Goal: Book appointment/travel/reservation

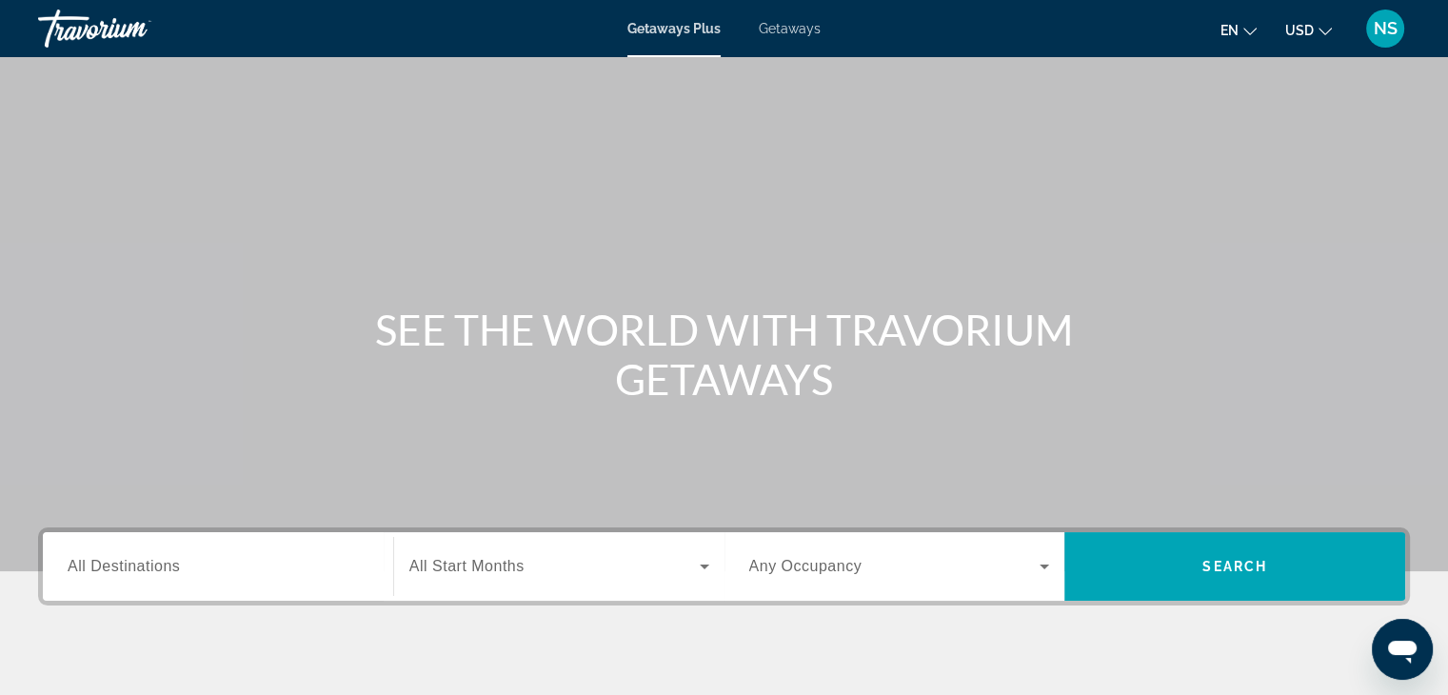
click at [105, 568] on span "All Destinations" at bounding box center [124, 566] width 112 height 16
click at [105, 568] on input "Destination All Destinations" at bounding box center [218, 567] width 301 height 23
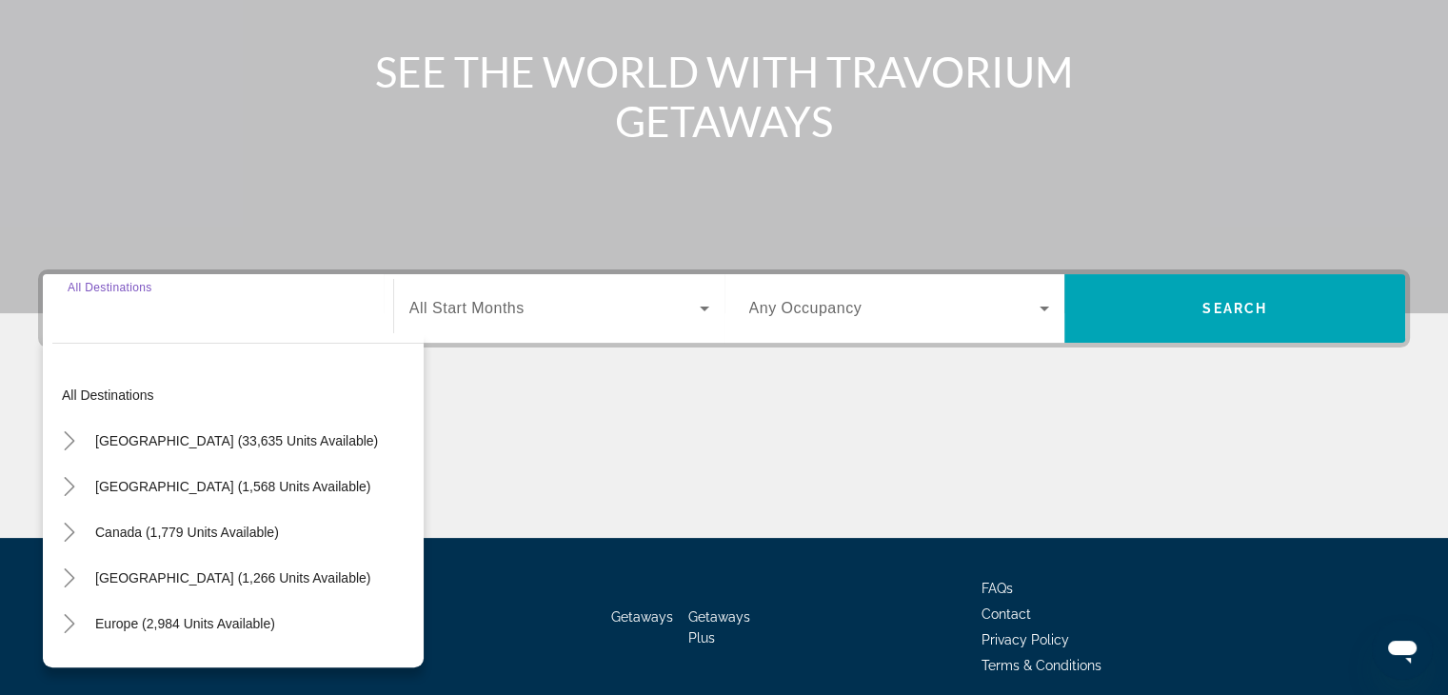
scroll to position [334, 0]
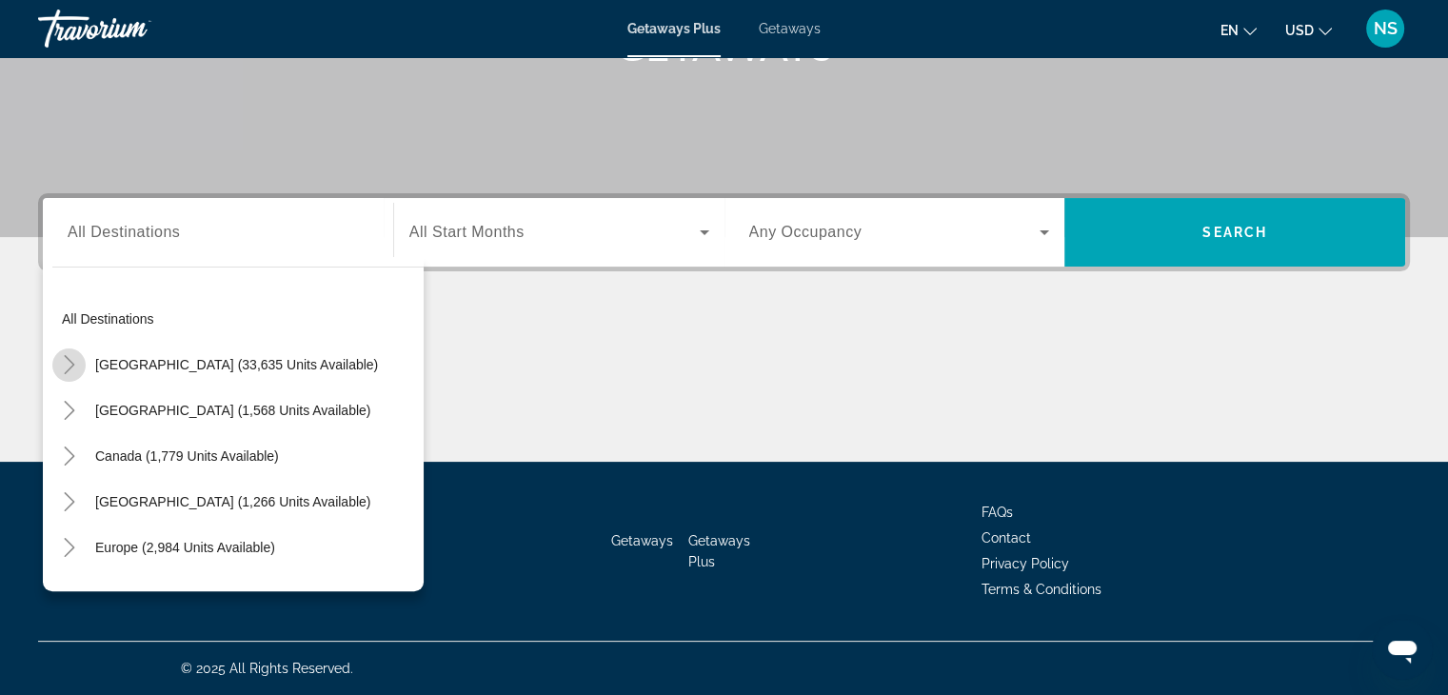
click at [67, 367] on icon "Toggle United States (33,635 units available)" at bounding box center [69, 364] width 19 height 19
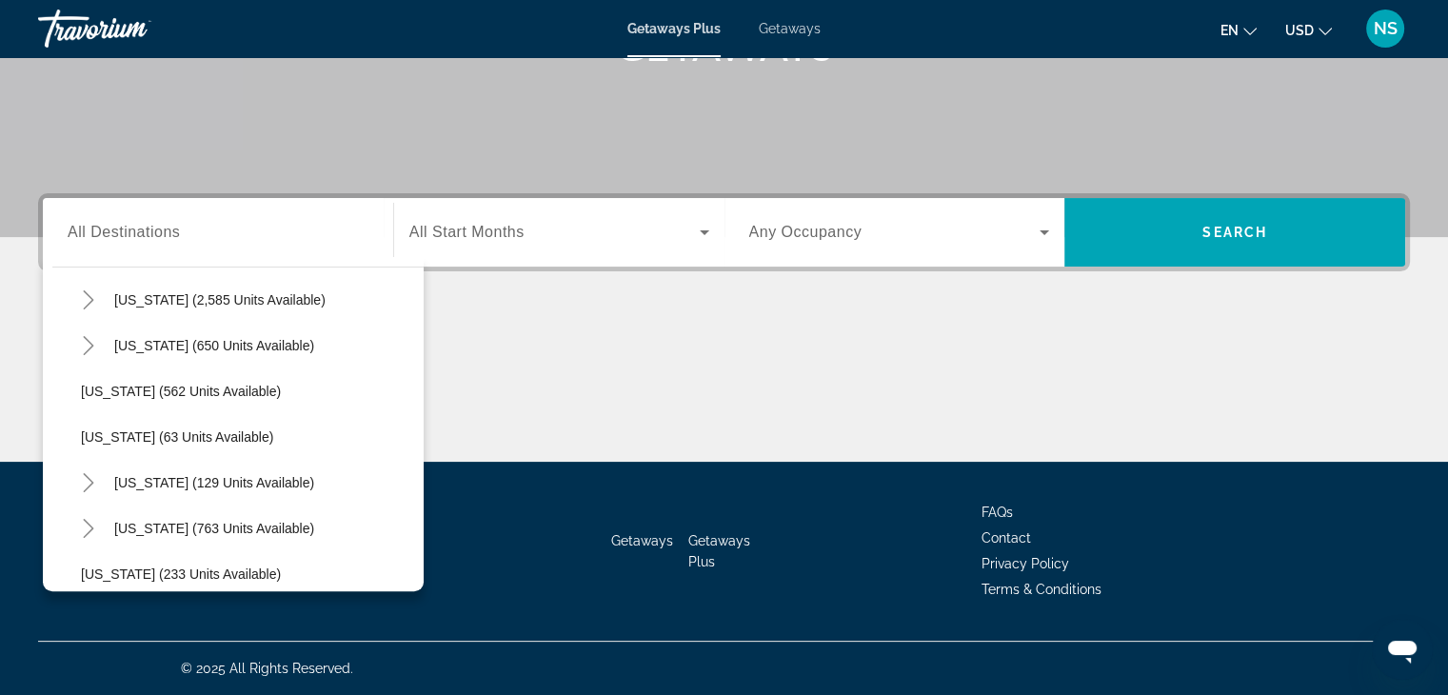
scroll to position [971, 0]
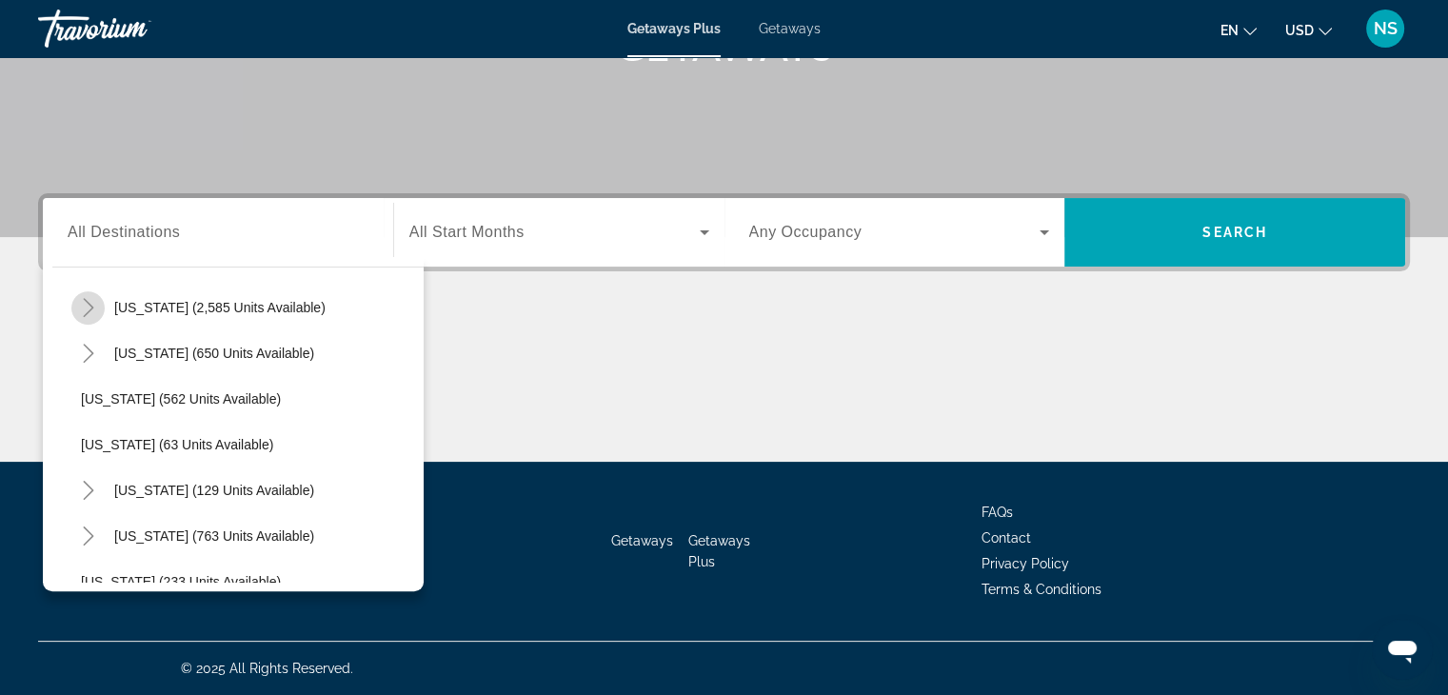
click at [85, 296] on mat-icon "Toggle Nevada (2,585 units available)" at bounding box center [87, 307] width 33 height 33
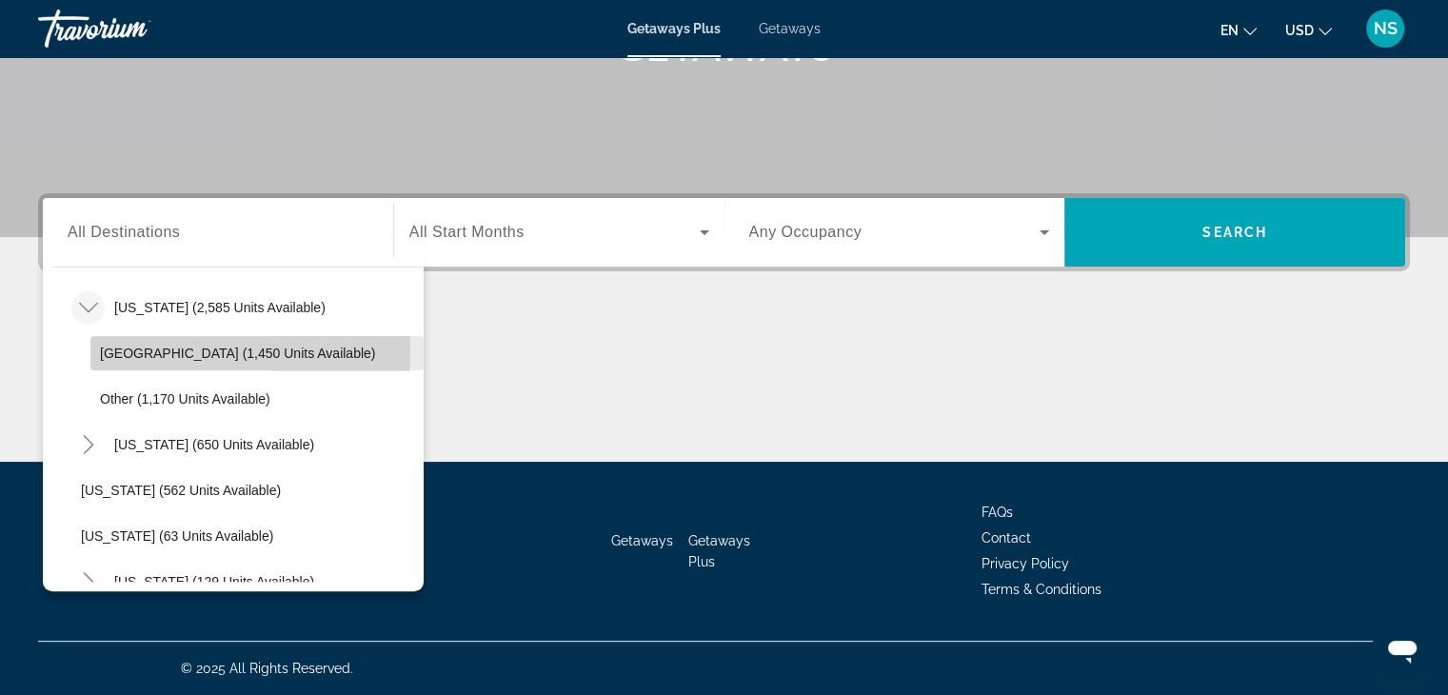
click at [100, 348] on span "[GEOGRAPHIC_DATA] (1,450 units available)" at bounding box center [237, 353] width 275 height 15
type input "**********"
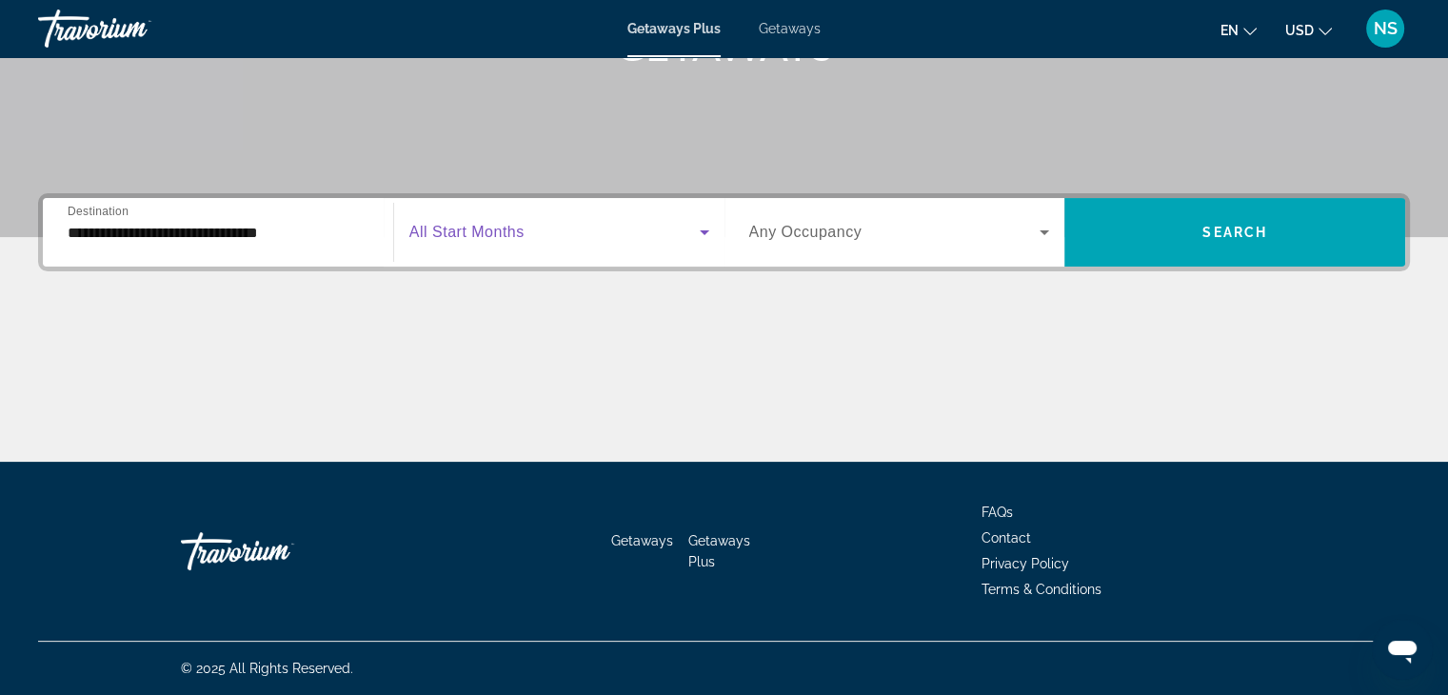
click at [702, 229] on icon "Search widget" at bounding box center [704, 232] width 23 height 23
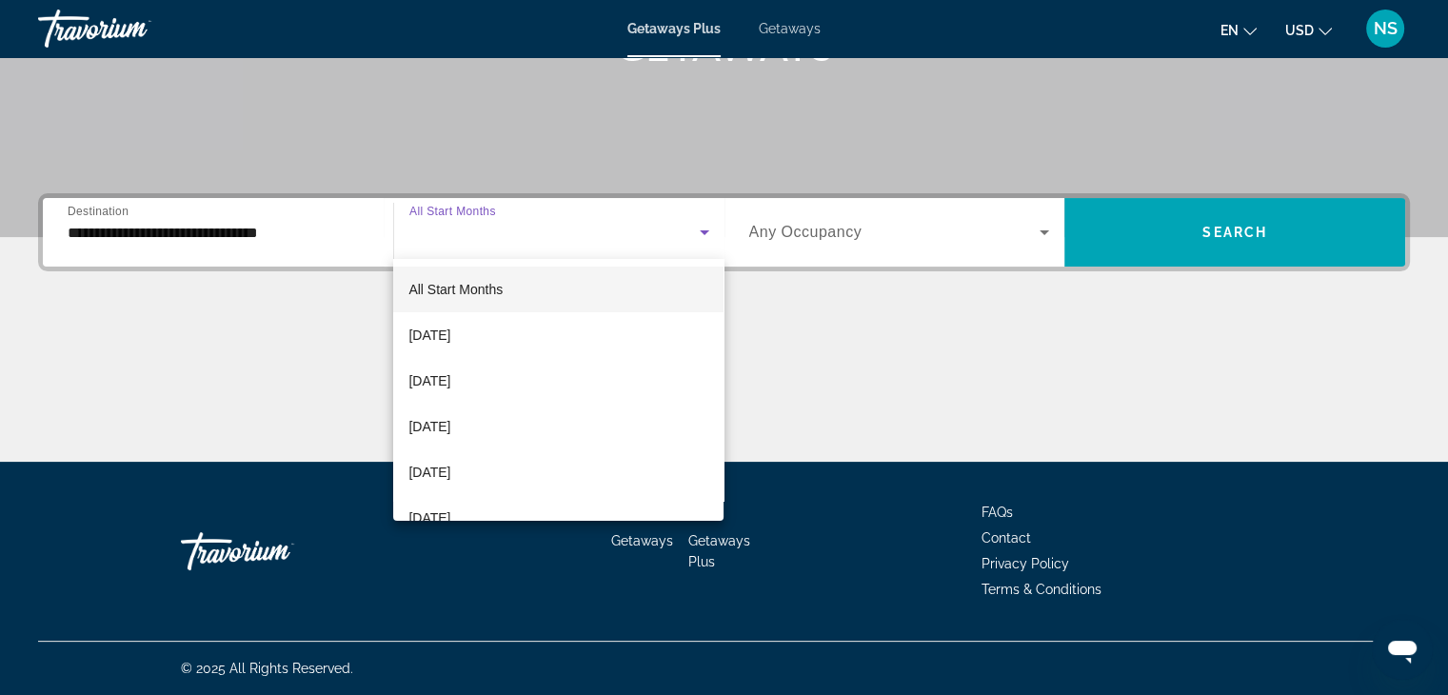
click at [702, 229] on div at bounding box center [724, 347] width 1448 height 695
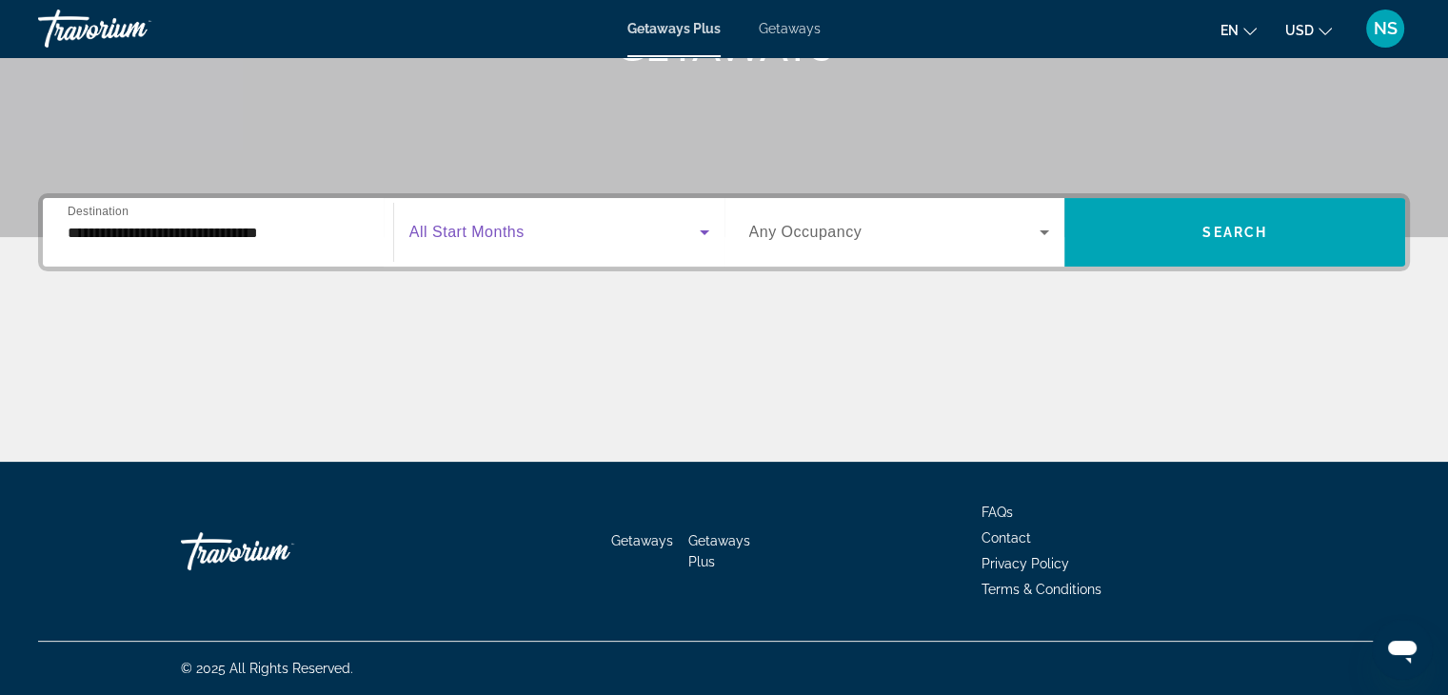
click at [701, 226] on icon "Search widget" at bounding box center [704, 232] width 23 height 23
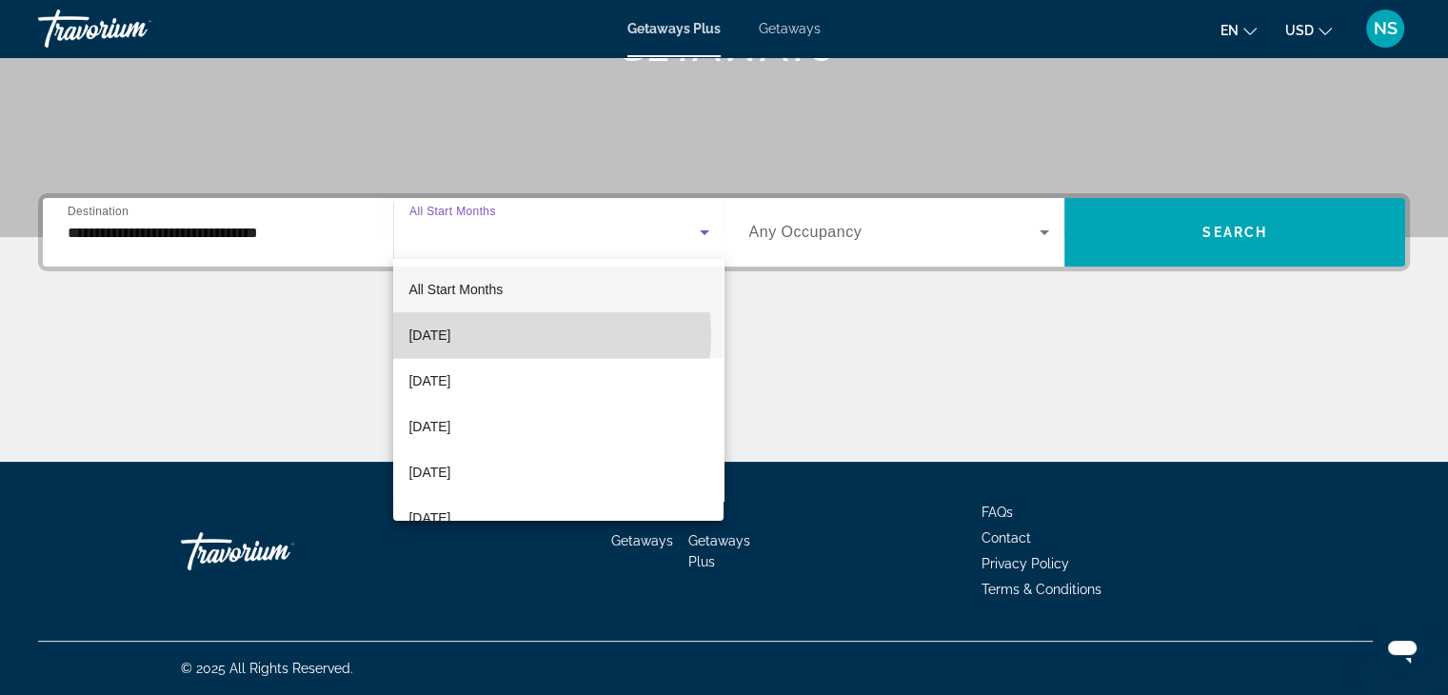
click at [537, 335] on mat-option "[DATE]" at bounding box center [558, 335] width 330 height 46
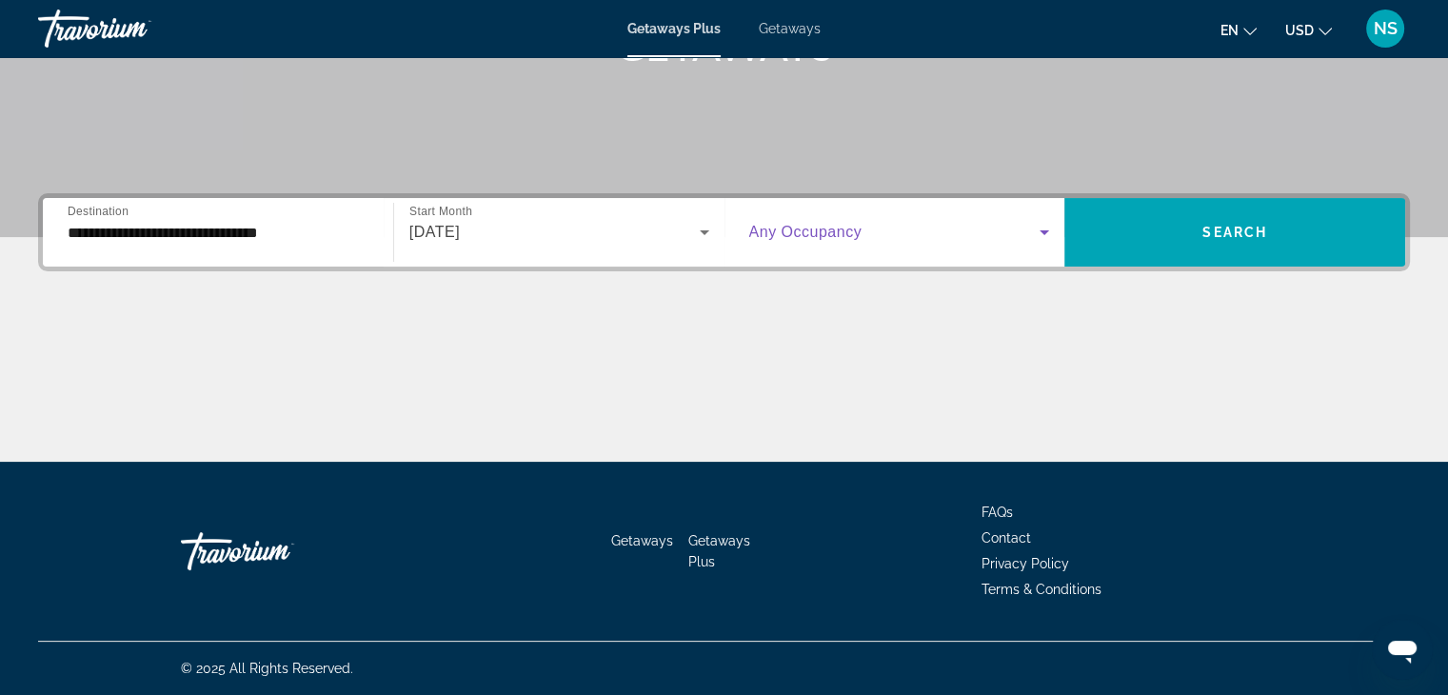
click at [1041, 229] on icon "Search widget" at bounding box center [1044, 232] width 23 height 23
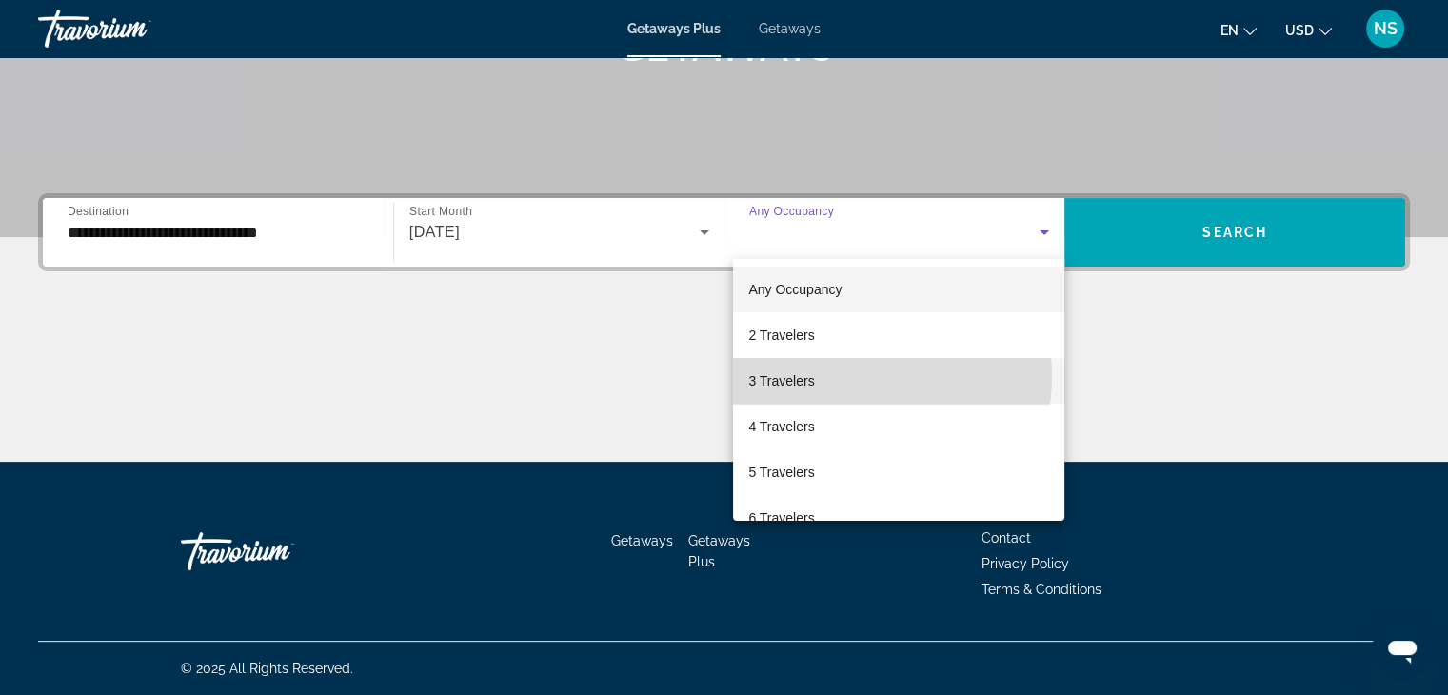
click at [842, 376] on mat-option "3 Travelers" at bounding box center [898, 381] width 331 height 46
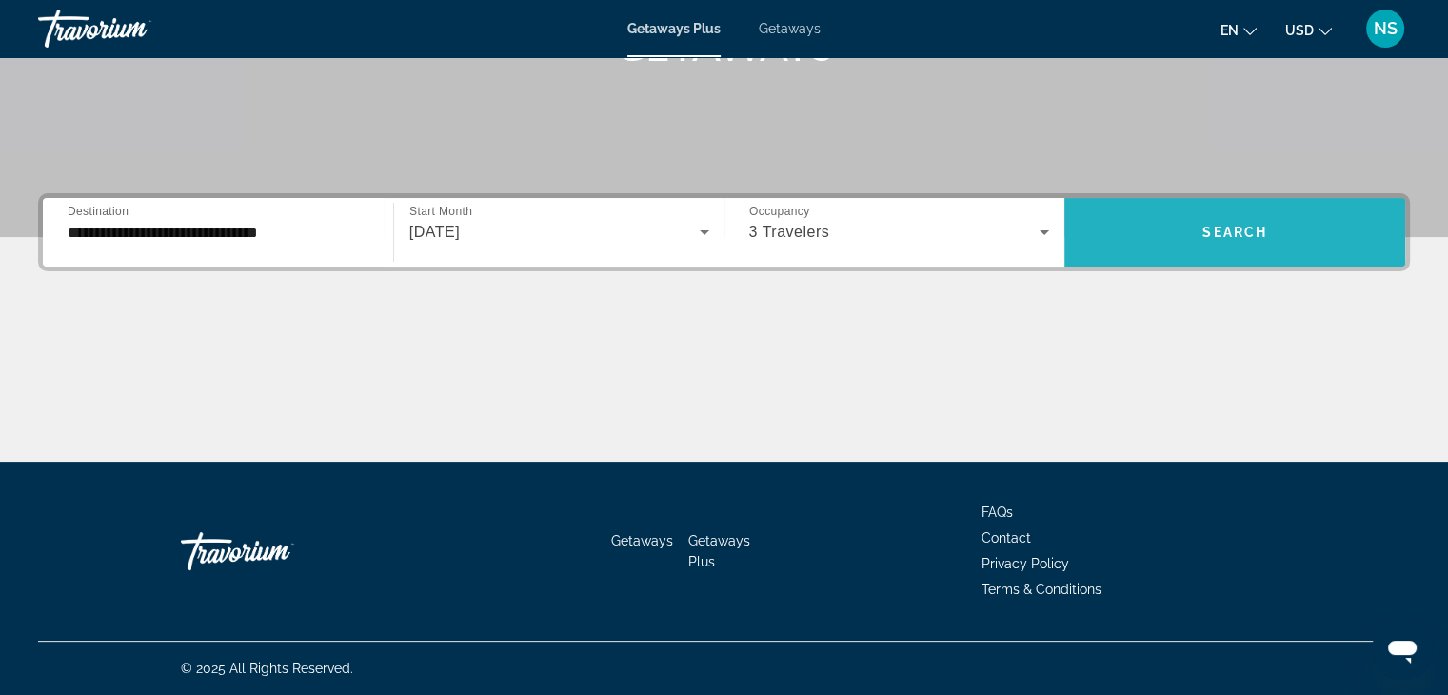
click at [1231, 225] on span "Search" at bounding box center [1234, 232] width 65 height 15
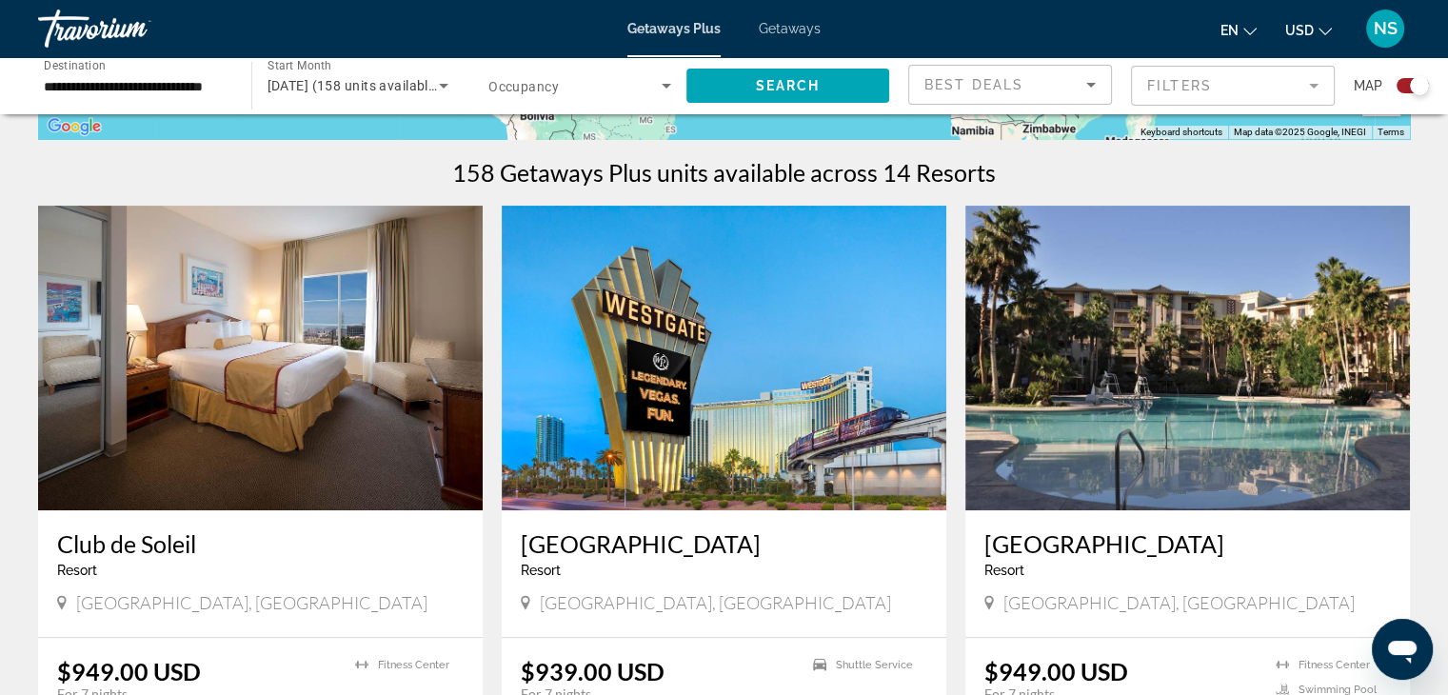
scroll to position [558, 0]
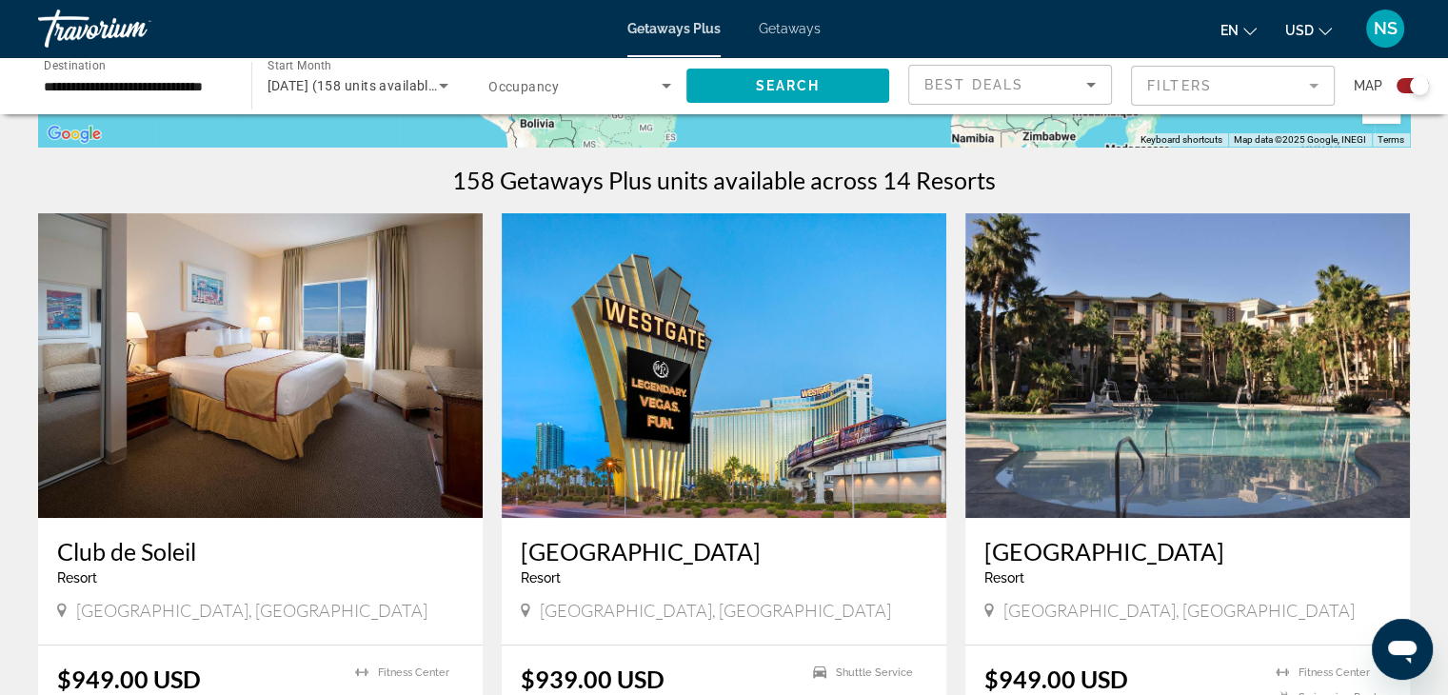
click at [701, 24] on span "Getaways Plus" at bounding box center [673, 28] width 93 height 15
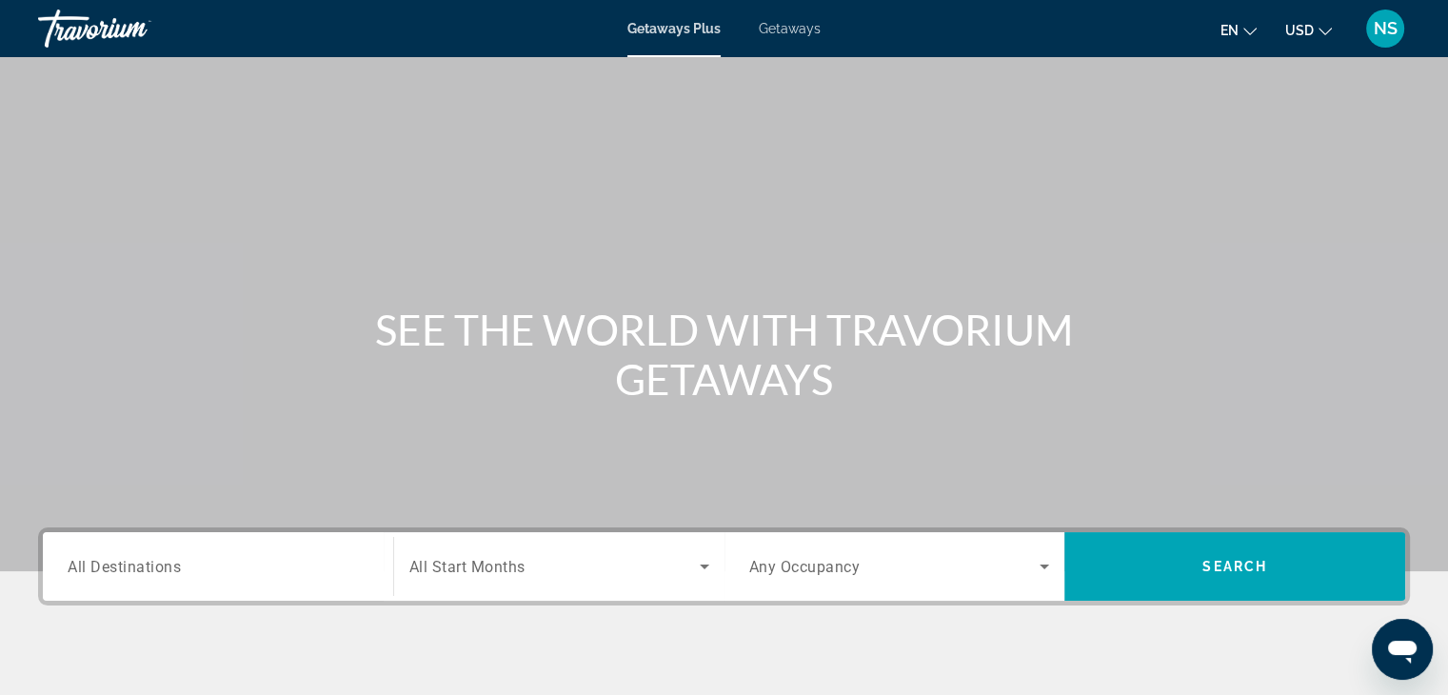
click at [107, 565] on span "All Destinations" at bounding box center [124, 566] width 113 height 18
click at [107, 565] on input "Destination All Destinations" at bounding box center [218, 567] width 301 height 23
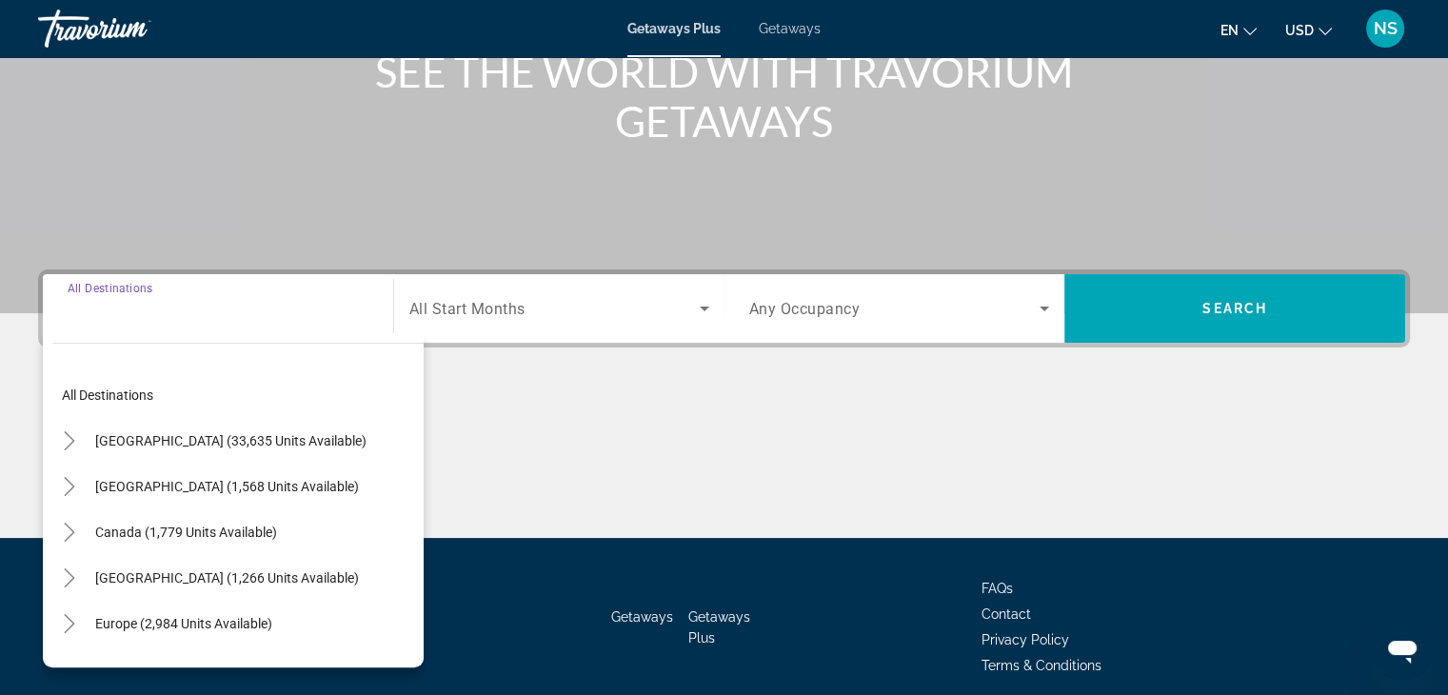
scroll to position [334, 0]
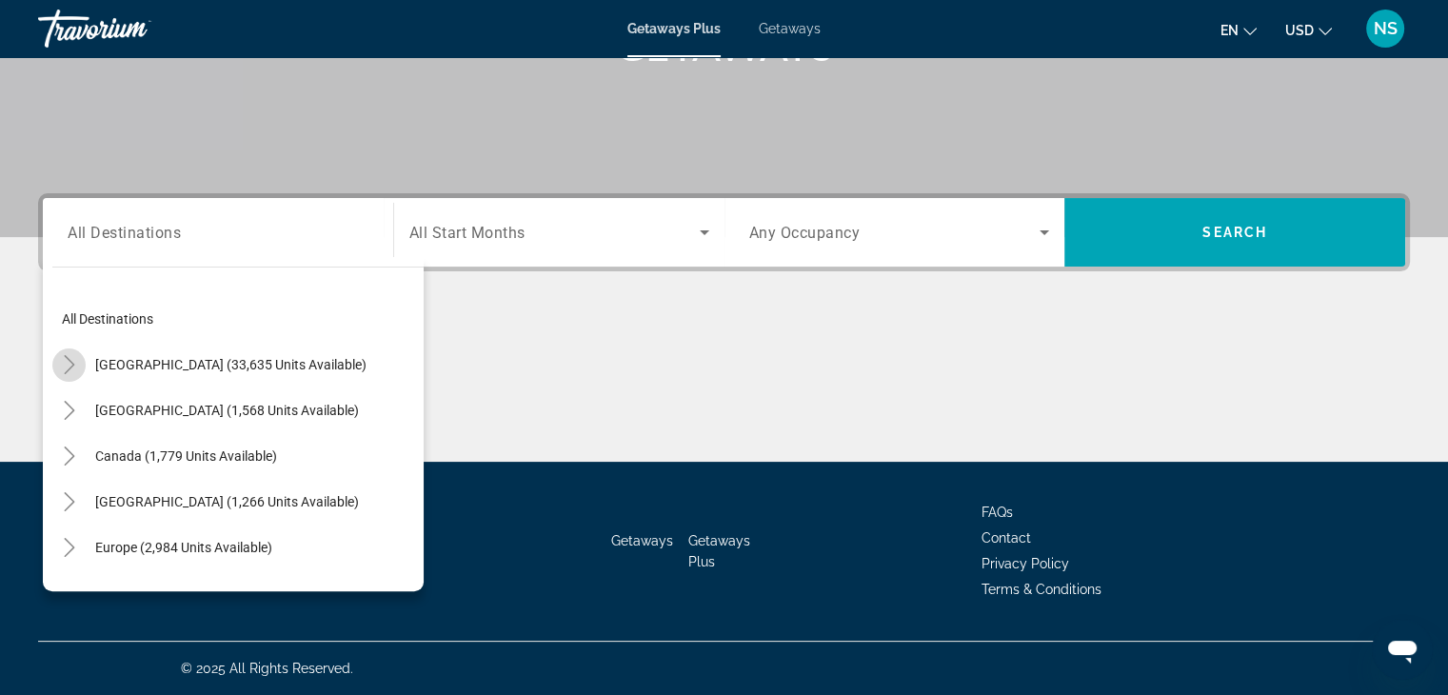
click at [60, 364] on icon "Toggle United States (33,635 units available)" at bounding box center [69, 364] width 19 height 19
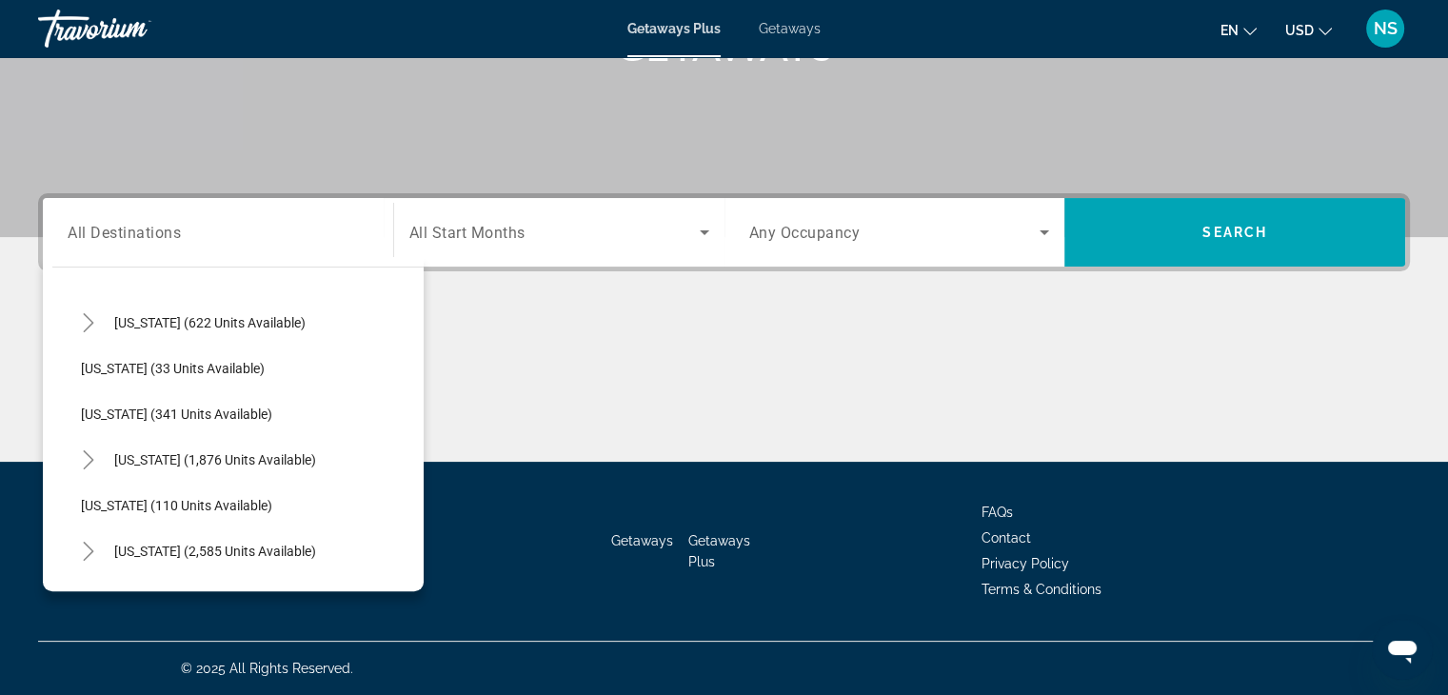
scroll to position [741, 0]
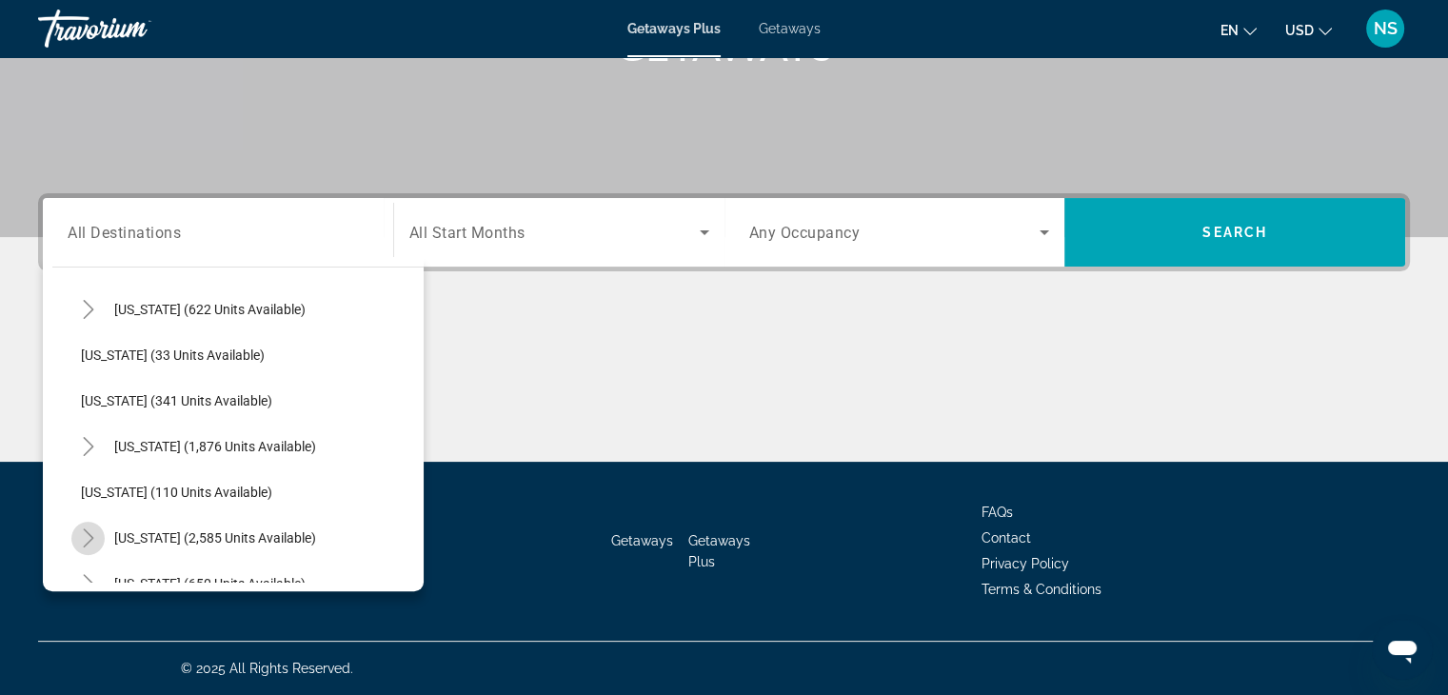
click at [80, 534] on icon "Toggle Nevada (2,585 units available)" at bounding box center [88, 537] width 19 height 19
click at [80, 534] on icon "Toggle Nevada (2,585 units available)" at bounding box center [87, 538] width 19 height 10
click at [80, 534] on icon "Toggle Nevada (2,585 units available)" at bounding box center [88, 537] width 19 height 19
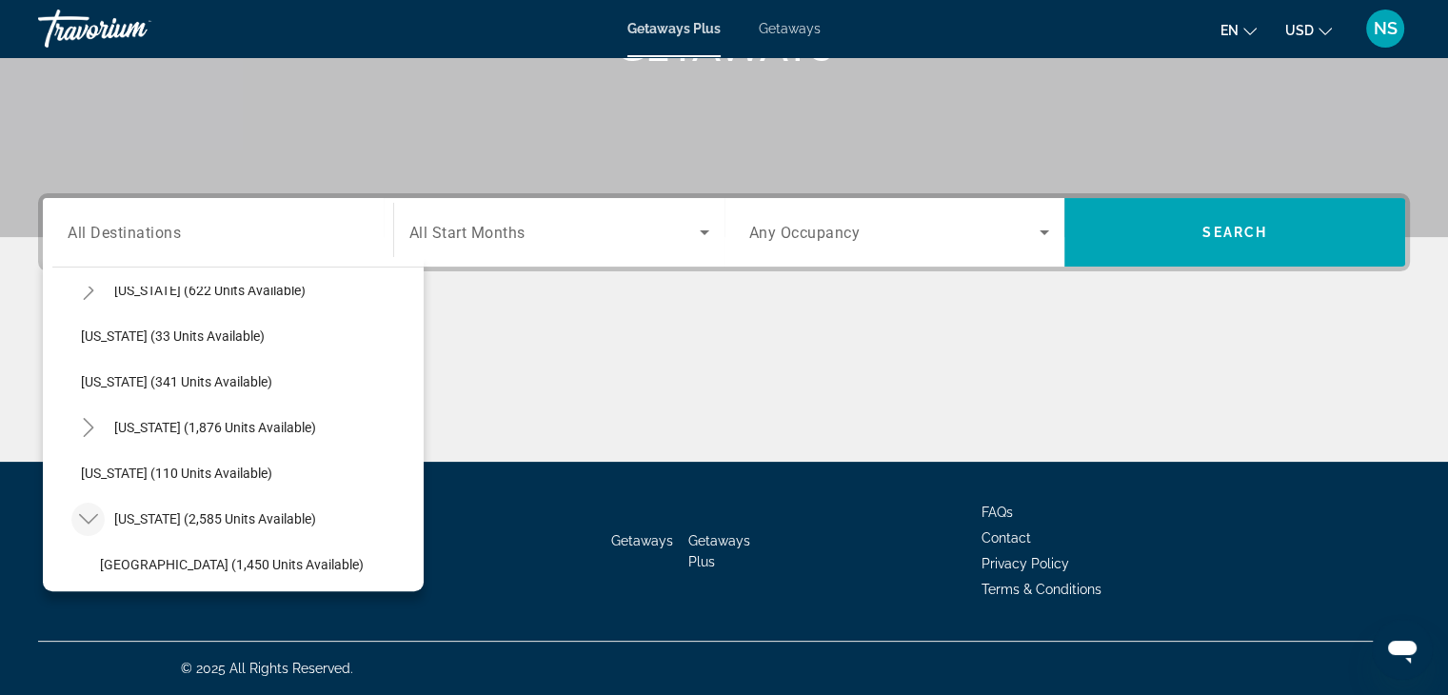
scroll to position [779, 0]
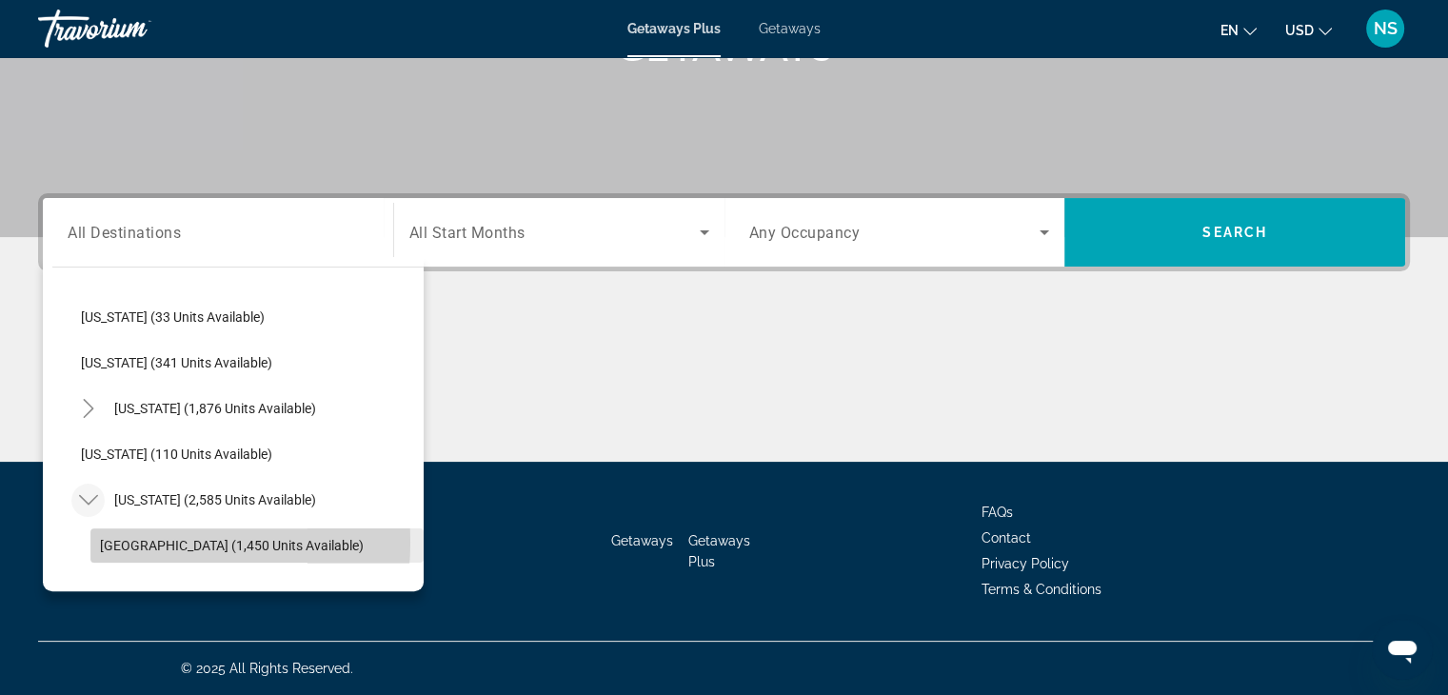
click at [116, 541] on span "[GEOGRAPHIC_DATA] (1,450 units available)" at bounding box center [232, 545] width 264 height 15
type input "**********"
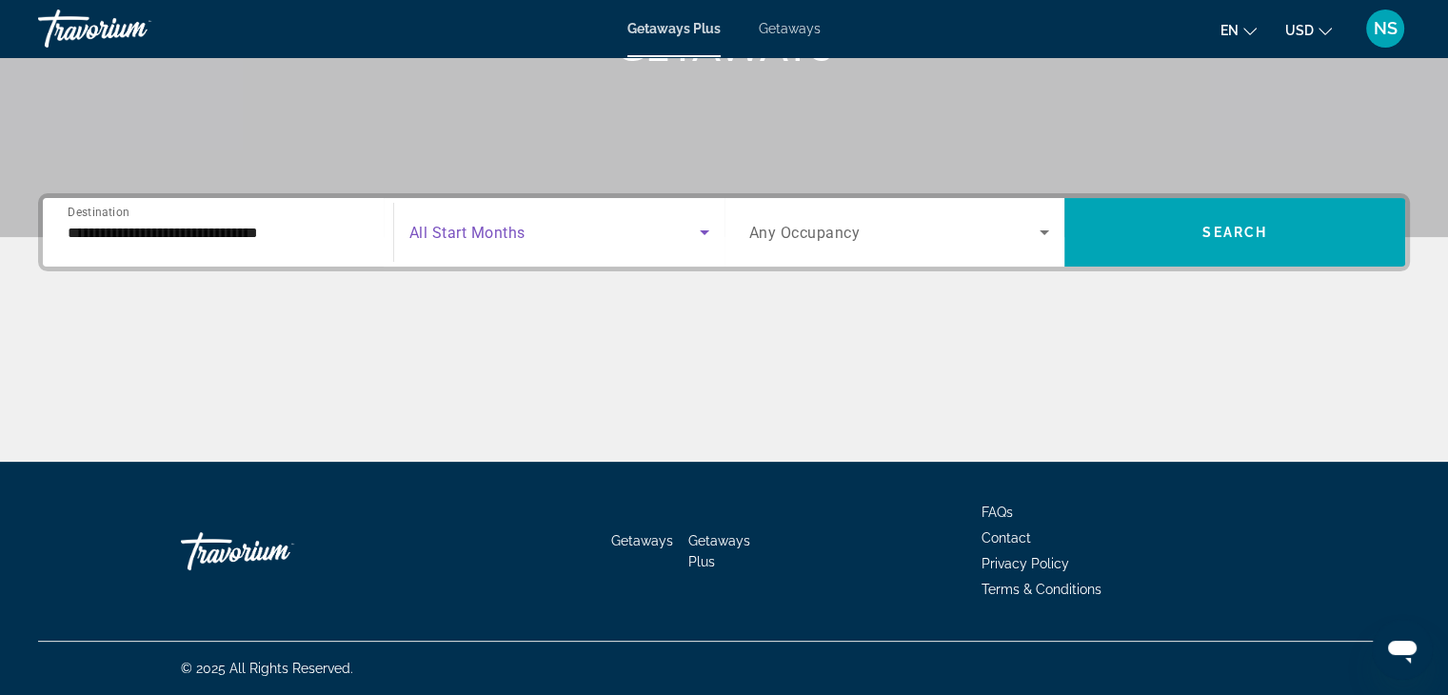
click at [697, 224] on icon "Search widget" at bounding box center [704, 232] width 23 height 23
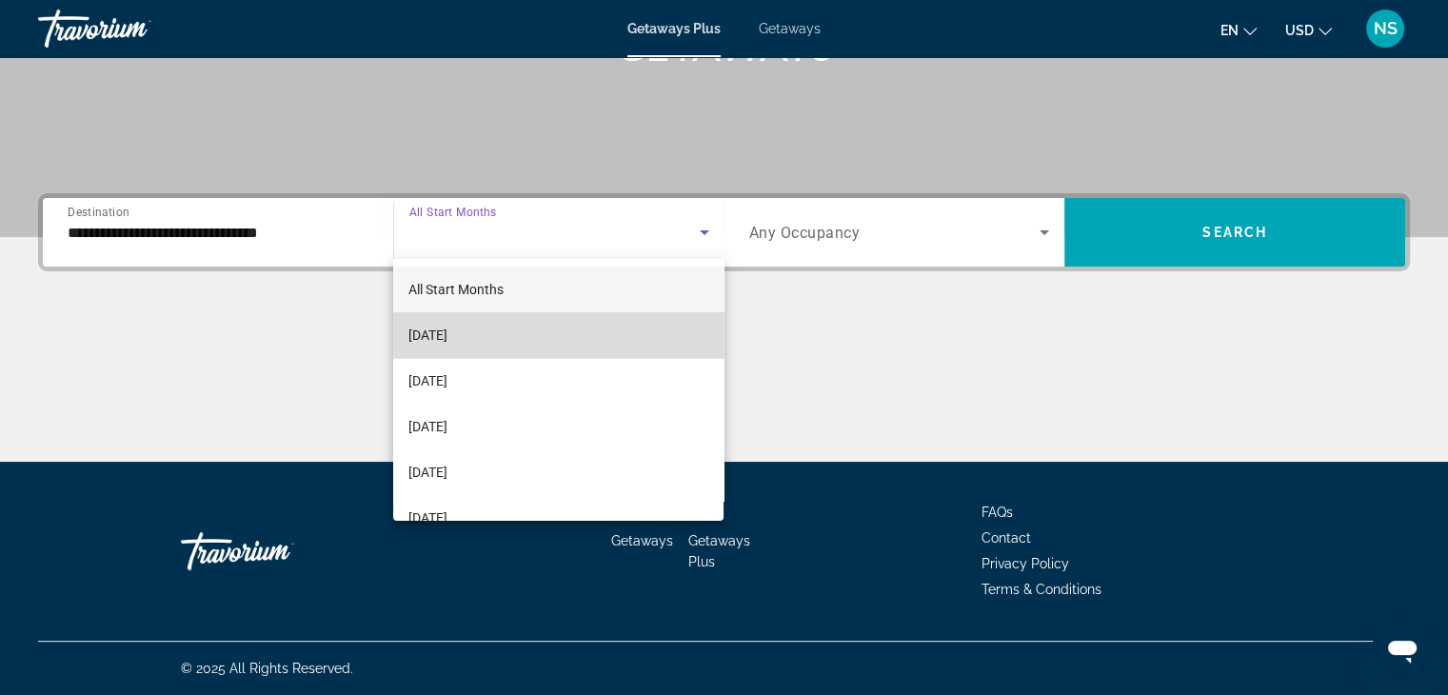
click at [682, 330] on mat-option "[DATE]" at bounding box center [558, 335] width 330 height 46
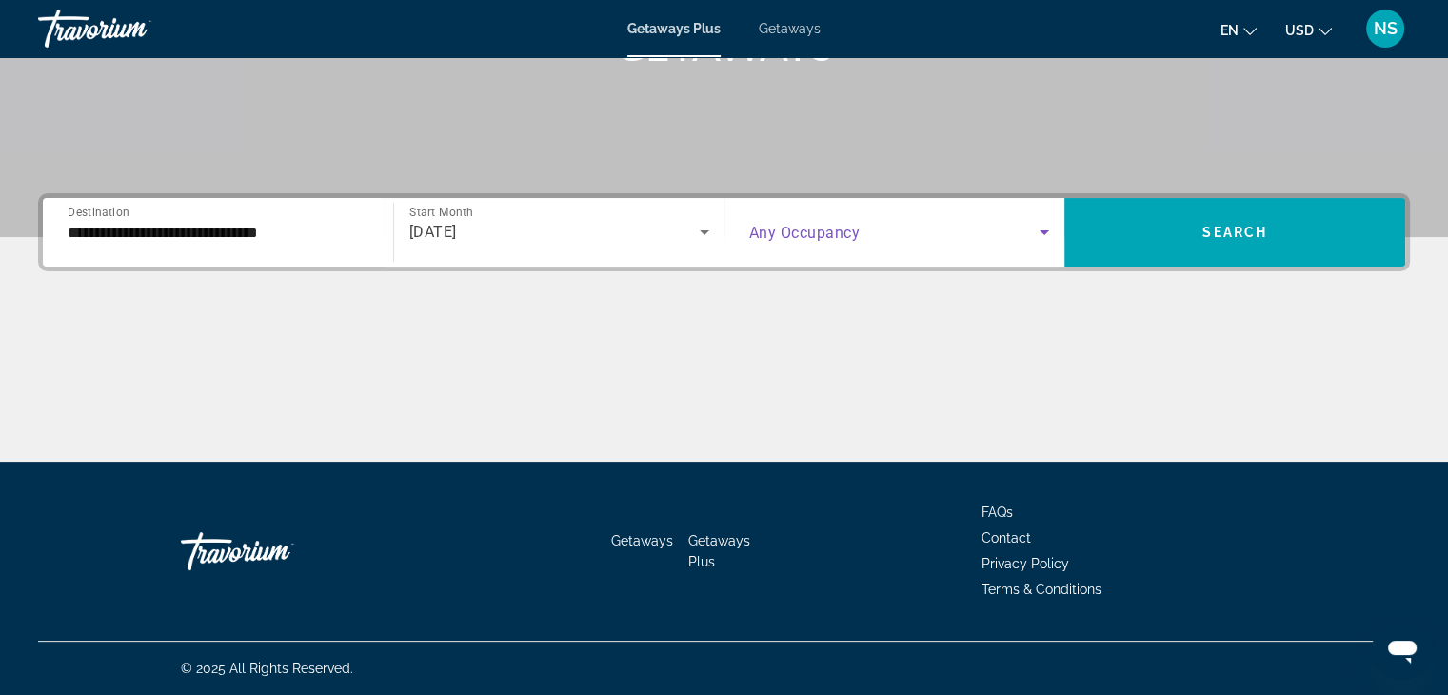
click at [1045, 228] on icon "Search widget" at bounding box center [1044, 232] width 23 height 23
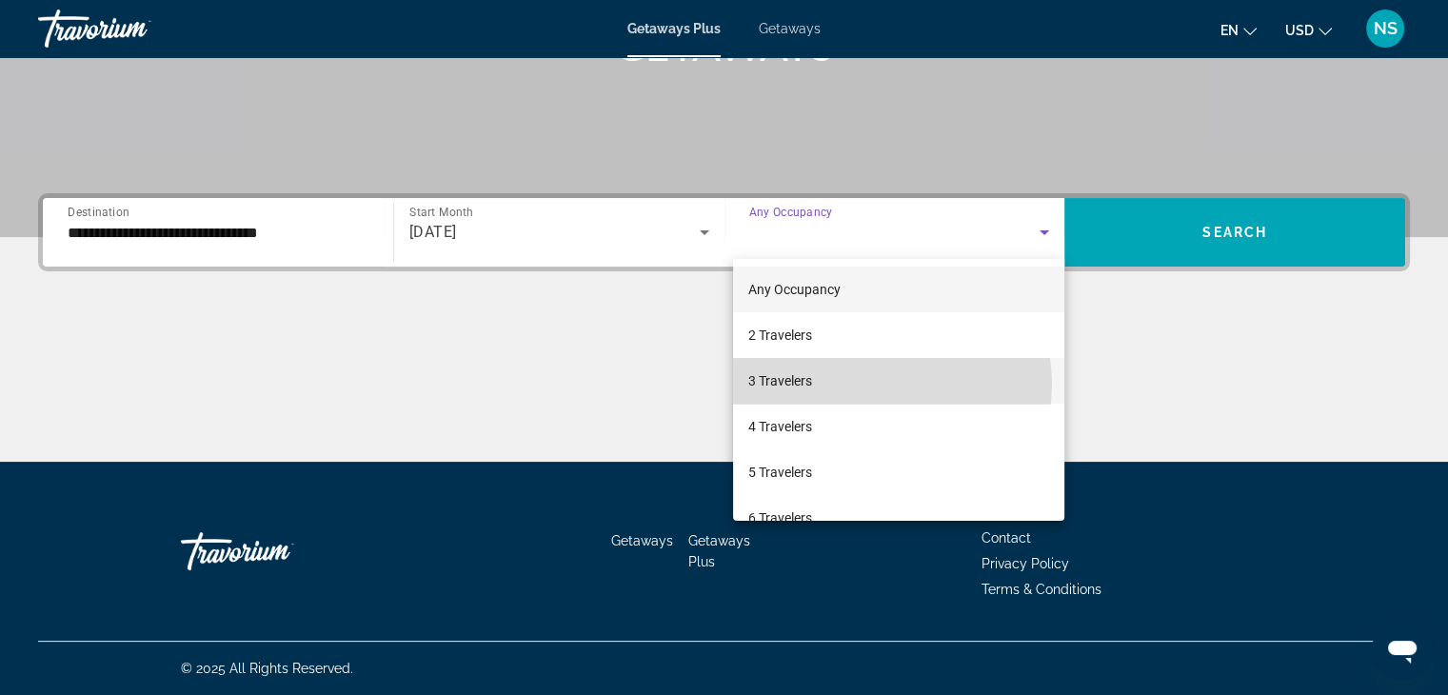
click at [876, 384] on mat-option "3 Travelers" at bounding box center [898, 381] width 331 height 46
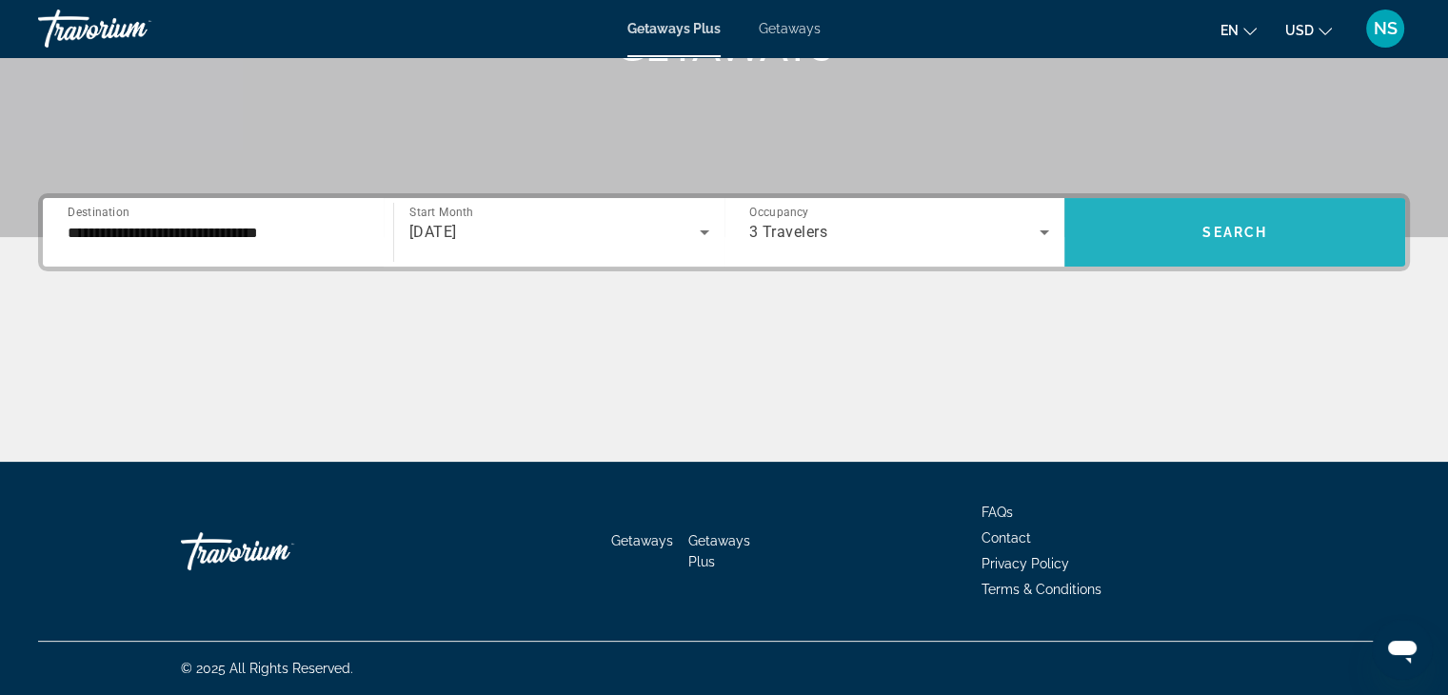
click at [1238, 239] on span "Search" at bounding box center [1234, 232] width 65 height 15
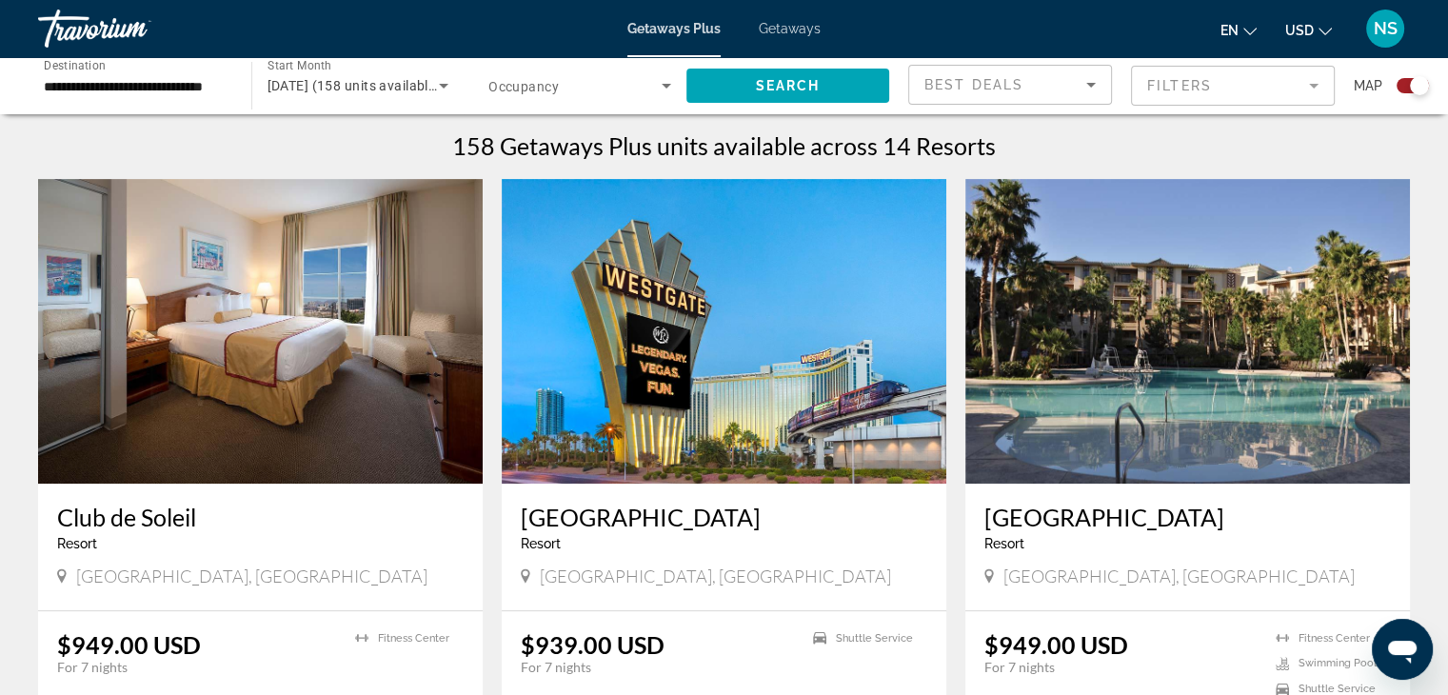
scroll to position [596, 0]
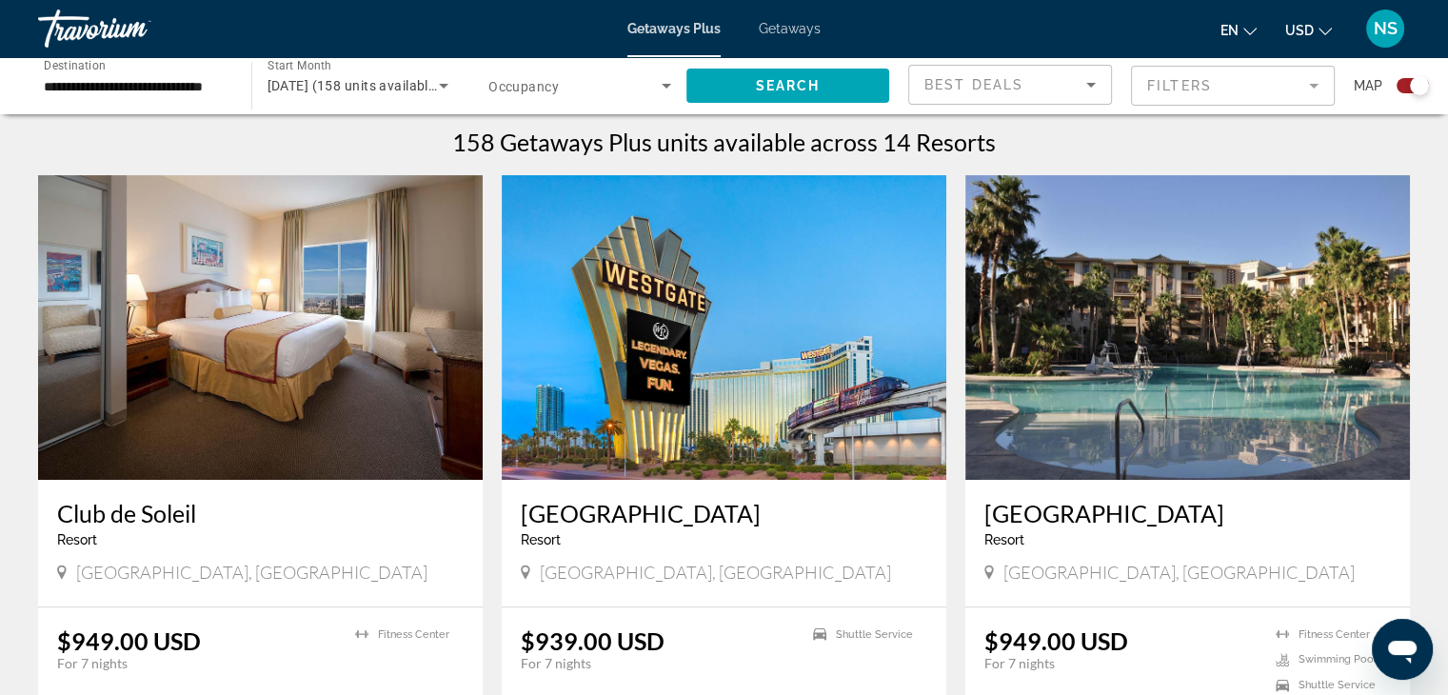
click at [647, 31] on span "Getaways Plus" at bounding box center [673, 28] width 93 height 15
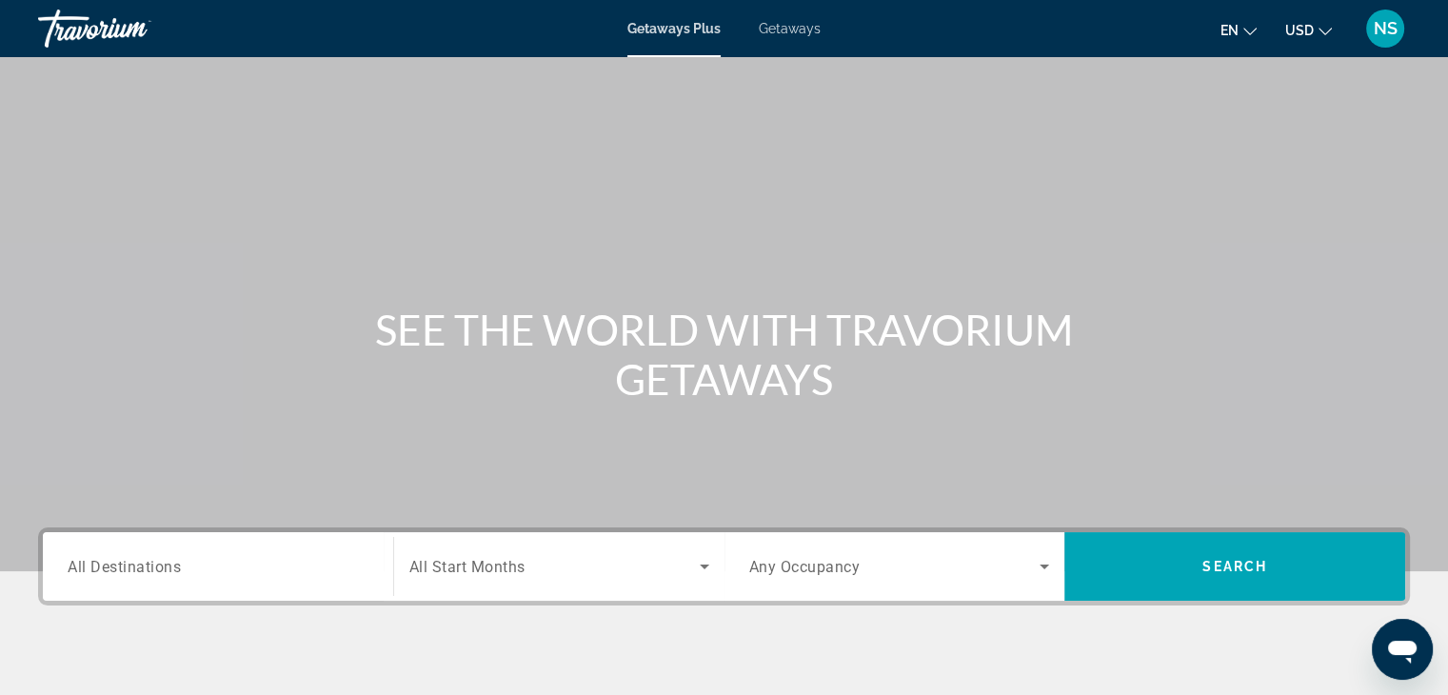
click at [647, 31] on span "Getaways Plus" at bounding box center [673, 28] width 93 height 15
click at [779, 18] on div "Getaways Plus Getaways en English Español Français Italiano Português русский U…" at bounding box center [724, 29] width 1448 height 50
click at [786, 28] on span "Getaways" at bounding box center [790, 28] width 62 height 15
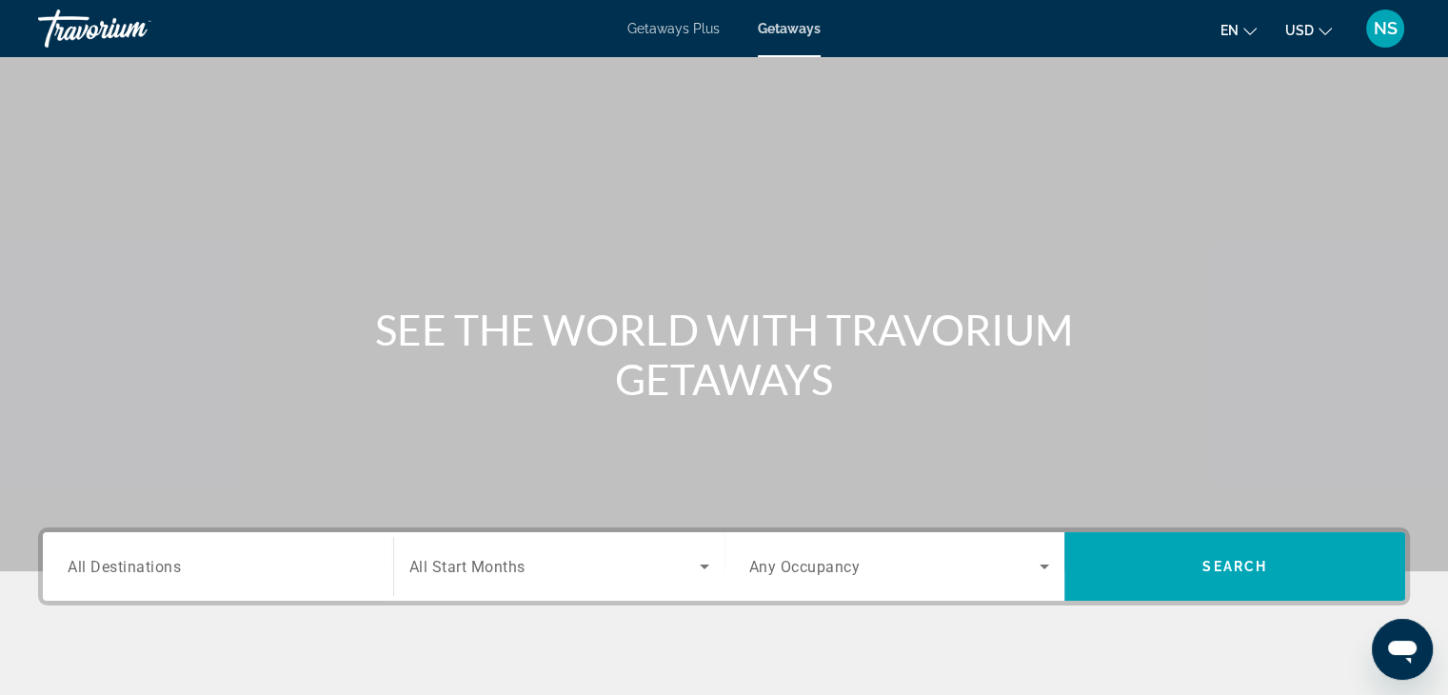
click at [786, 28] on span "Getaways" at bounding box center [789, 28] width 63 height 15
click at [537, 151] on div "Main content" at bounding box center [724, 285] width 1448 height 571
click at [194, 565] on input "Destination All Destinations" at bounding box center [218, 567] width 301 height 23
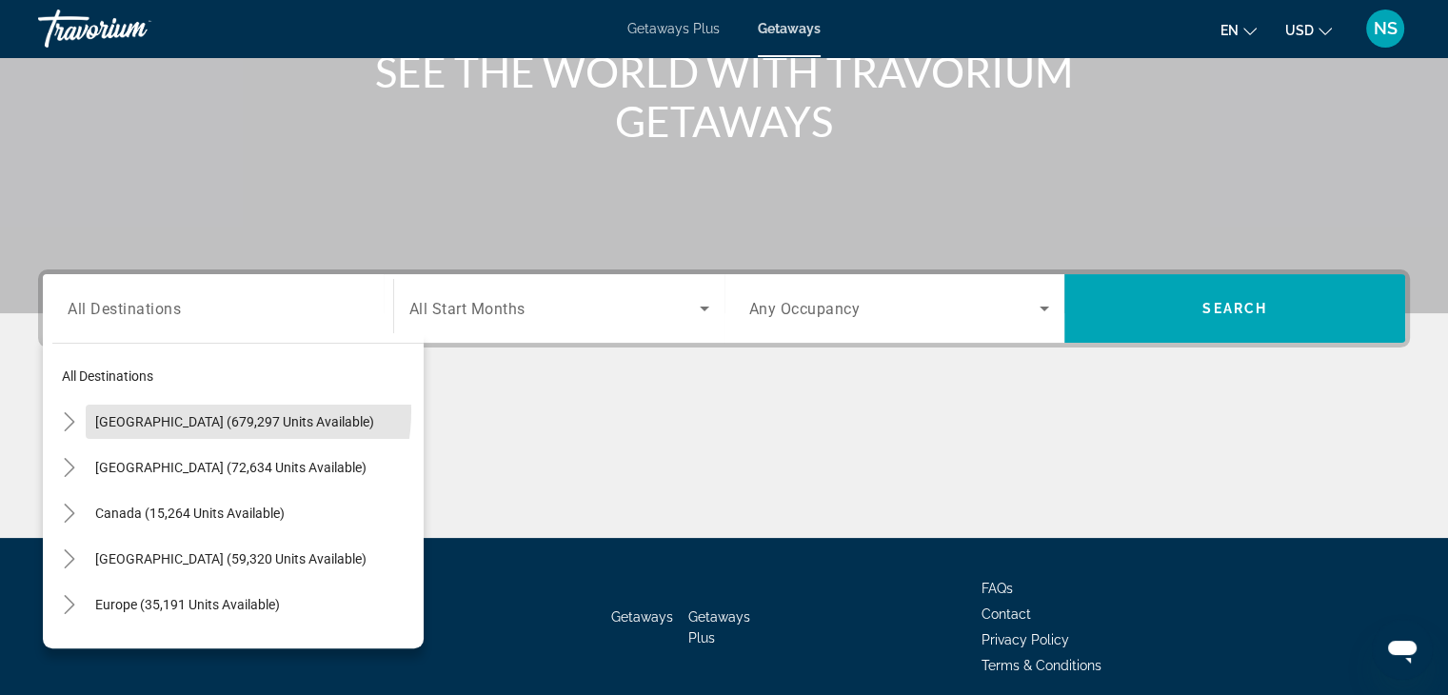
scroll to position [334, 0]
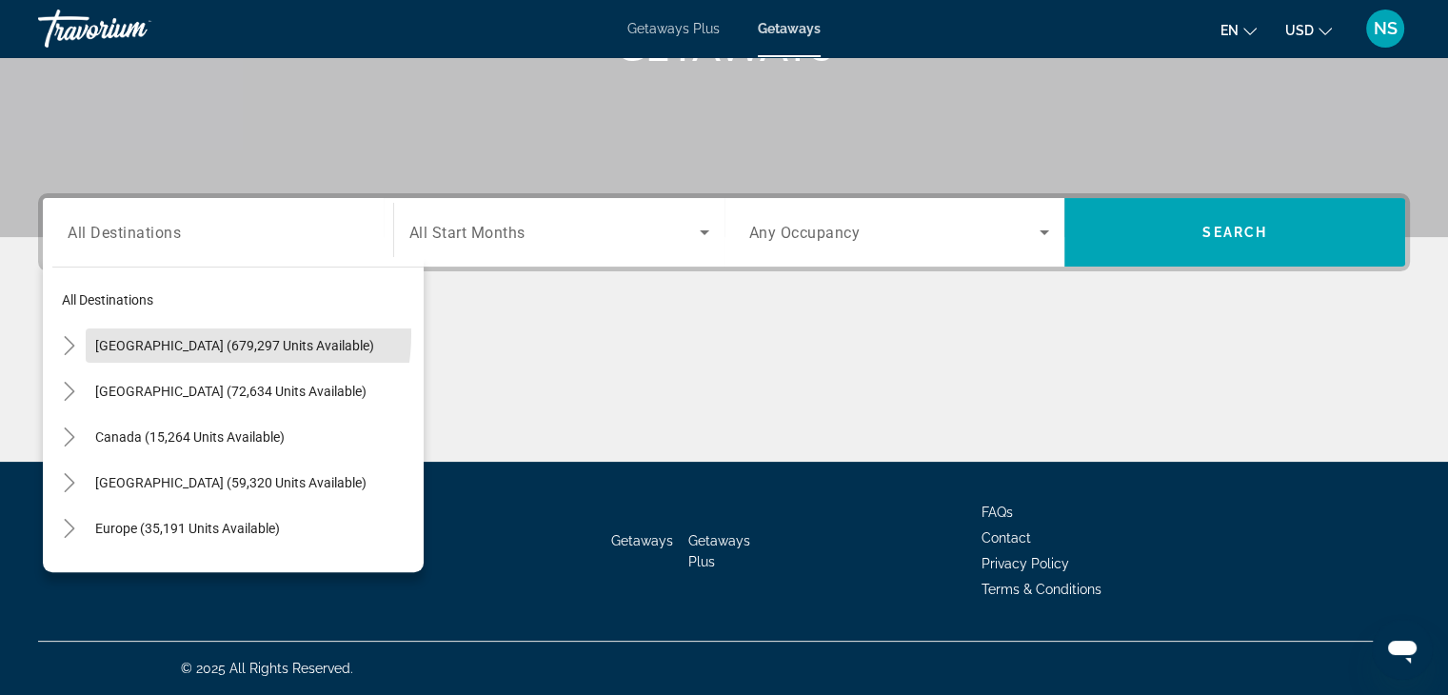
click at [194, 565] on div "All destinations [GEOGRAPHIC_DATA] (679,297 units available) [GEOGRAPHIC_DATA] …" at bounding box center [233, 414] width 381 height 315
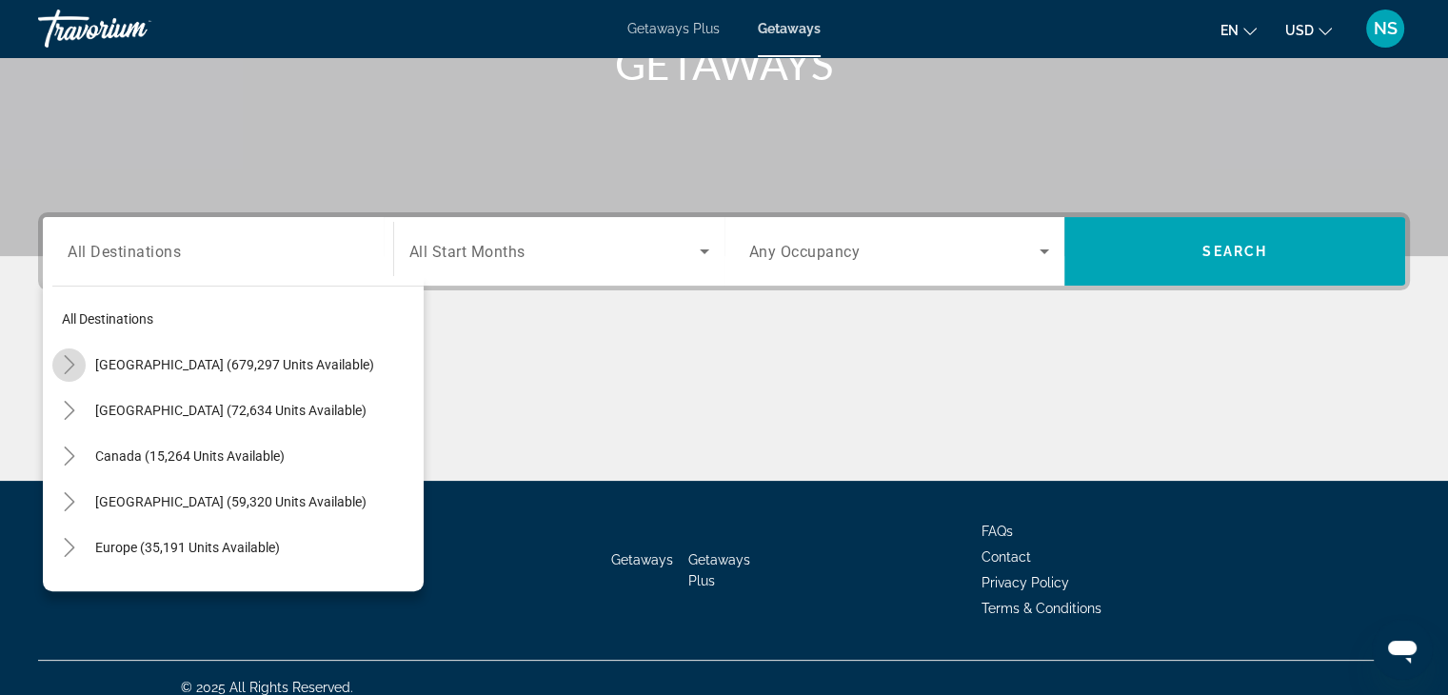
click at [70, 362] on icon "Toggle United States (679,297 units available)" at bounding box center [69, 364] width 10 height 19
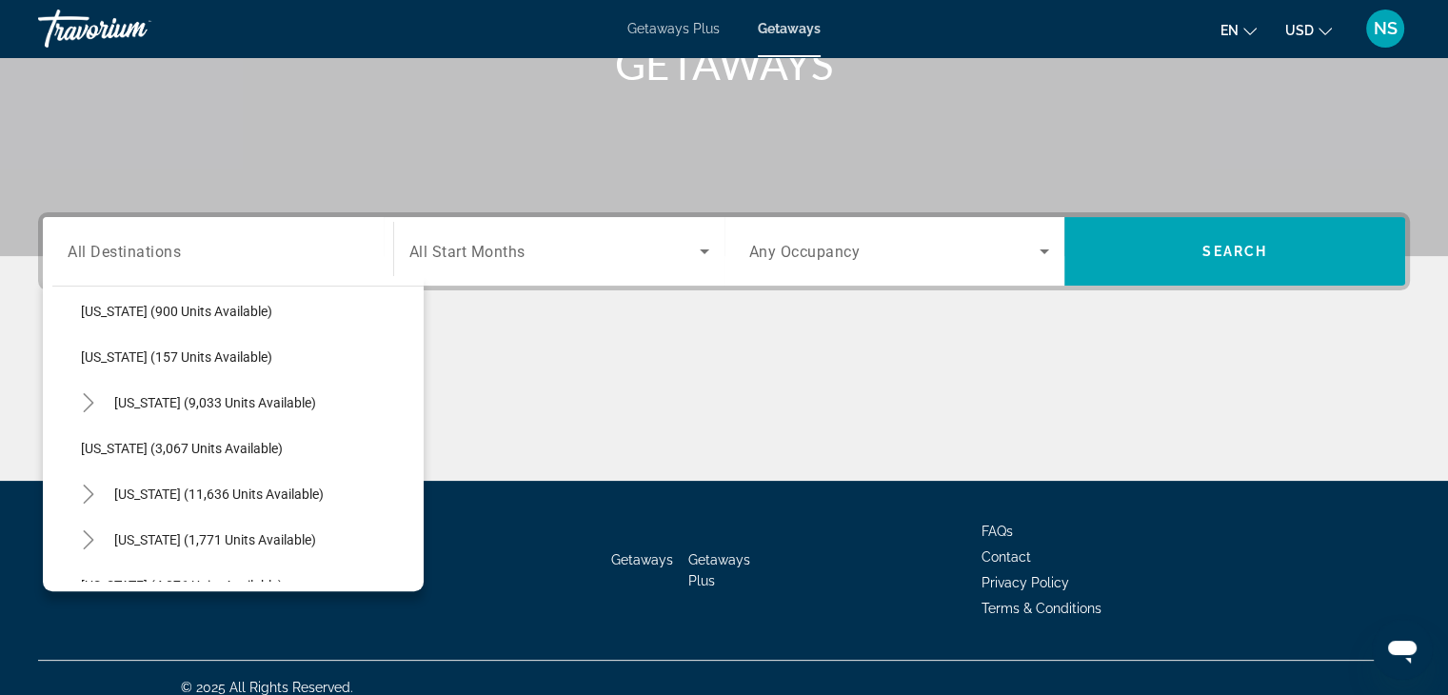
scroll to position [1021, 0]
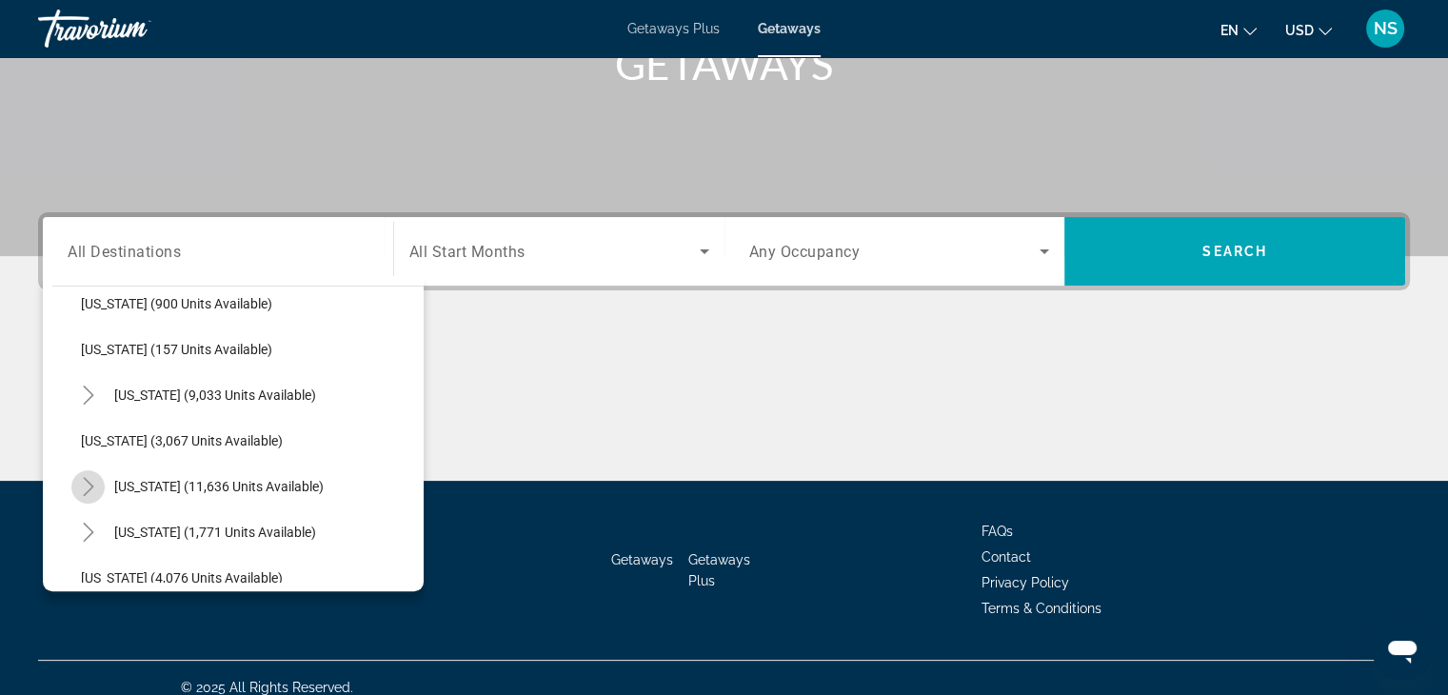
click at [85, 491] on icon "Toggle Nevada (11,636 units available)" at bounding box center [88, 486] width 19 height 19
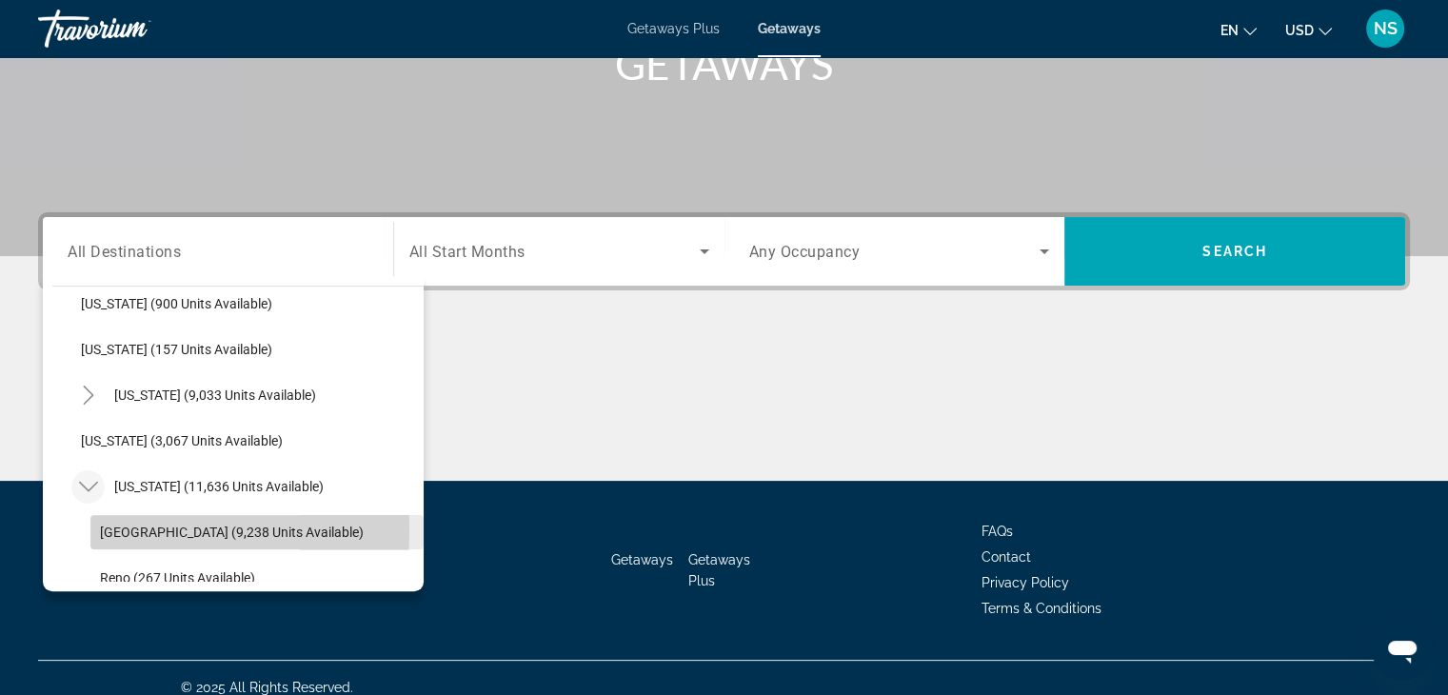
click at [112, 530] on span "[GEOGRAPHIC_DATA] (9,238 units available)" at bounding box center [232, 532] width 264 height 15
type input "**********"
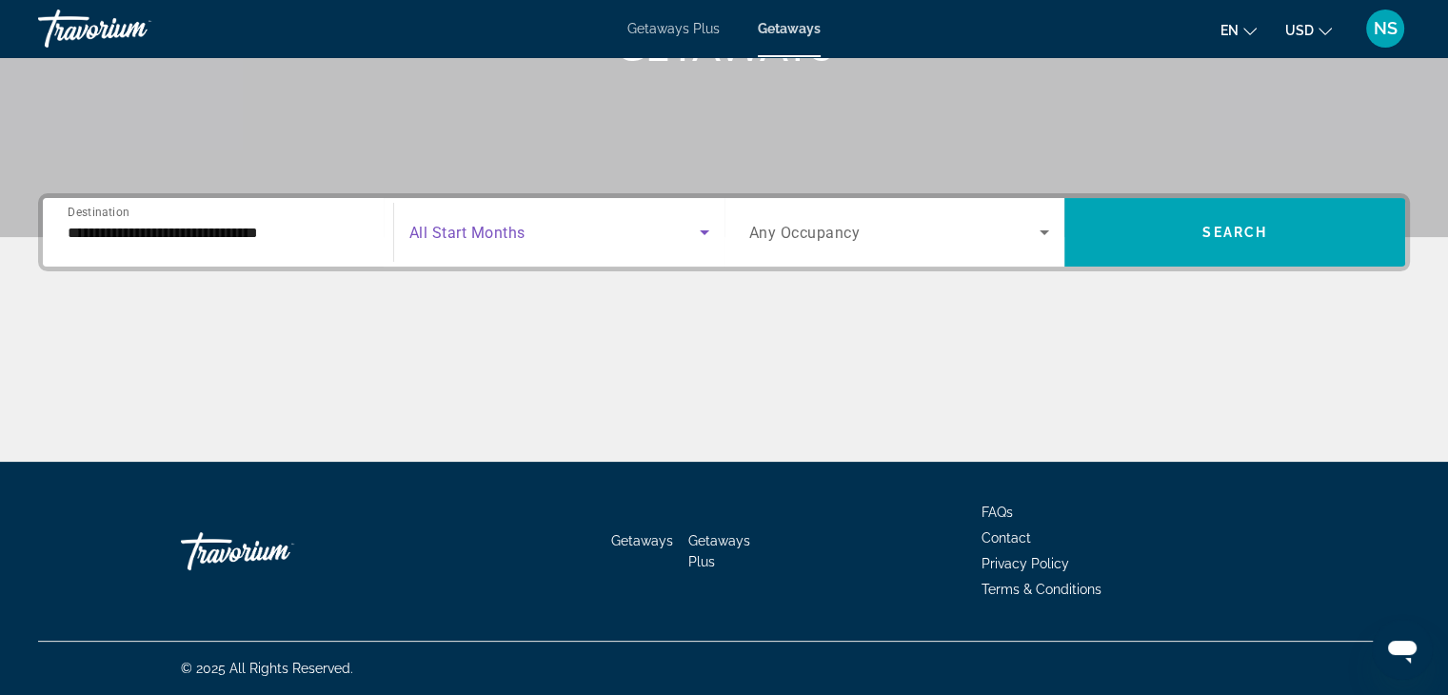
click at [707, 230] on icon "Search widget" at bounding box center [705, 232] width 10 height 5
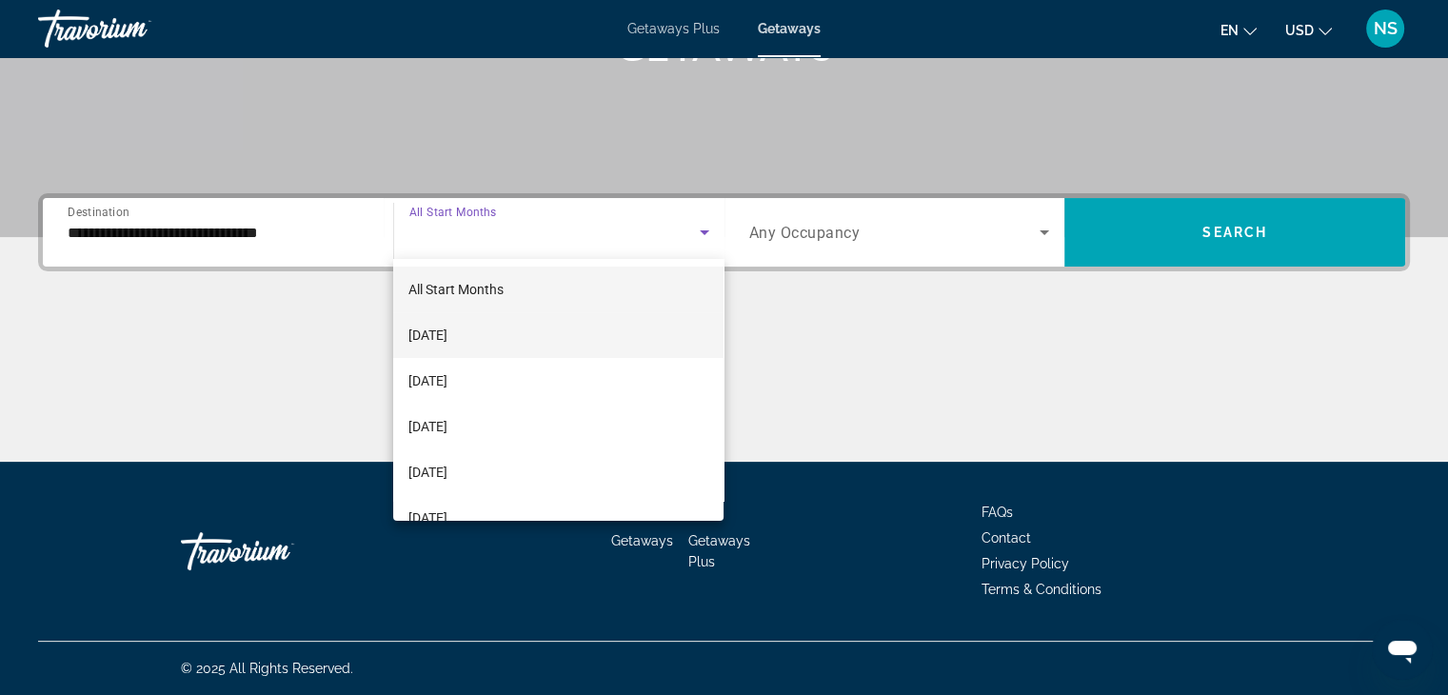
click at [447, 340] on span "[DATE]" at bounding box center [427, 335] width 39 height 23
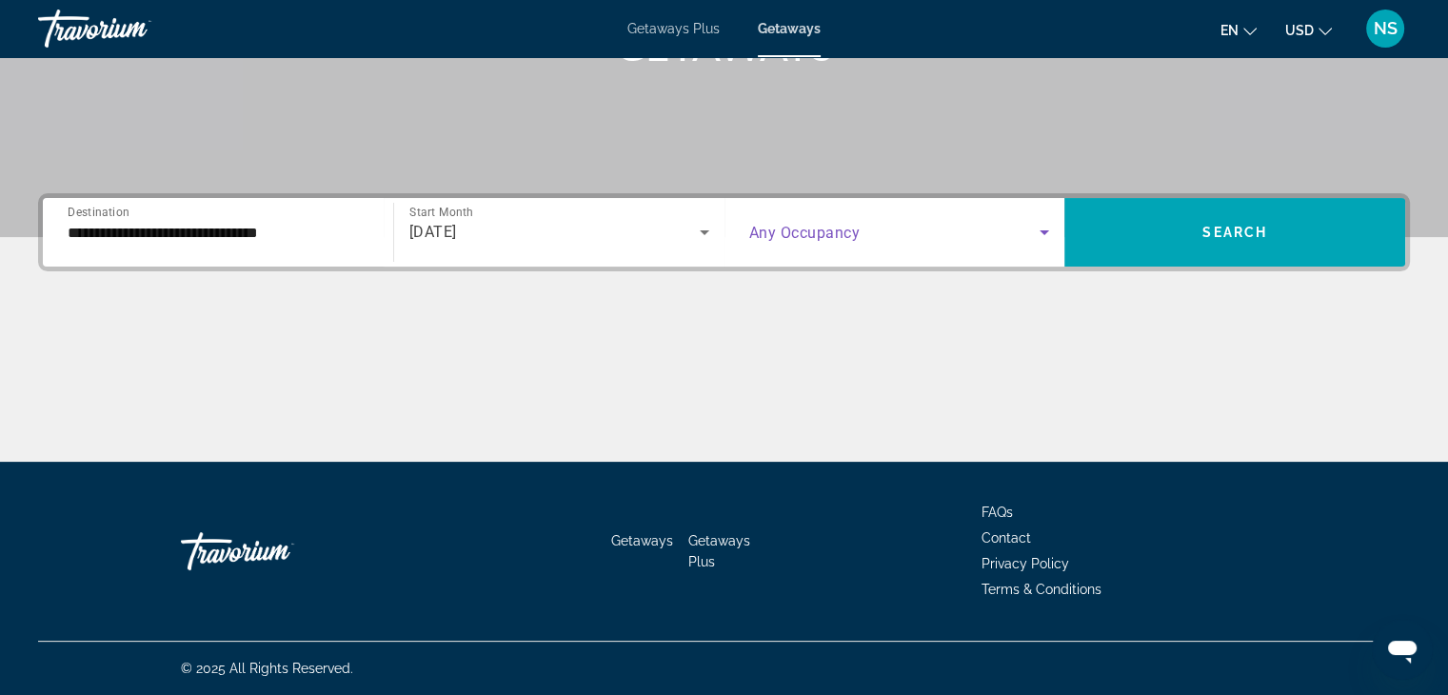
click at [1048, 237] on icon "Search widget" at bounding box center [1044, 232] width 23 height 23
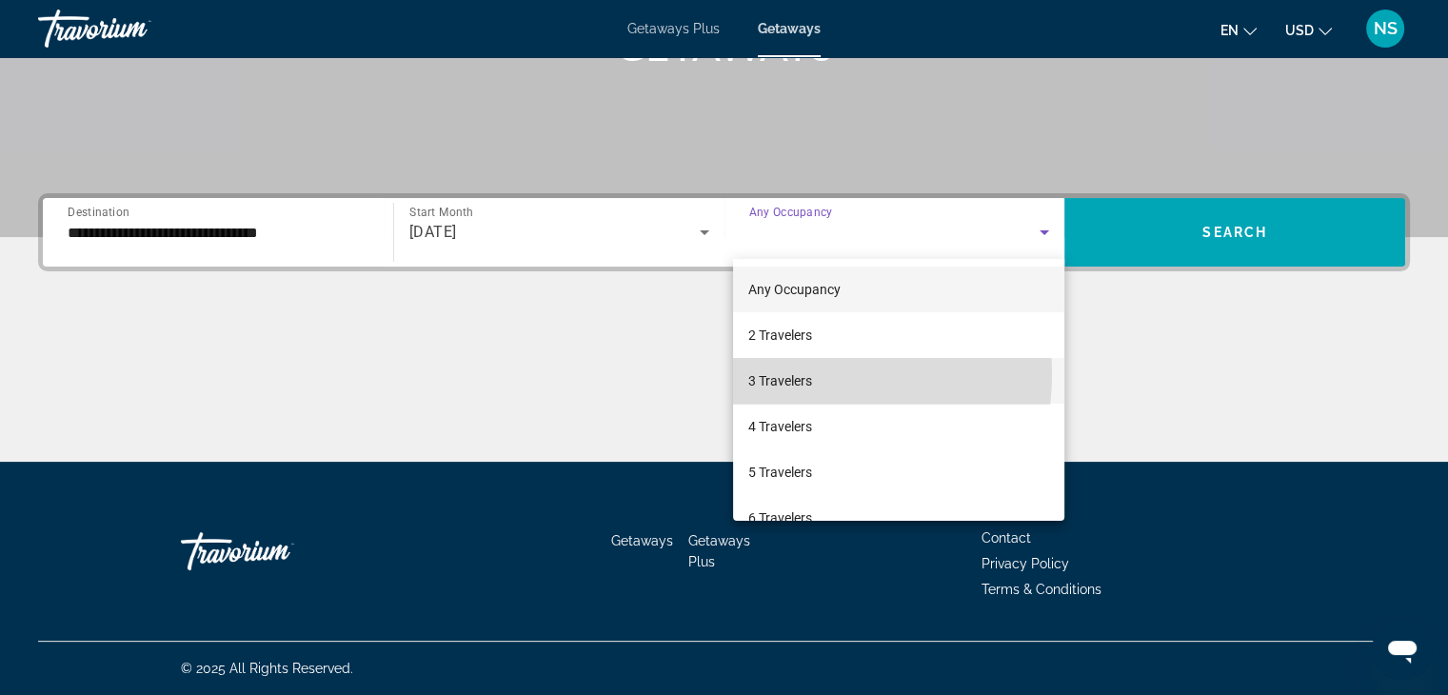
click at [790, 374] on span "3 Travelers" at bounding box center [780, 380] width 64 height 23
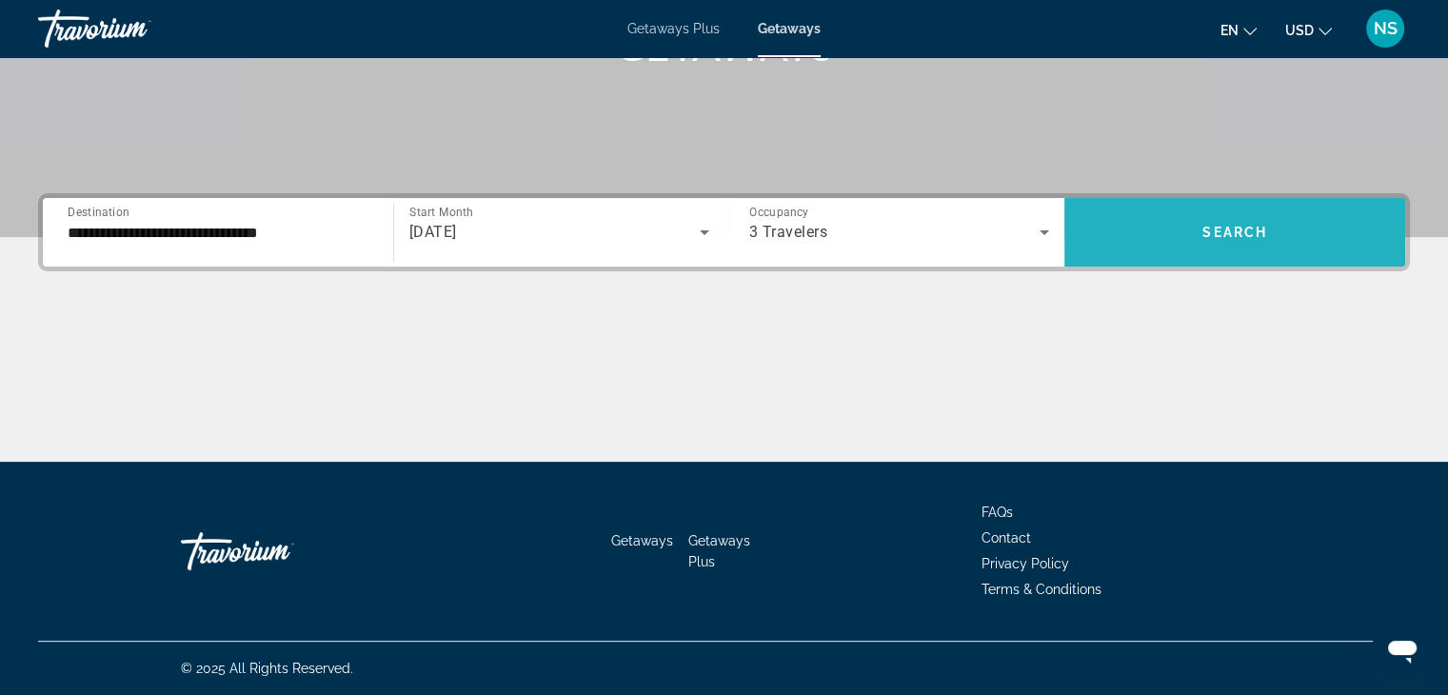
click at [1224, 228] on span "Search" at bounding box center [1234, 232] width 65 height 15
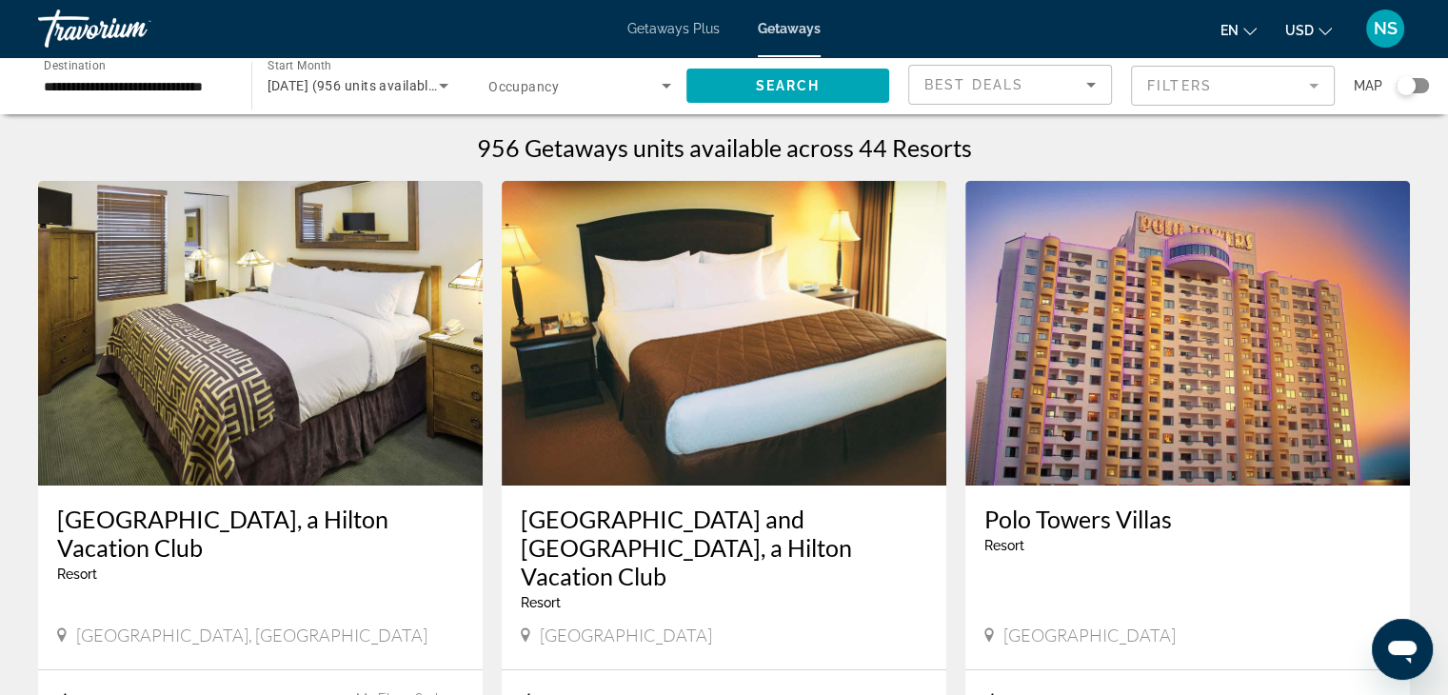
click at [655, 30] on span "Getaways Plus" at bounding box center [673, 28] width 92 height 15
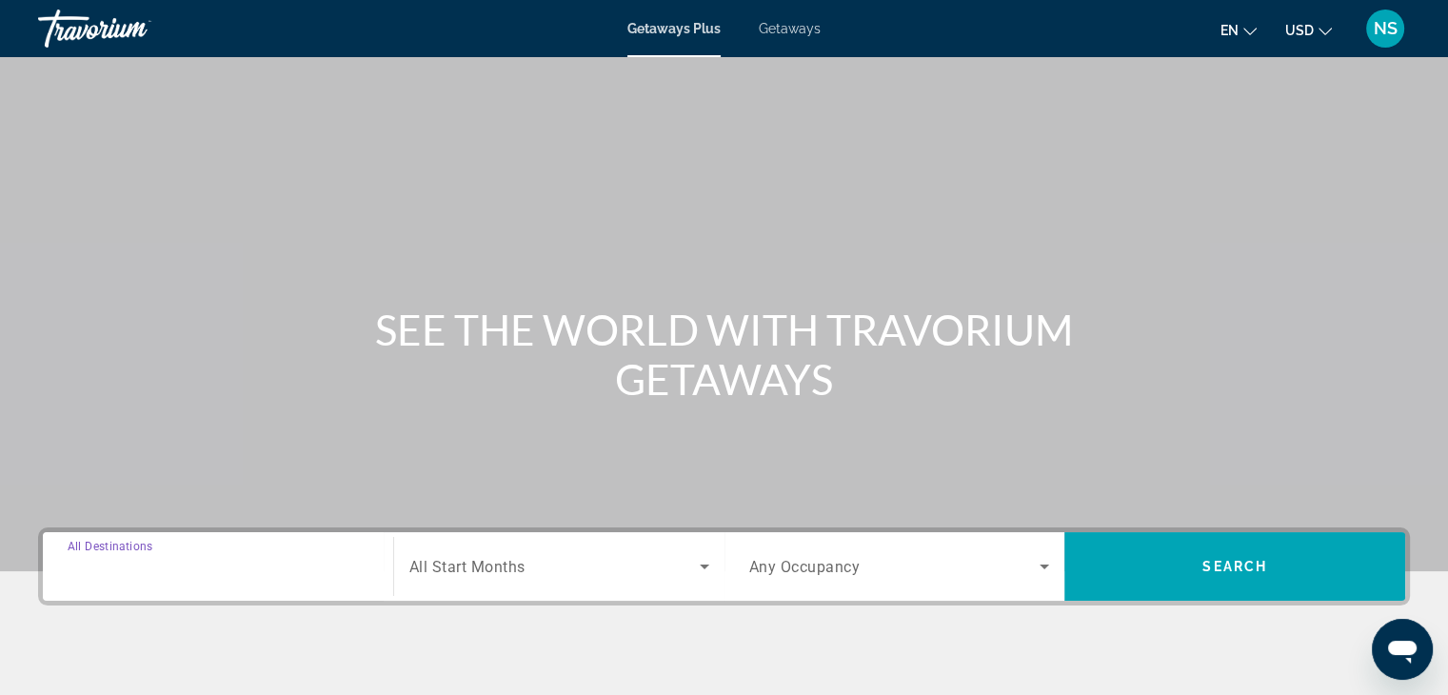
click at [188, 560] on input "Destination All Destinations" at bounding box center [218, 567] width 301 height 23
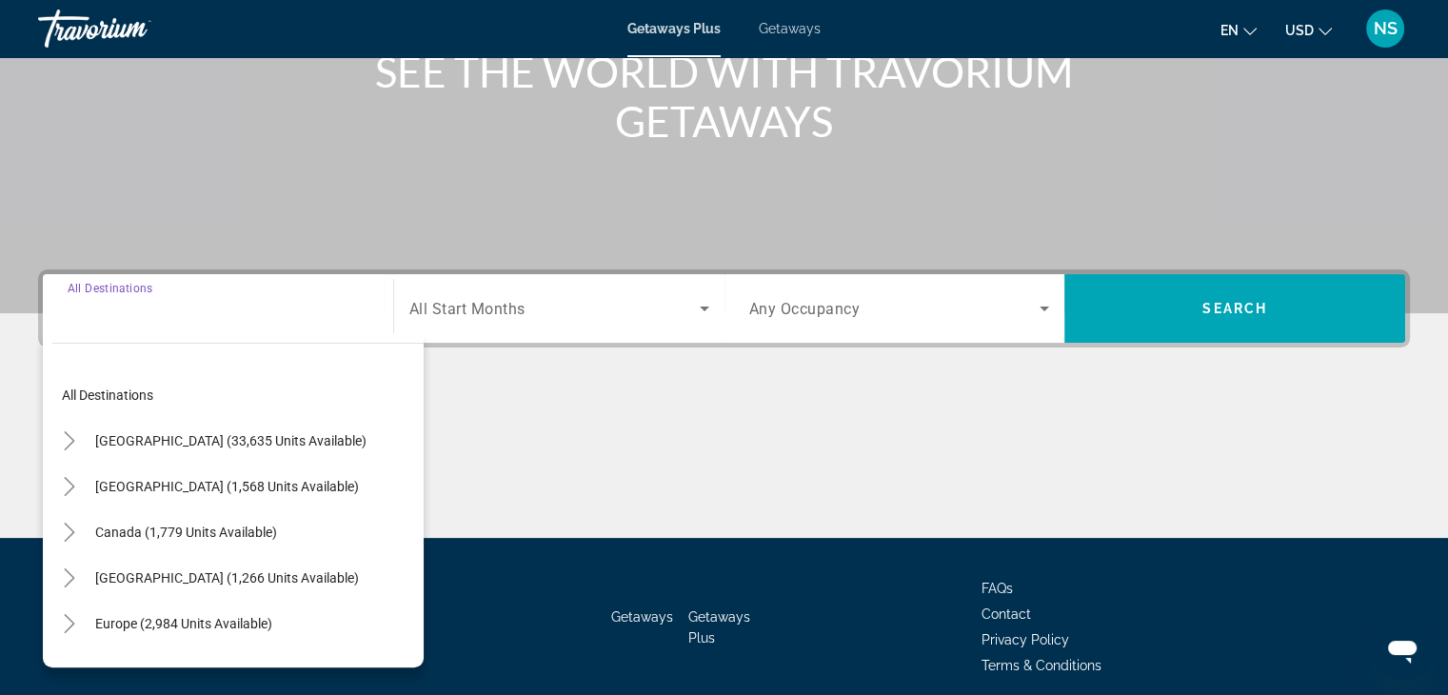
scroll to position [334, 0]
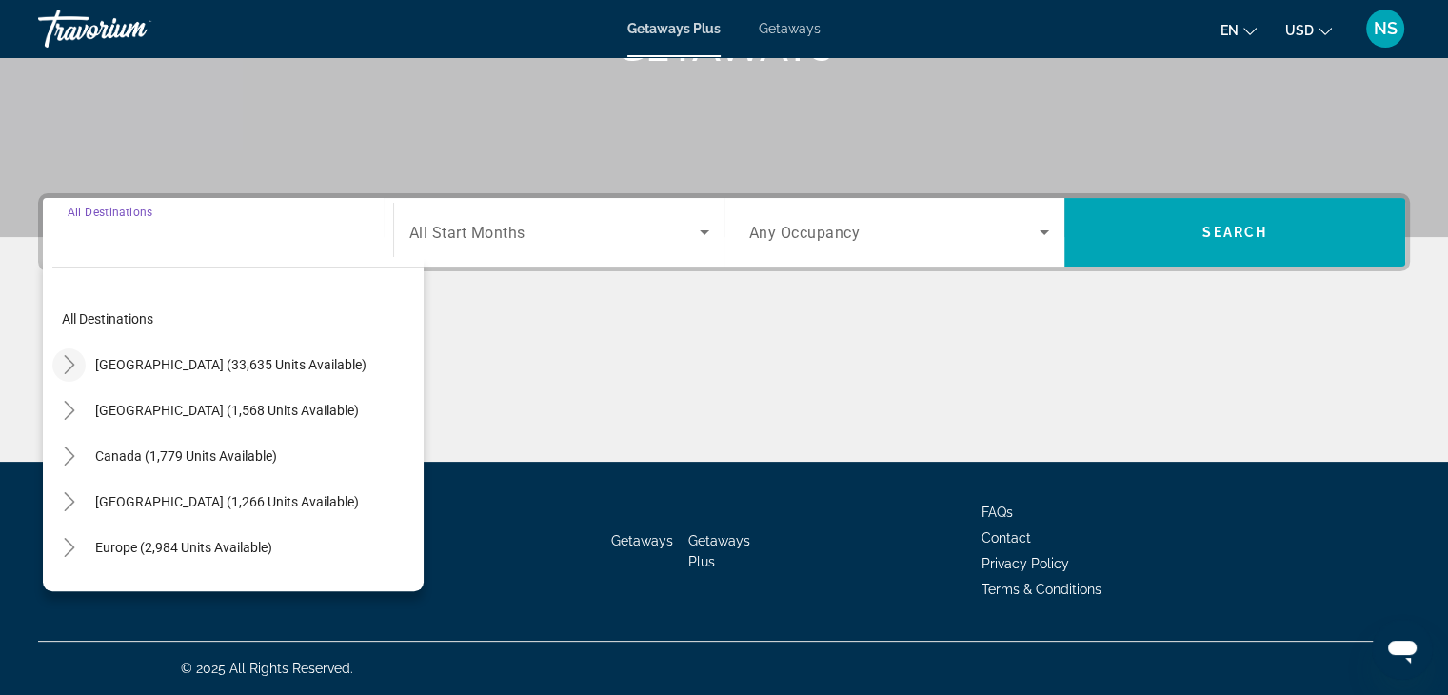
click at [64, 367] on icon "Toggle United States (33,635 units available)" at bounding box center [69, 364] width 19 height 19
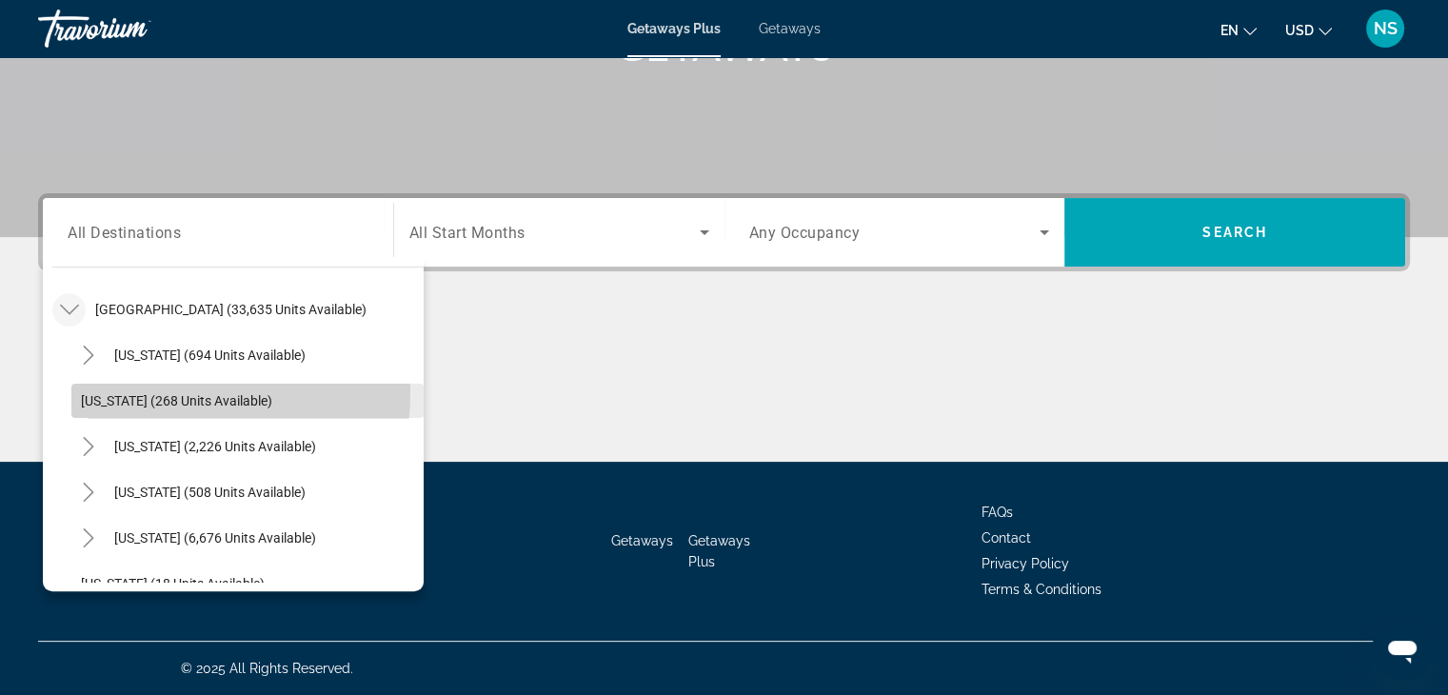
click at [128, 393] on span "[US_STATE] (268 units available)" at bounding box center [176, 400] width 191 height 15
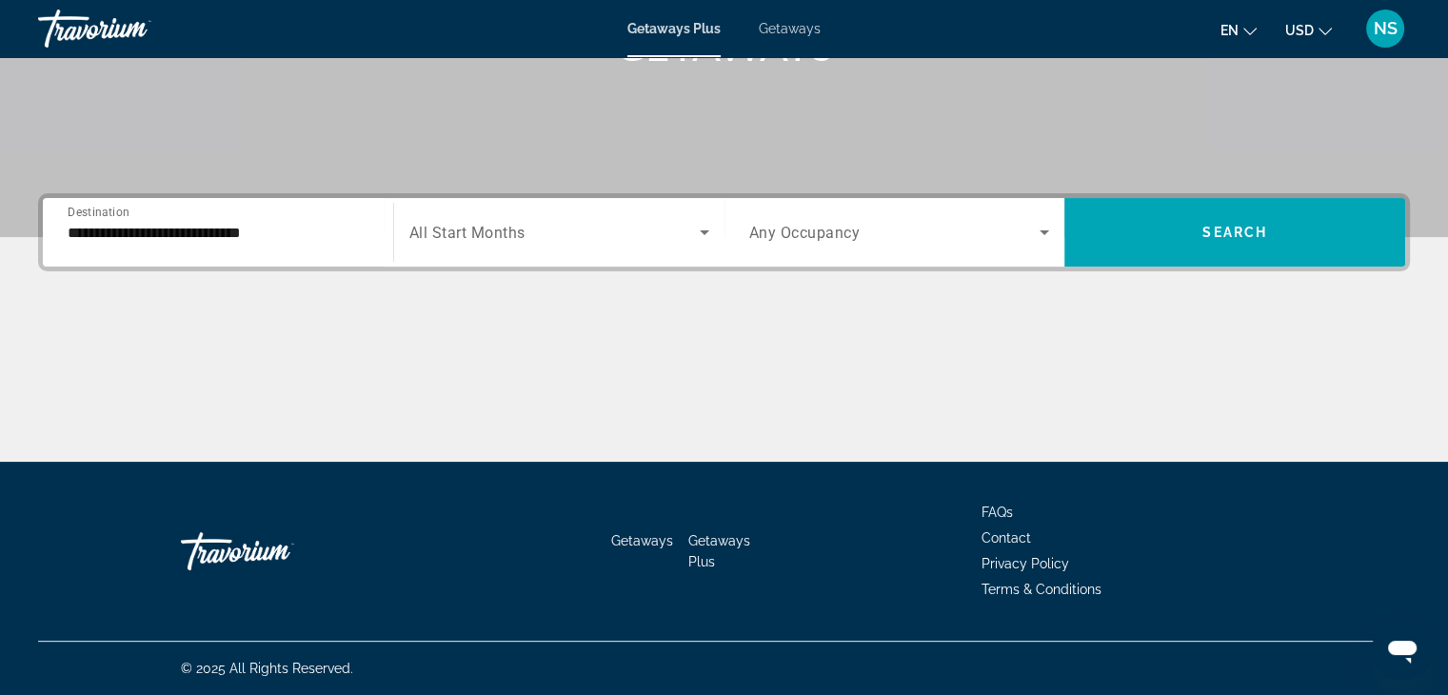
click at [128, 390] on div "Main content" at bounding box center [724, 390] width 1372 height 143
click at [86, 233] on input "**********" at bounding box center [218, 233] width 301 height 23
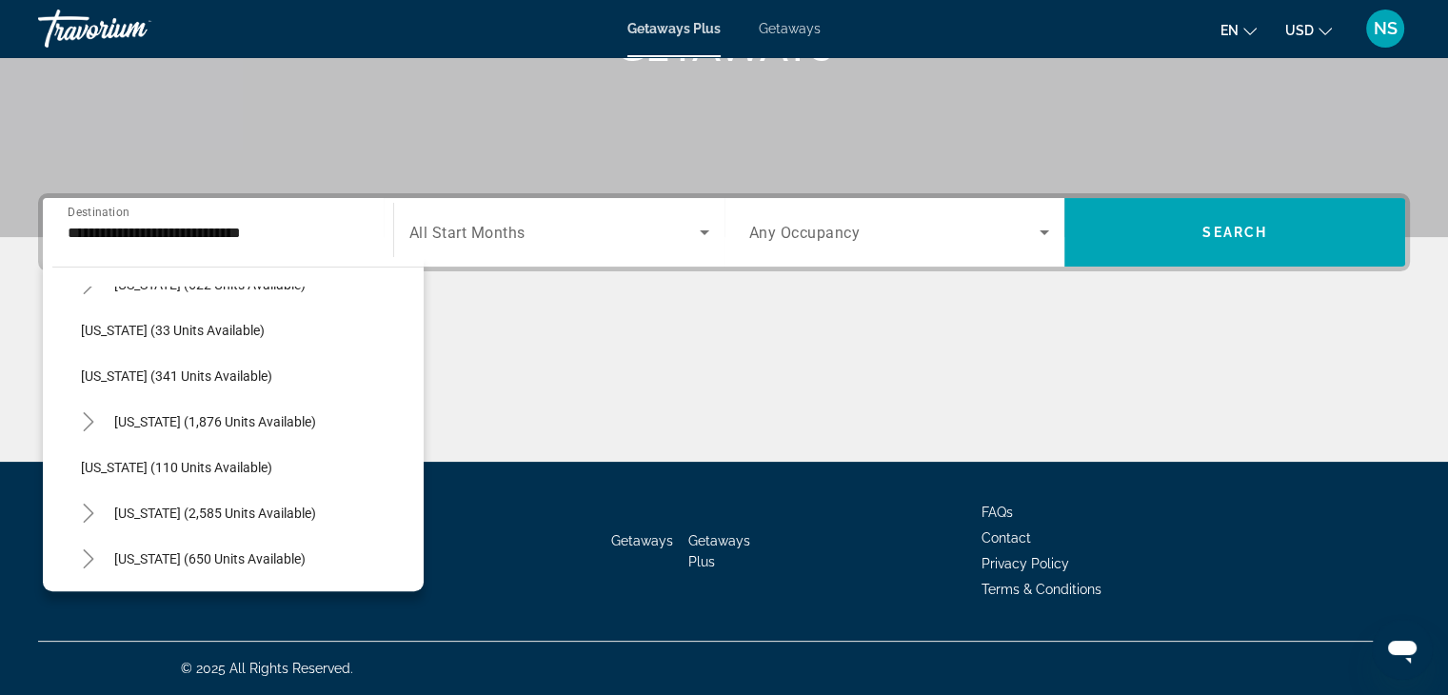
scroll to position [783, 0]
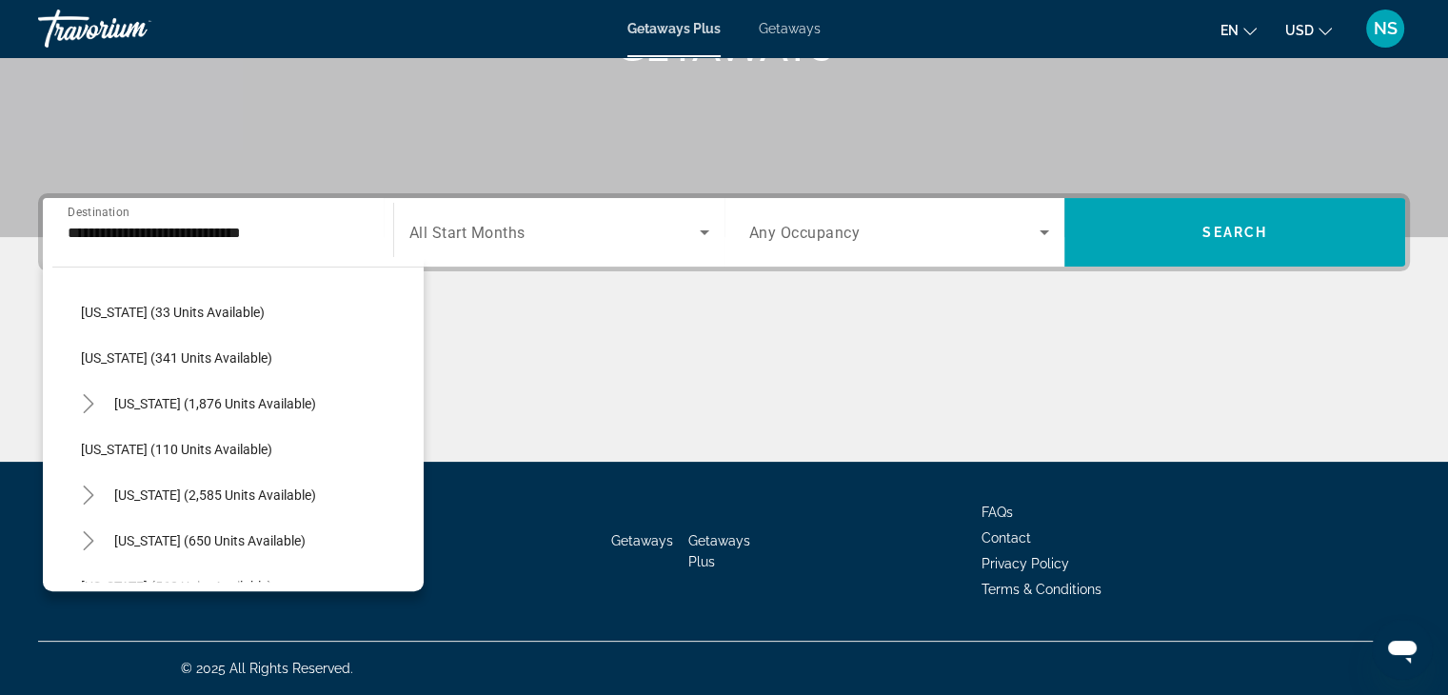
click at [163, 624] on div "Getaways Getaways Plus FAQs Contact Privacy Policy Terms & Conditions" at bounding box center [724, 551] width 1372 height 179
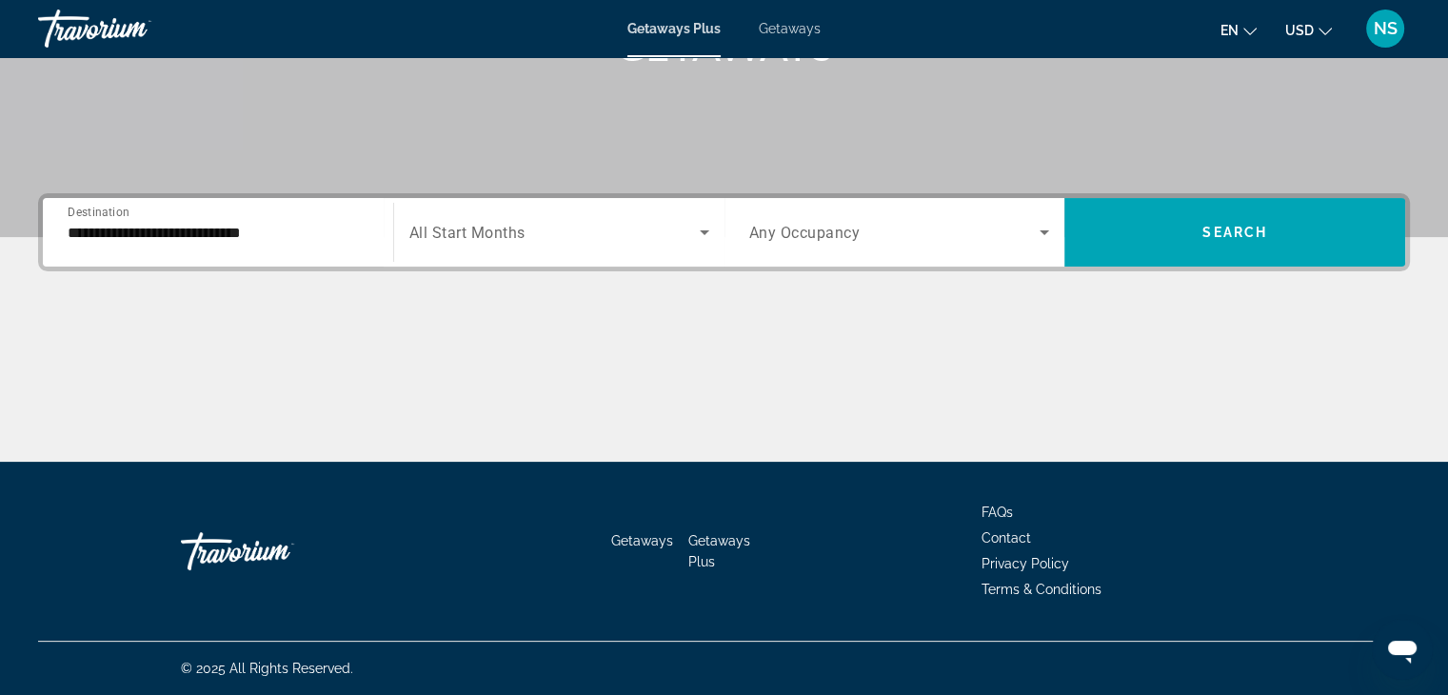
click at [248, 329] on div "Main content" at bounding box center [724, 390] width 1372 height 143
click at [292, 227] on input "**********" at bounding box center [218, 233] width 301 height 23
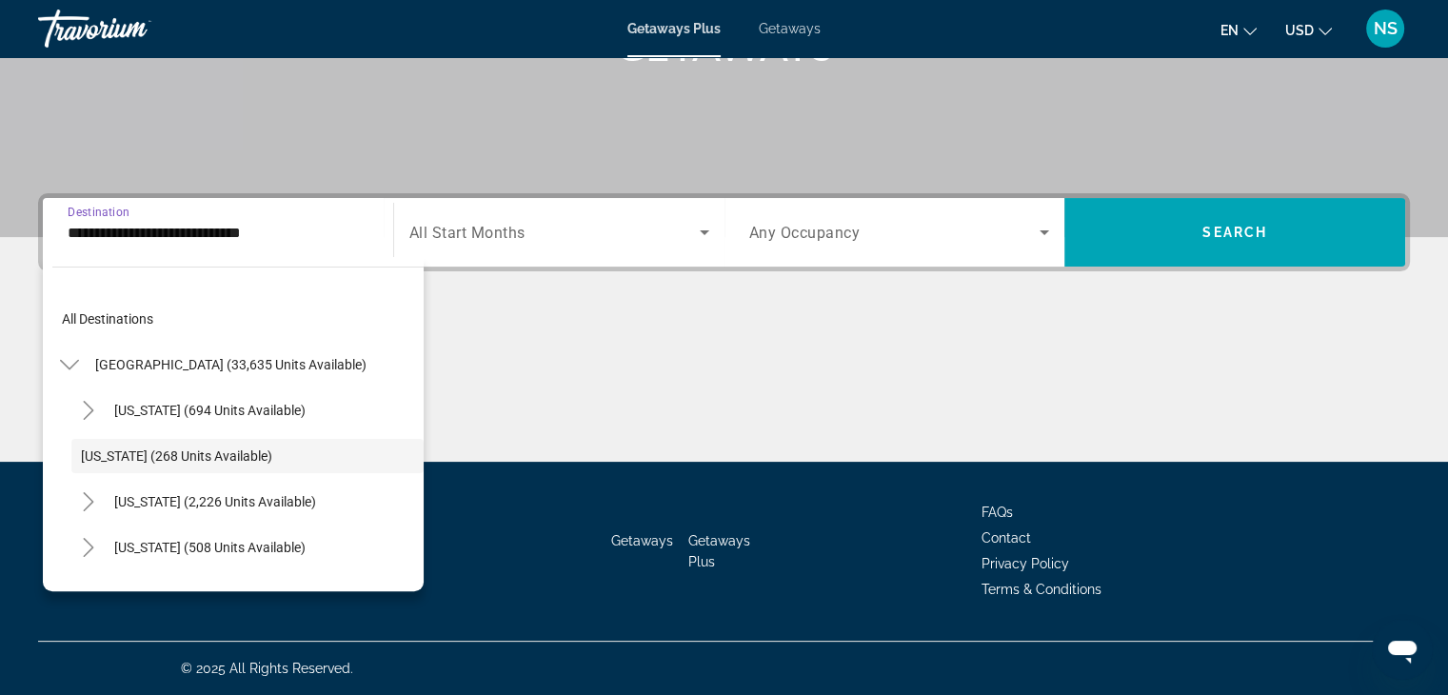
scroll to position [22, 0]
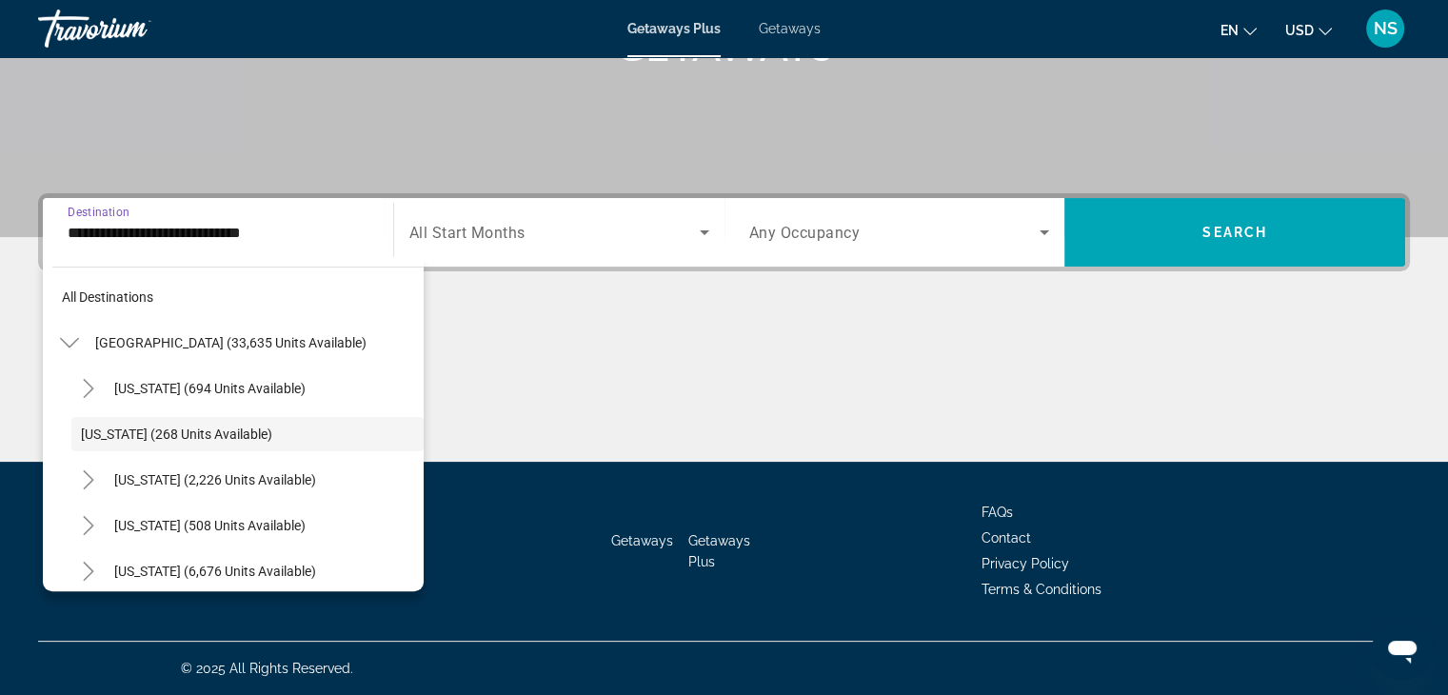
click at [268, 212] on div "**********" at bounding box center [218, 233] width 301 height 54
click at [370, 513] on div "[US_STATE] (508 units available)" at bounding box center [247, 526] width 352 height 46
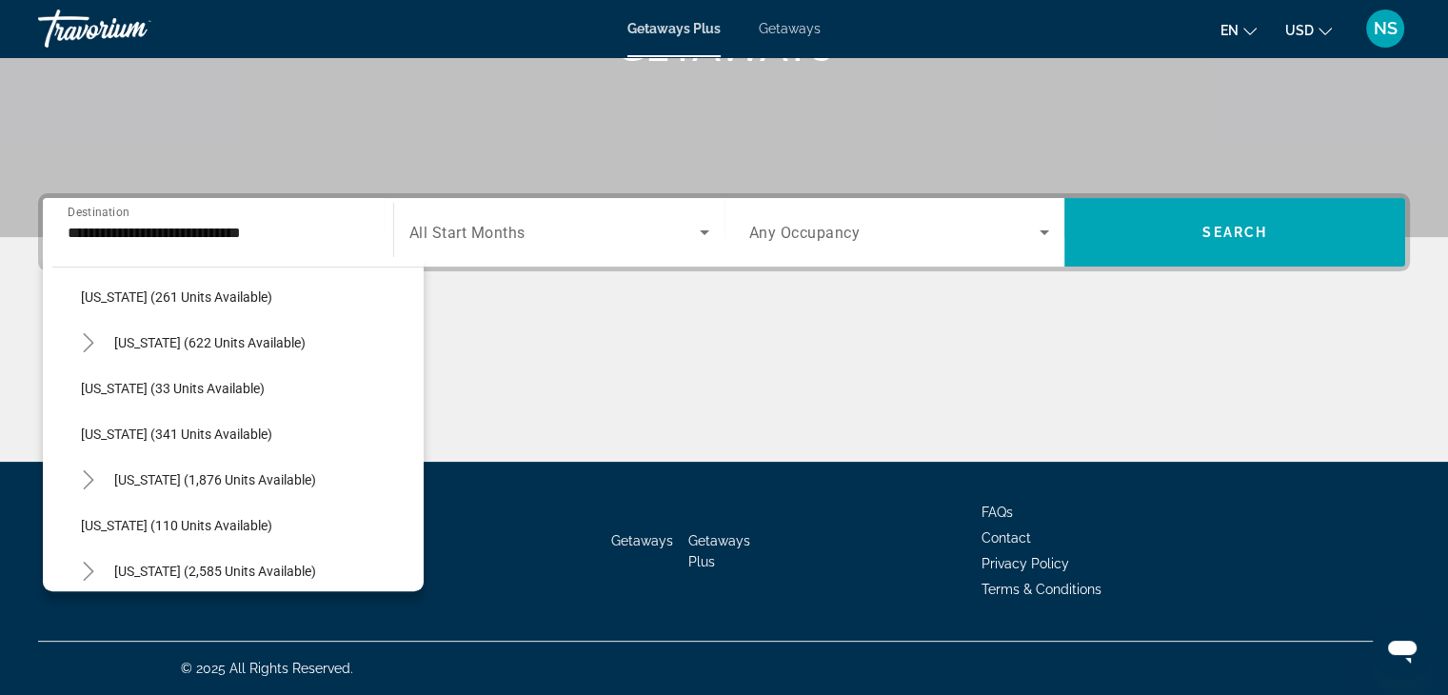
scroll to position [745, 0]
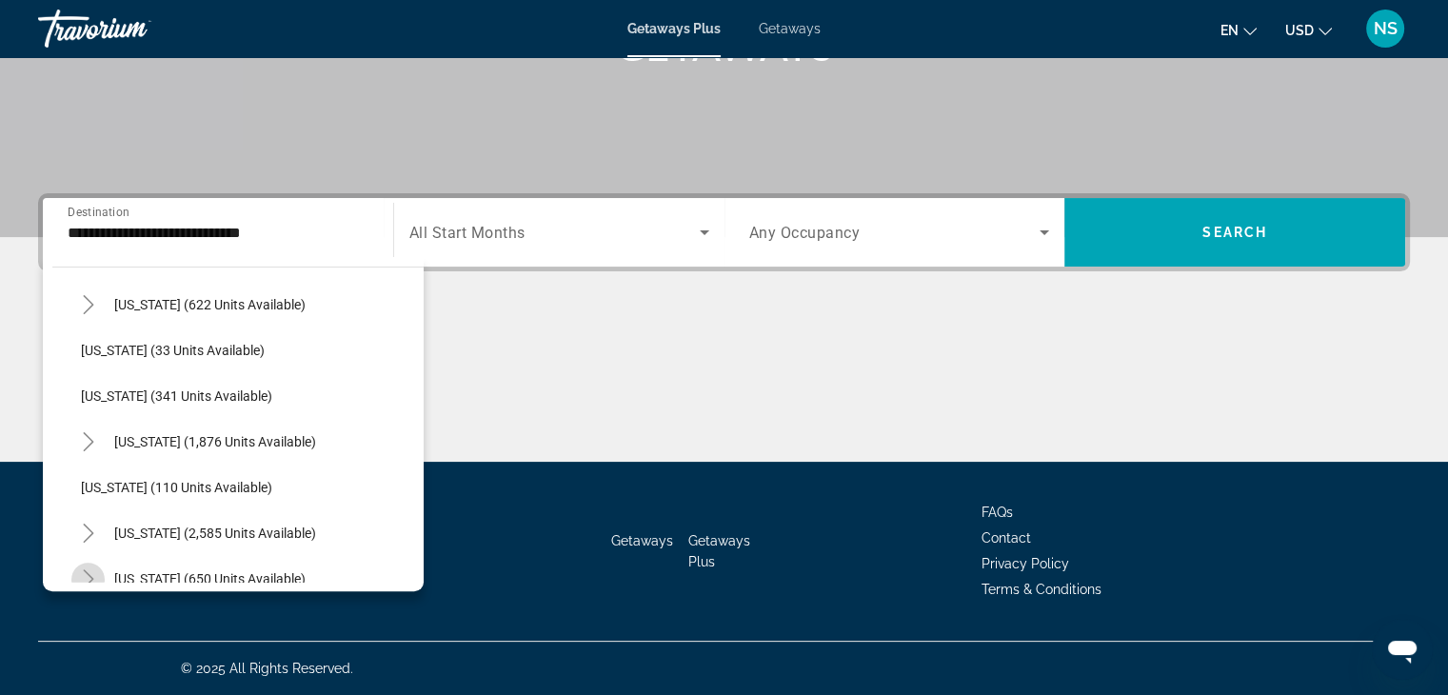
click at [99, 563] on mat-icon "Toggle New Hampshire (650 units available)" at bounding box center [87, 579] width 33 height 33
click at [85, 522] on mat-icon "Toggle Nevada (2,585 units available)" at bounding box center [87, 533] width 33 height 33
click at [125, 573] on span "[GEOGRAPHIC_DATA] (1,450 units available)" at bounding box center [232, 578] width 264 height 15
type input "**********"
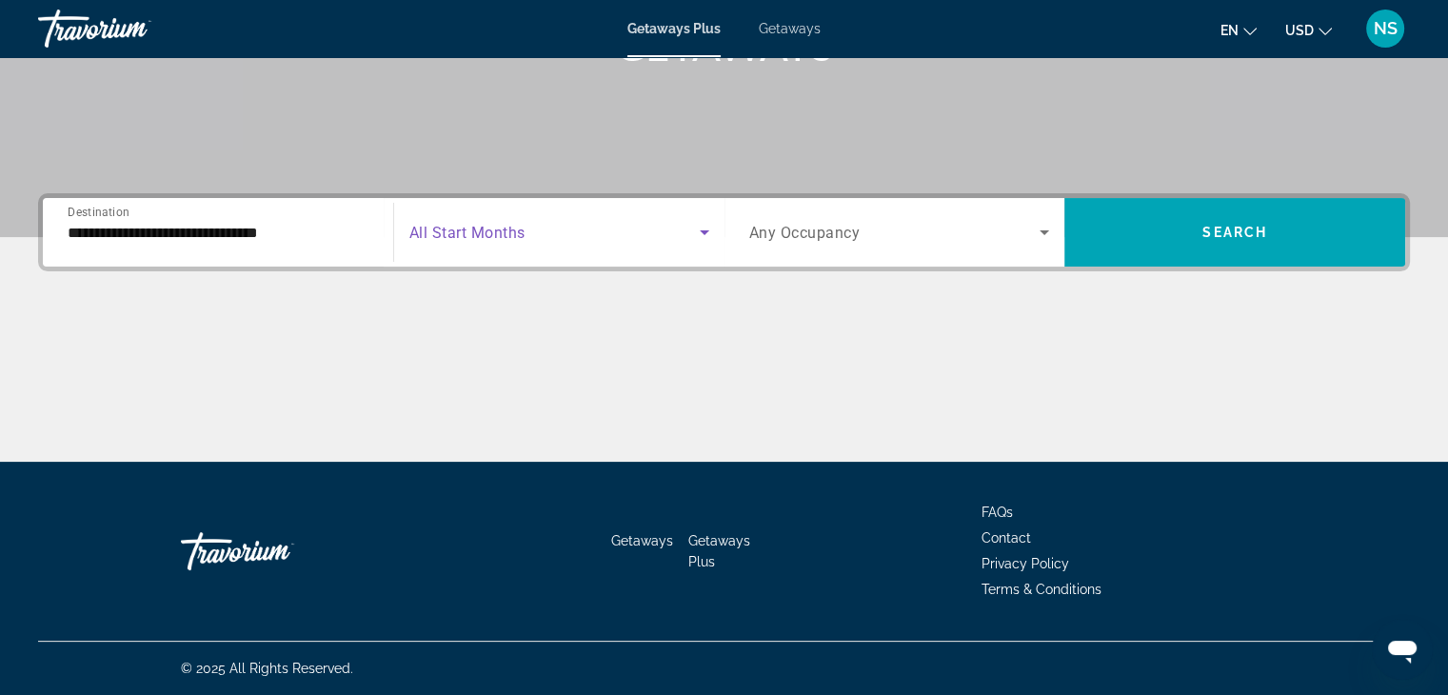
click at [700, 234] on icon "Search widget" at bounding box center [704, 232] width 23 height 23
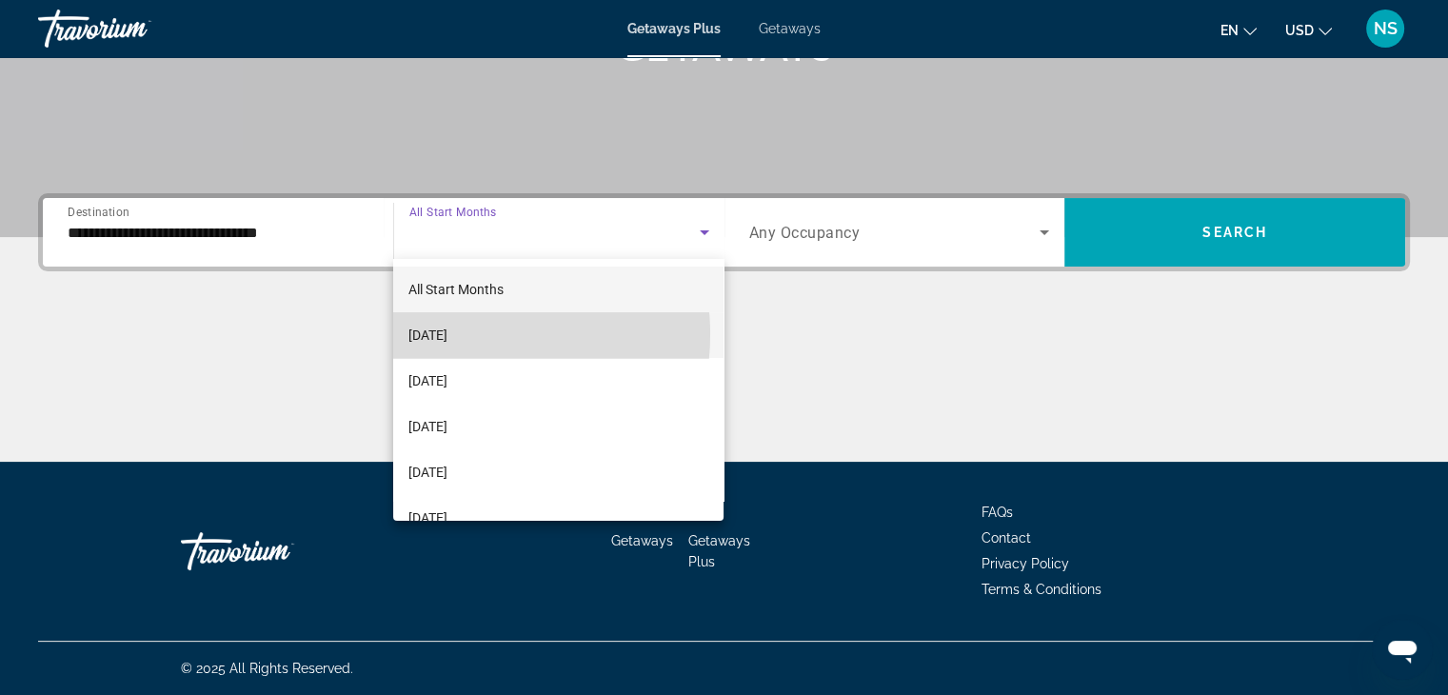
click at [447, 334] on span "[DATE]" at bounding box center [427, 335] width 39 height 23
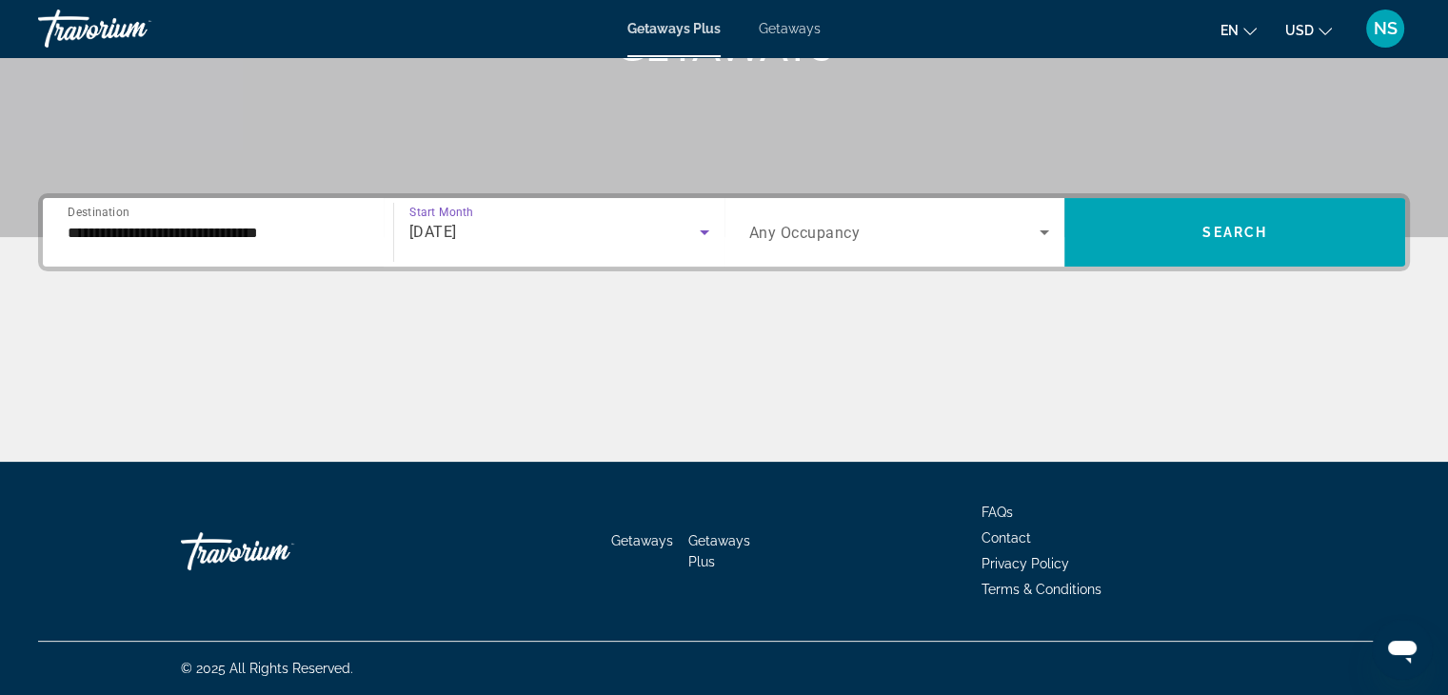
click at [460, 334] on div "Main content" at bounding box center [724, 390] width 1372 height 143
click at [1044, 234] on icon "Search widget" at bounding box center [1044, 232] width 23 height 23
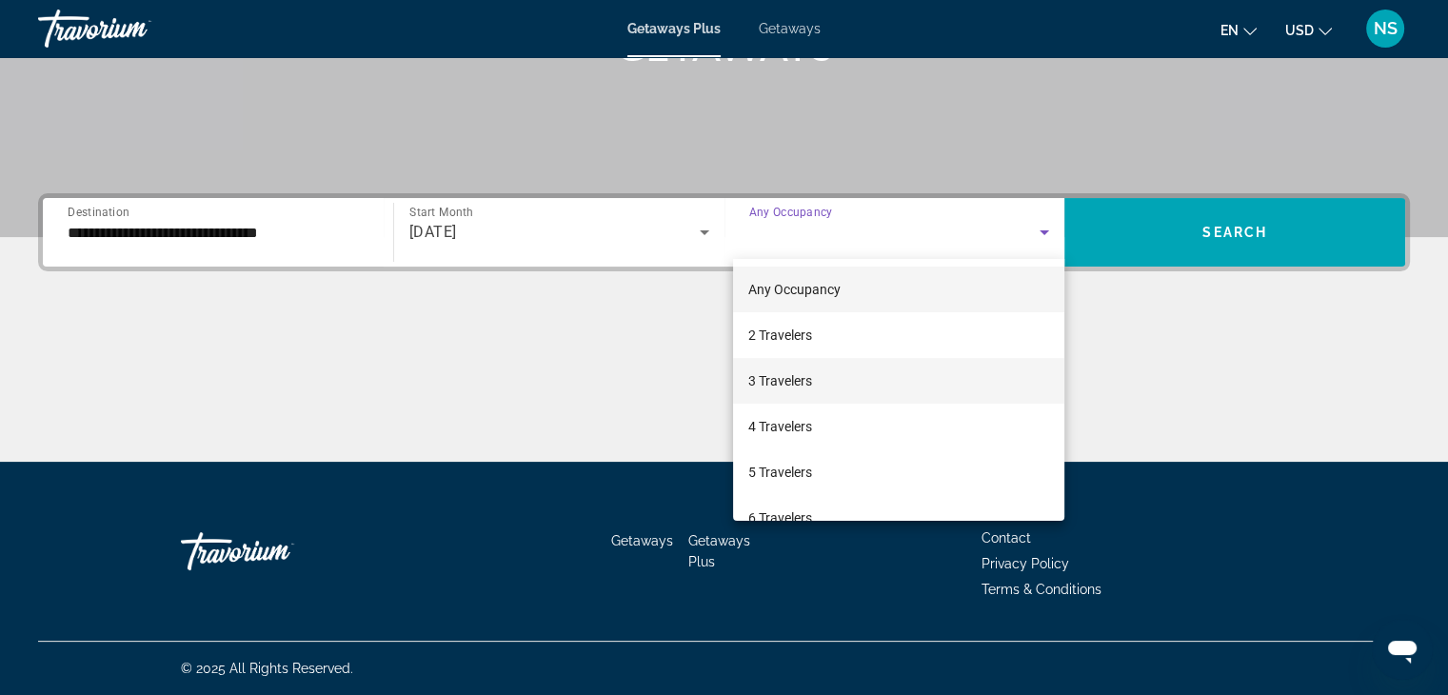
click at [766, 384] on span "3 Travelers" at bounding box center [780, 380] width 64 height 23
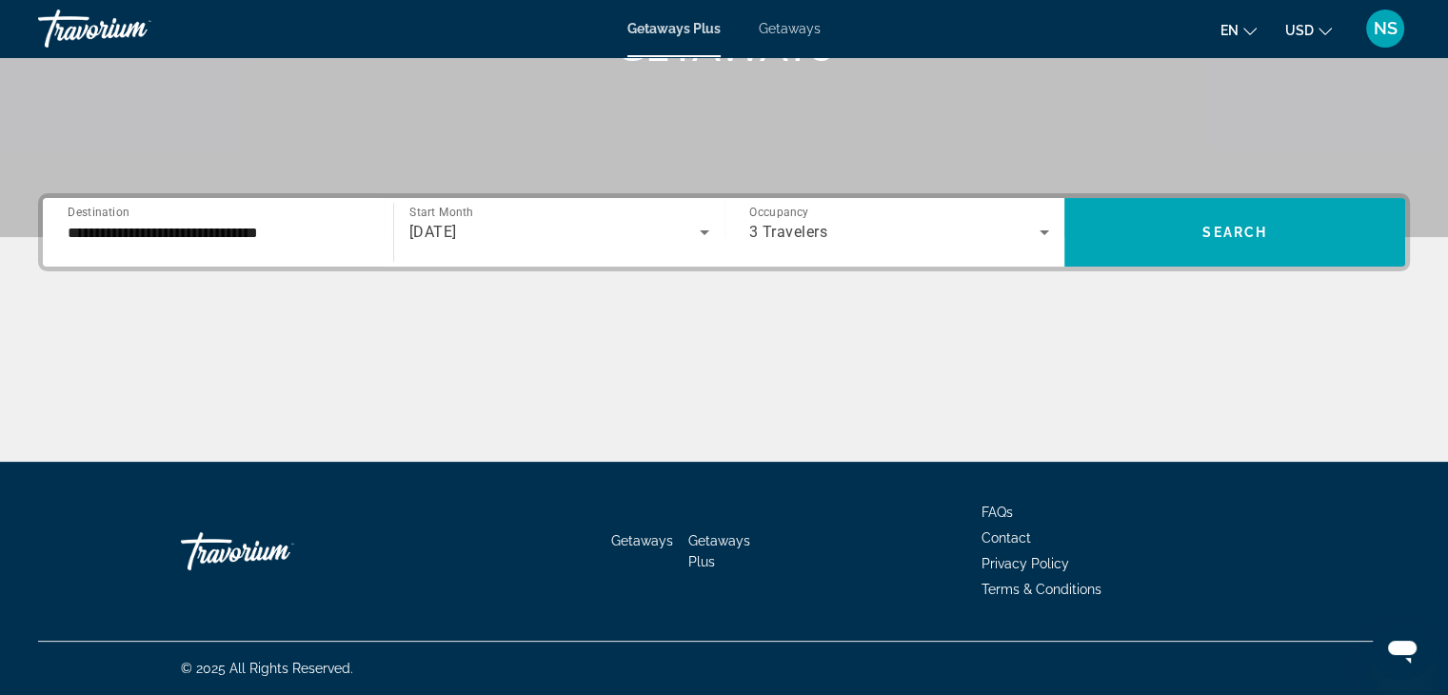
click at [766, 384] on div "Main content" at bounding box center [724, 390] width 1372 height 143
click at [1250, 222] on span "Search widget" at bounding box center [1234, 232] width 341 height 46
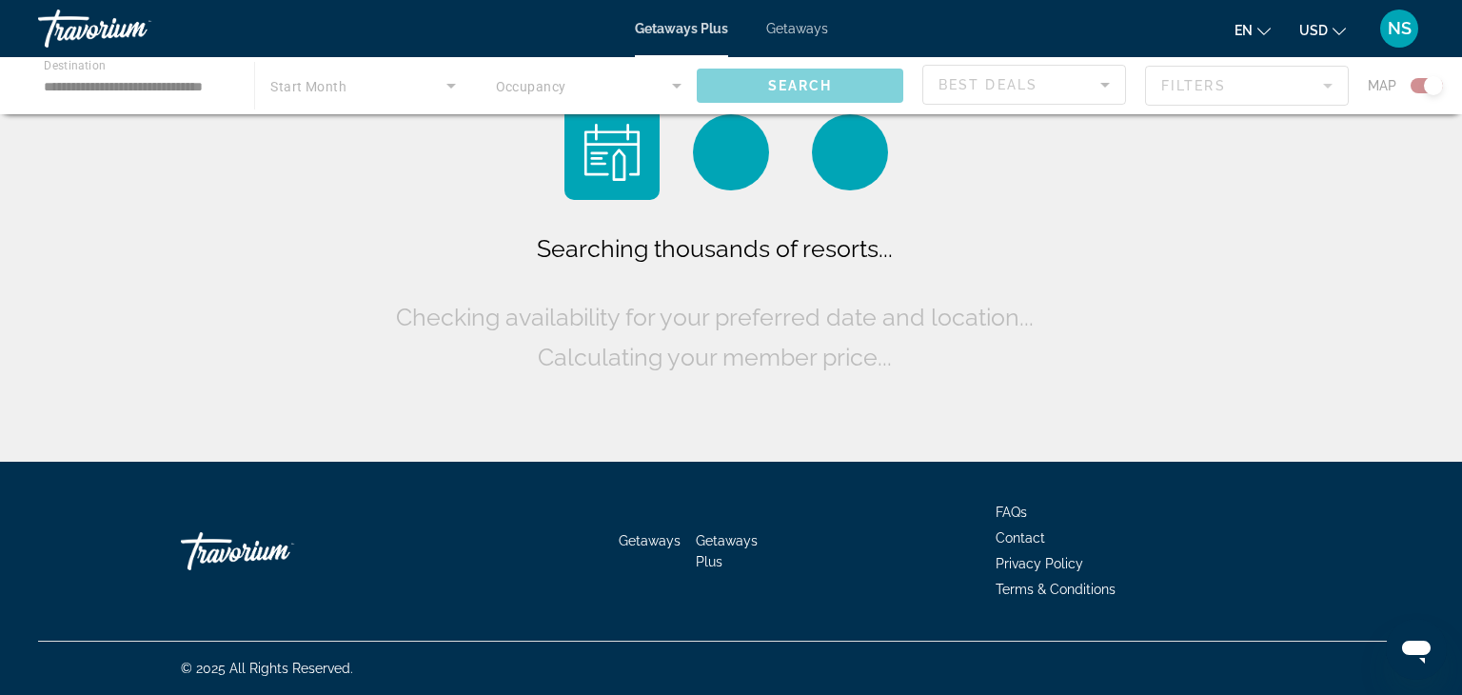
click at [1250, 222] on div "Searching thousands of resorts... Checking availability for your preferred date…" at bounding box center [731, 235] width 1462 height 471
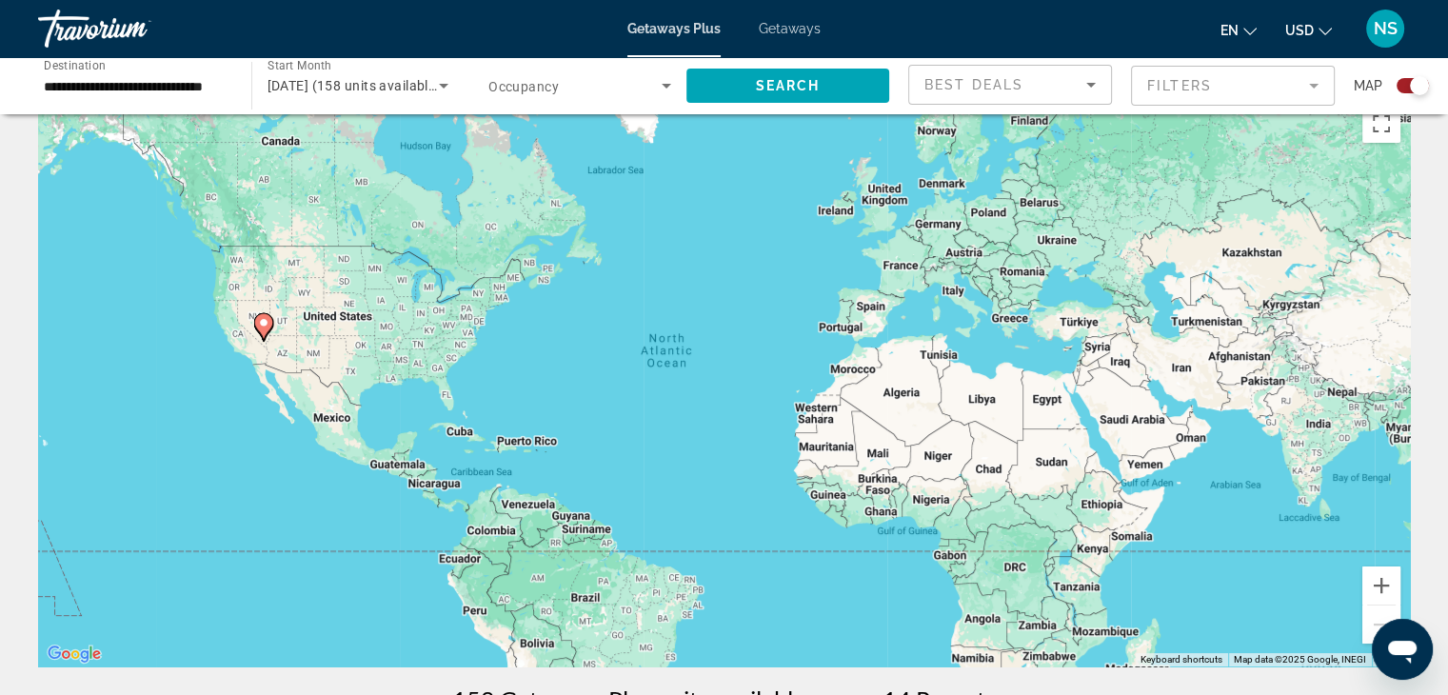
scroll to position [76, 0]
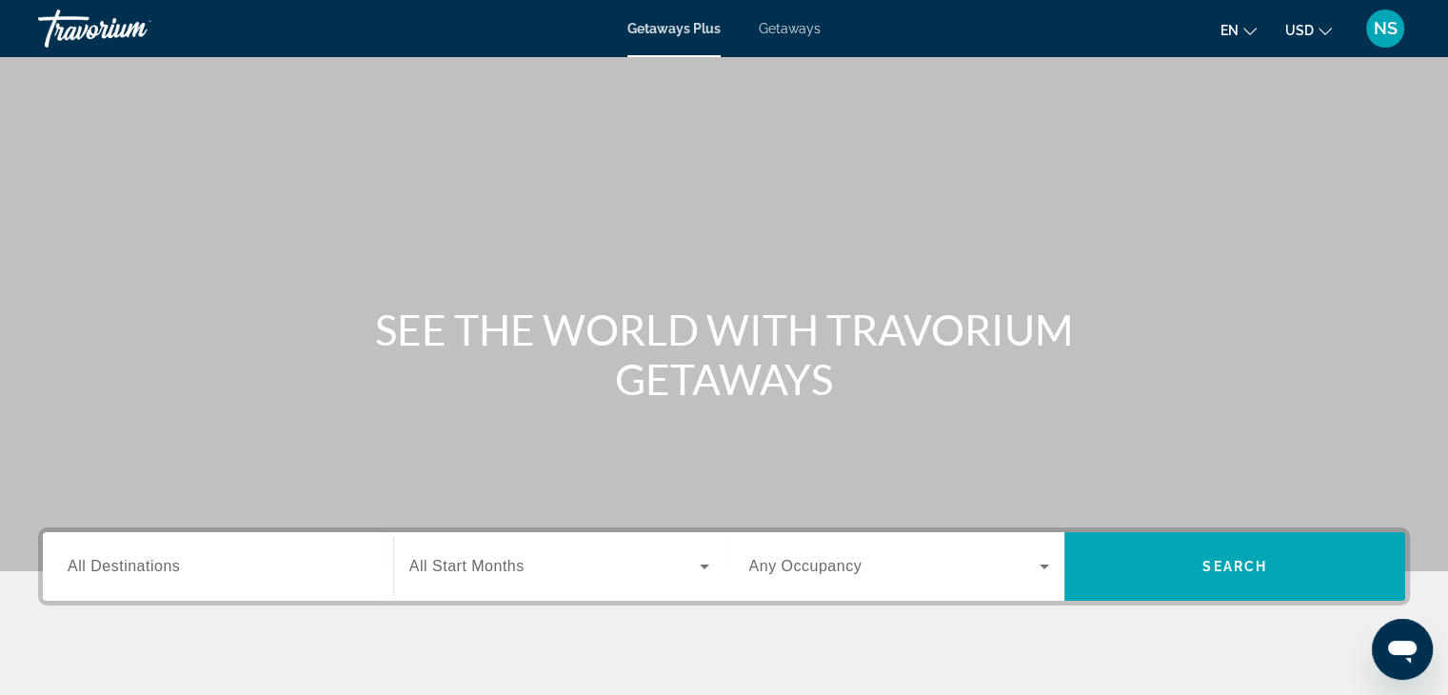
click at [702, 21] on span "Getaways Plus" at bounding box center [673, 28] width 93 height 15
click at [91, 558] on span "All Destinations" at bounding box center [124, 566] width 112 height 16
click at [91, 558] on input "Destination All Destinations" at bounding box center [218, 567] width 301 height 23
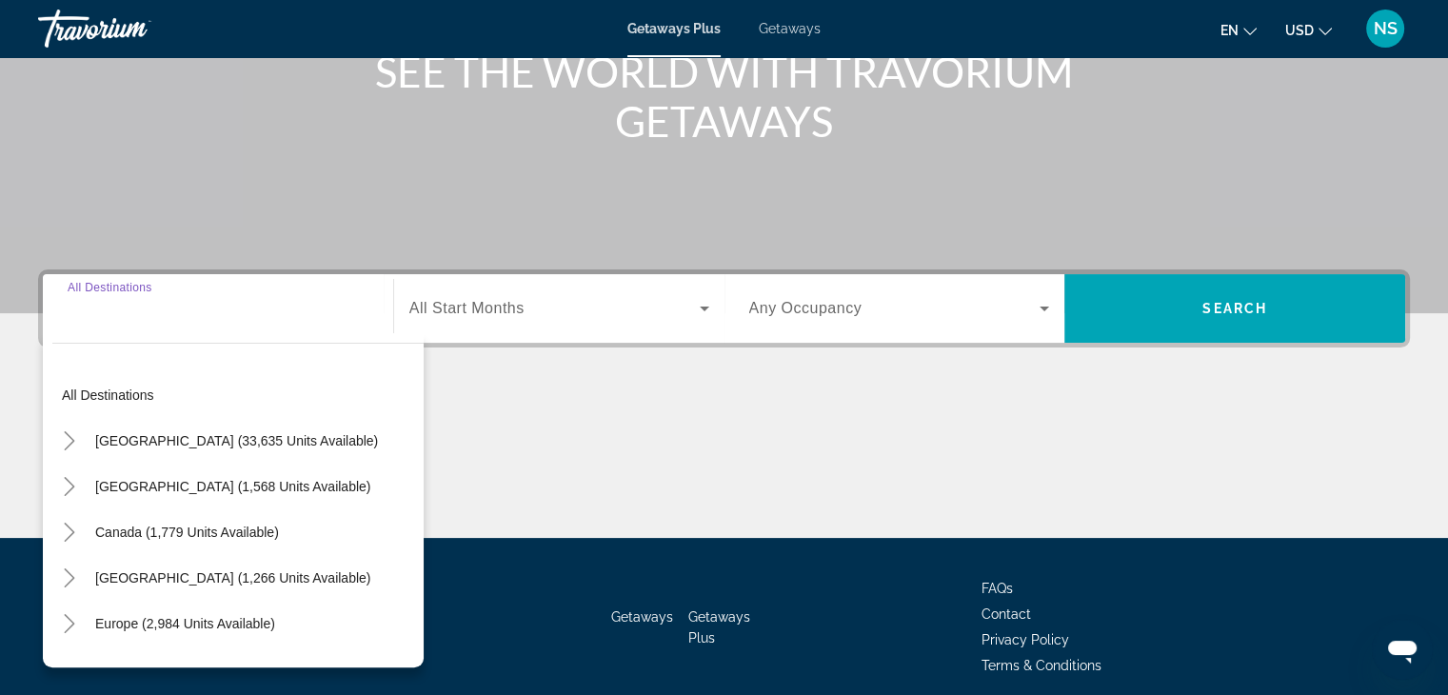
scroll to position [334, 0]
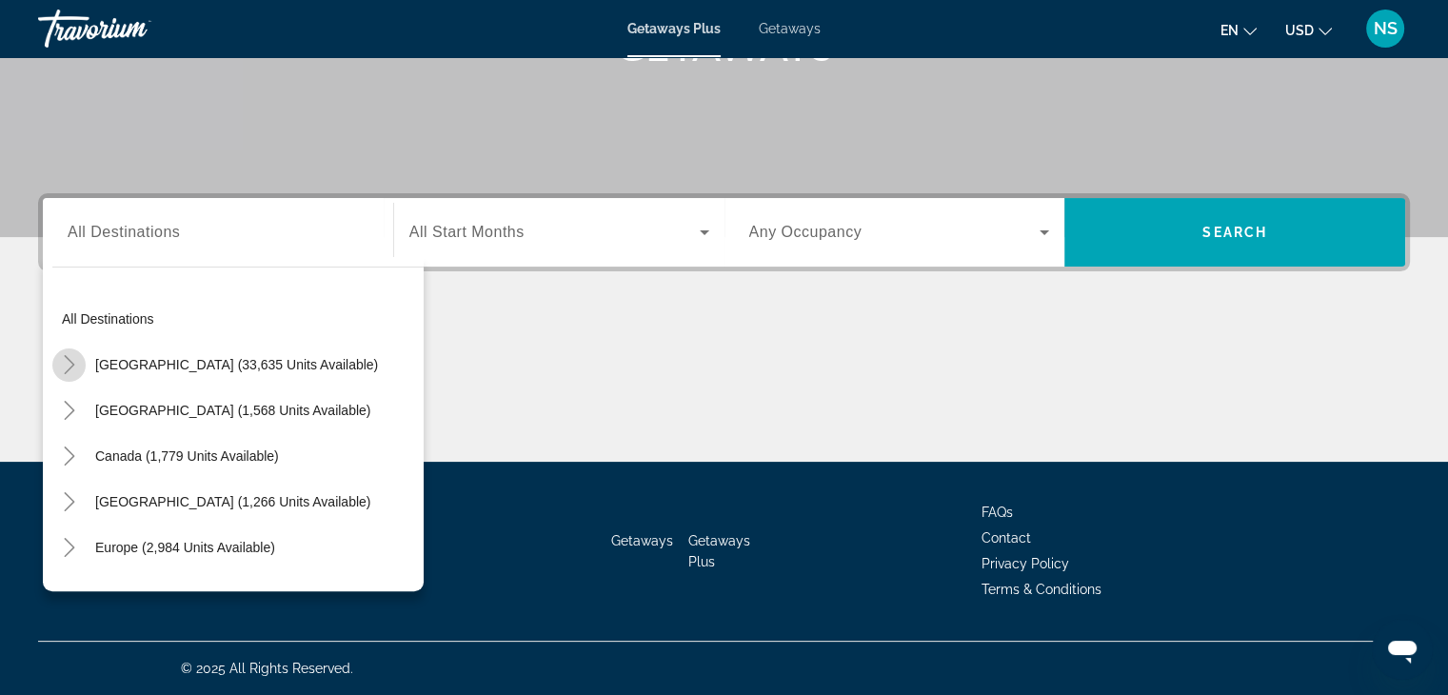
click at [66, 367] on icon "Toggle United States (33,635 units available)" at bounding box center [69, 364] width 19 height 19
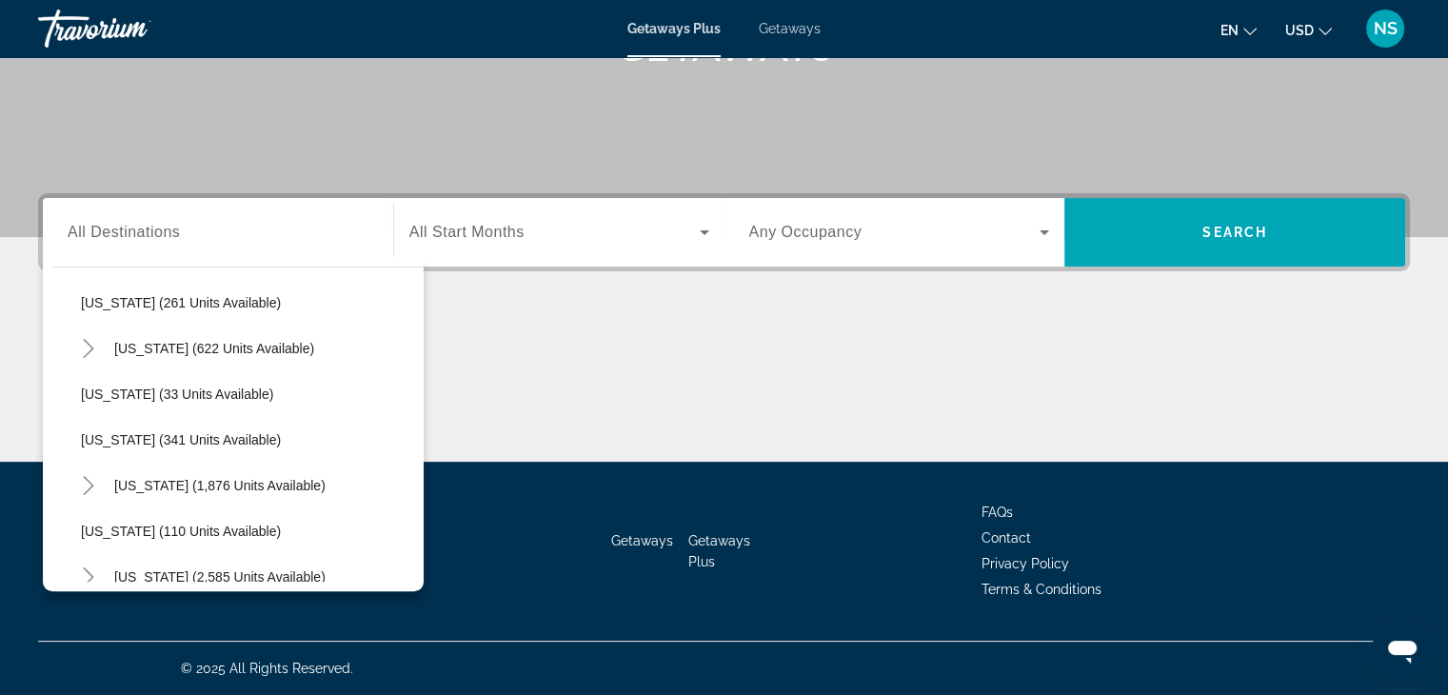
scroll to position [740, 0]
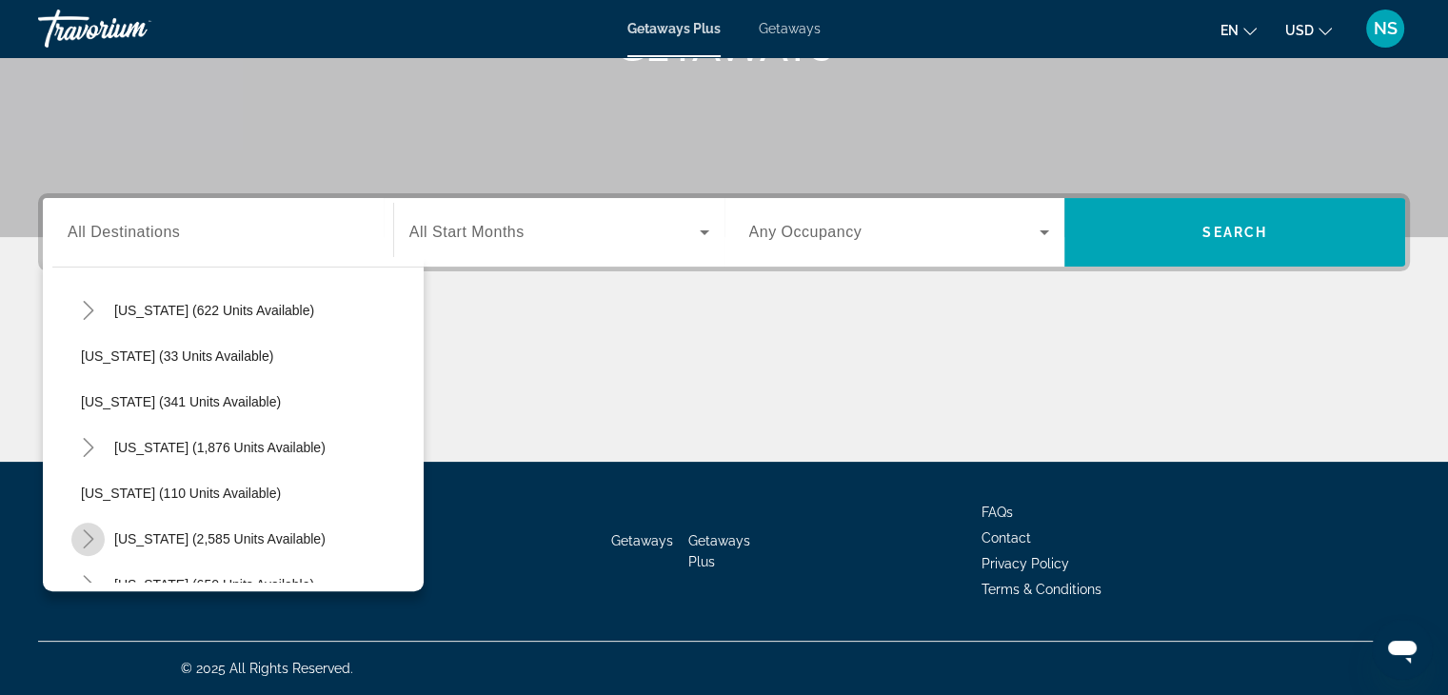
click at [87, 536] on icon "Toggle Nevada (2,585 units available)" at bounding box center [88, 538] width 19 height 19
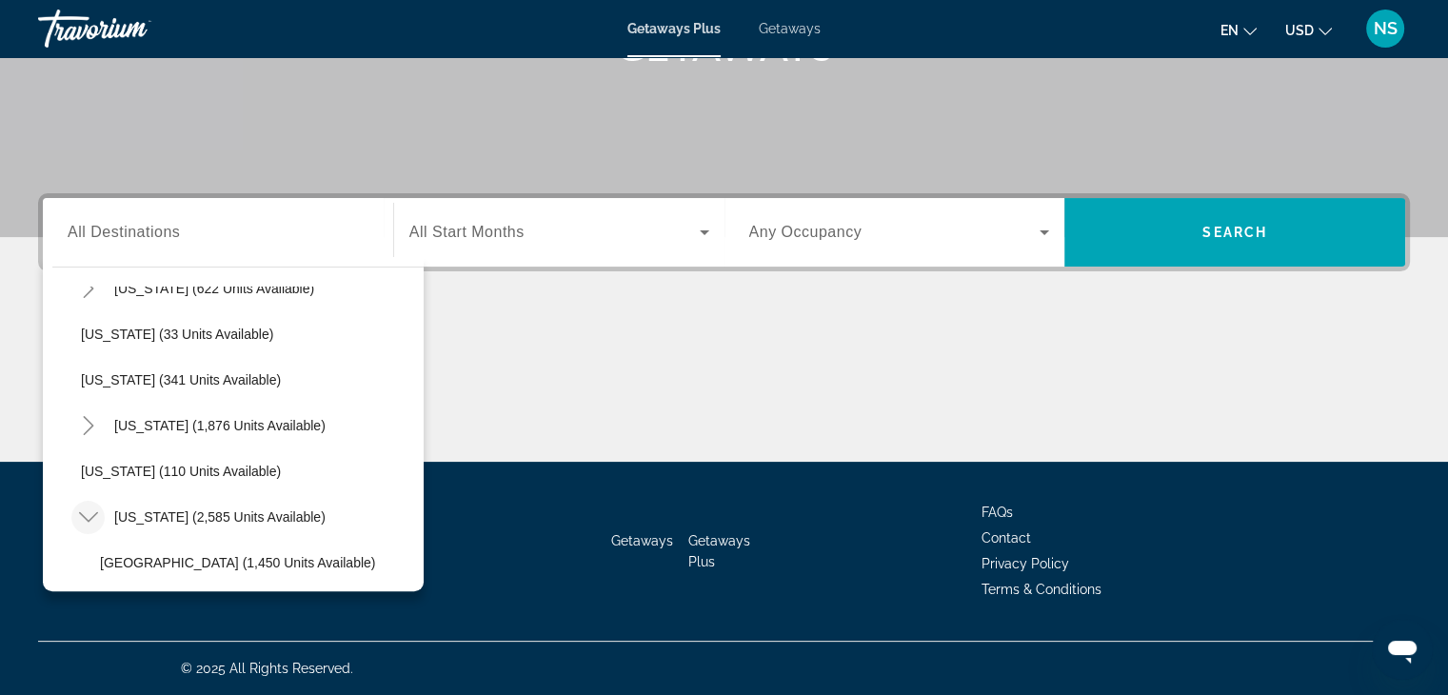
scroll to position [778, 0]
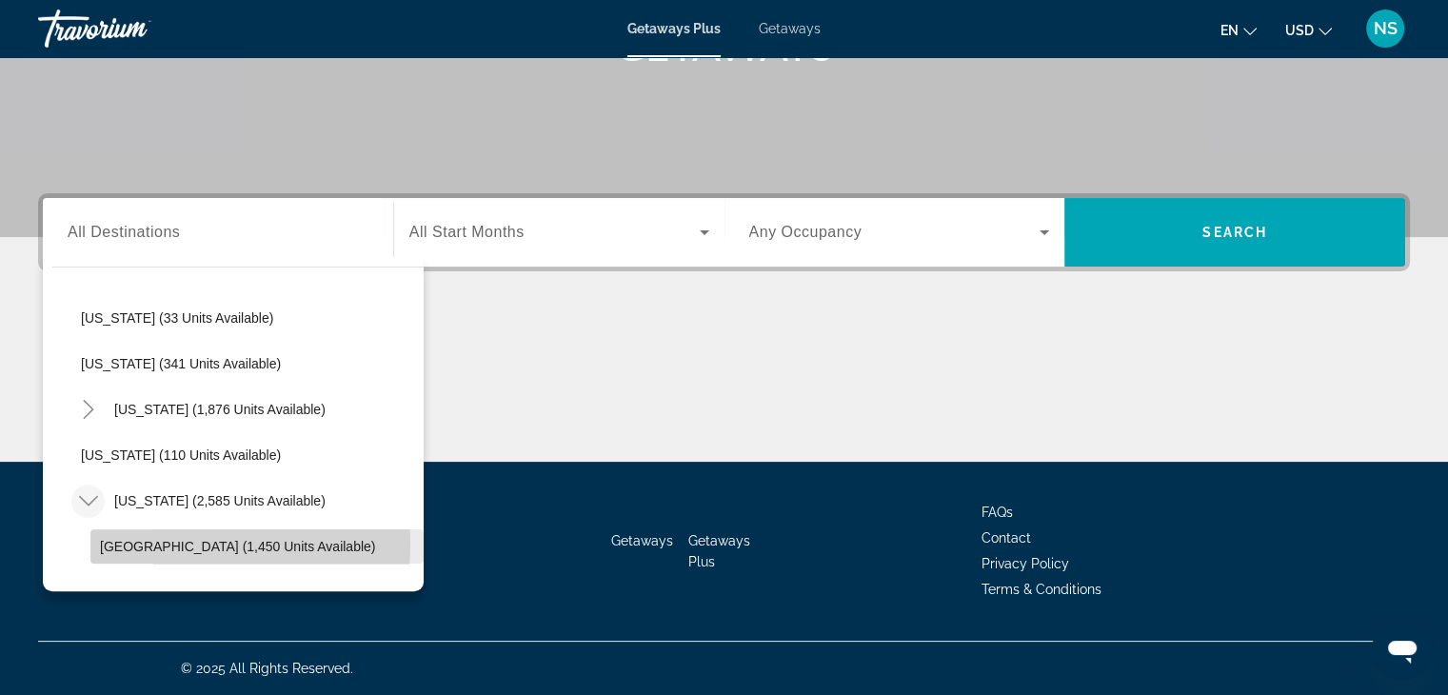
click at [160, 542] on span "[GEOGRAPHIC_DATA] (1,450 units available)" at bounding box center [237, 546] width 275 height 15
type input "**********"
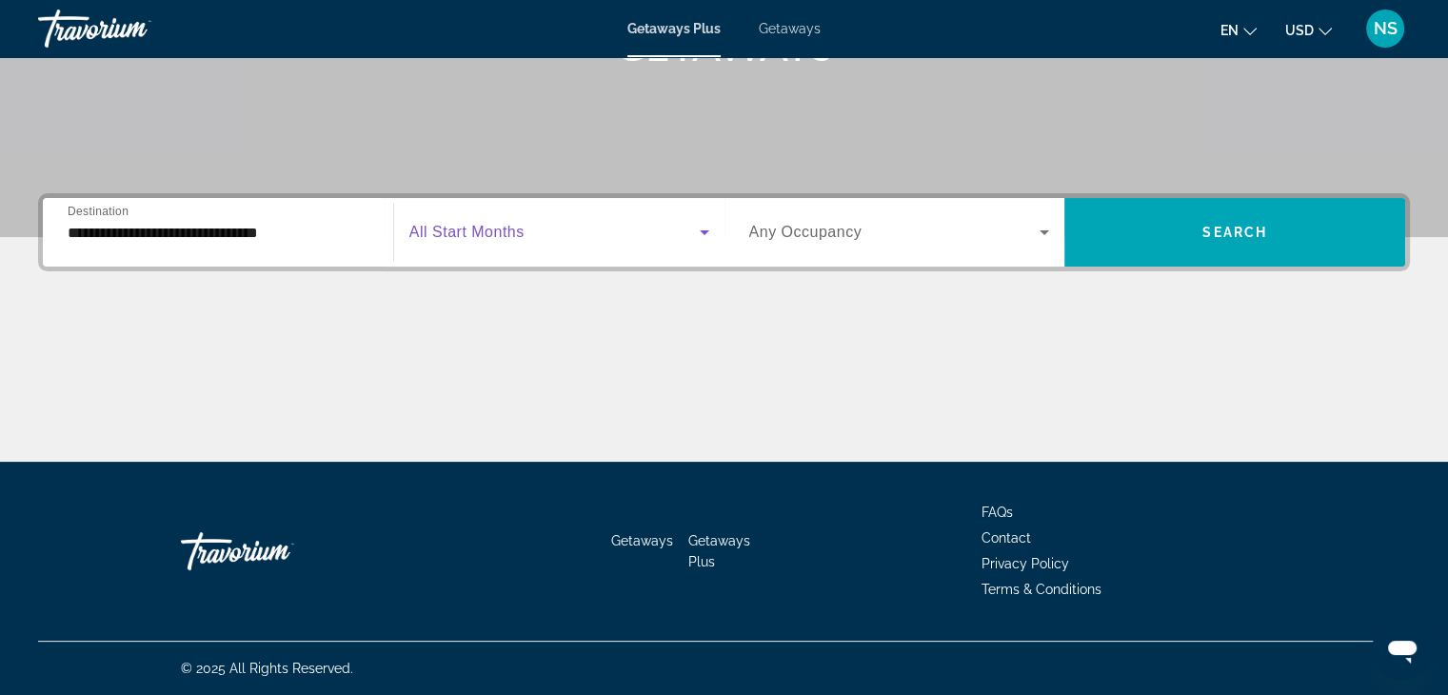
click at [703, 226] on icon "Search widget" at bounding box center [704, 232] width 23 height 23
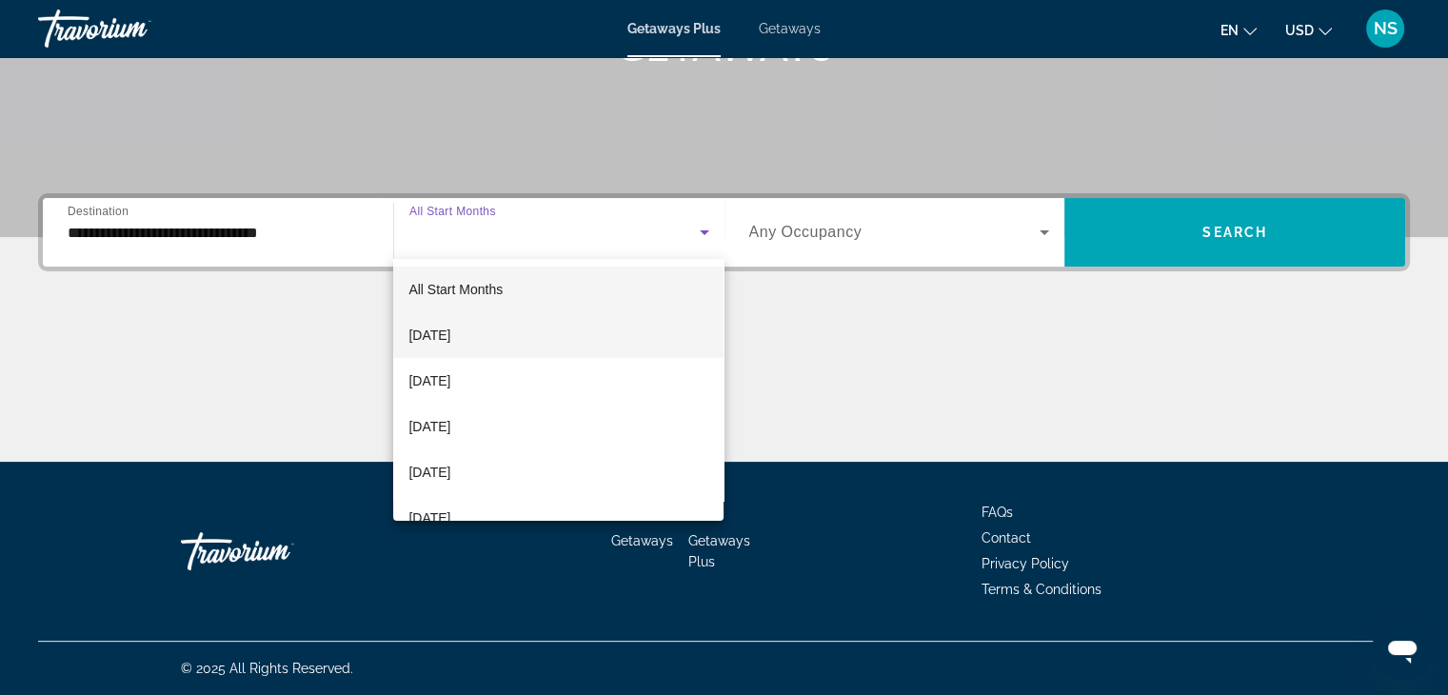
click at [525, 333] on mat-option "[DATE]" at bounding box center [558, 335] width 330 height 46
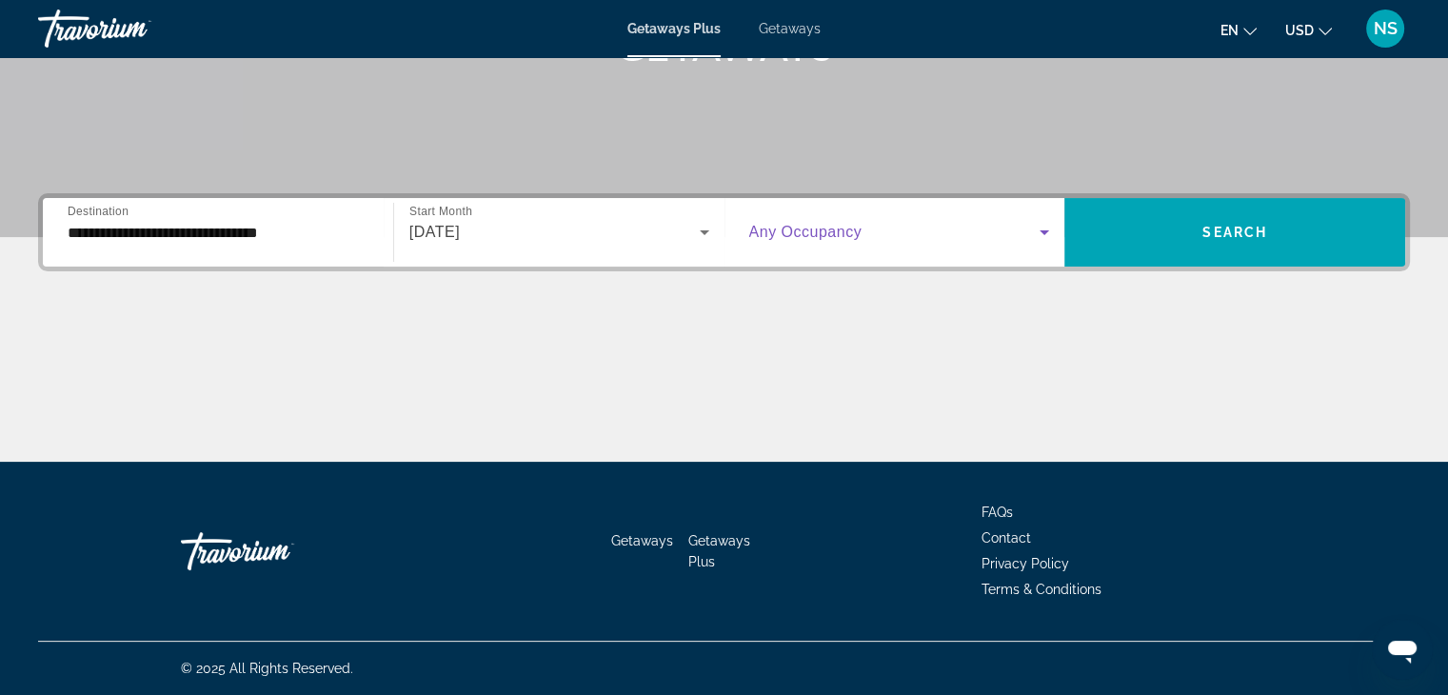
click at [1047, 228] on icon "Search widget" at bounding box center [1044, 232] width 23 height 23
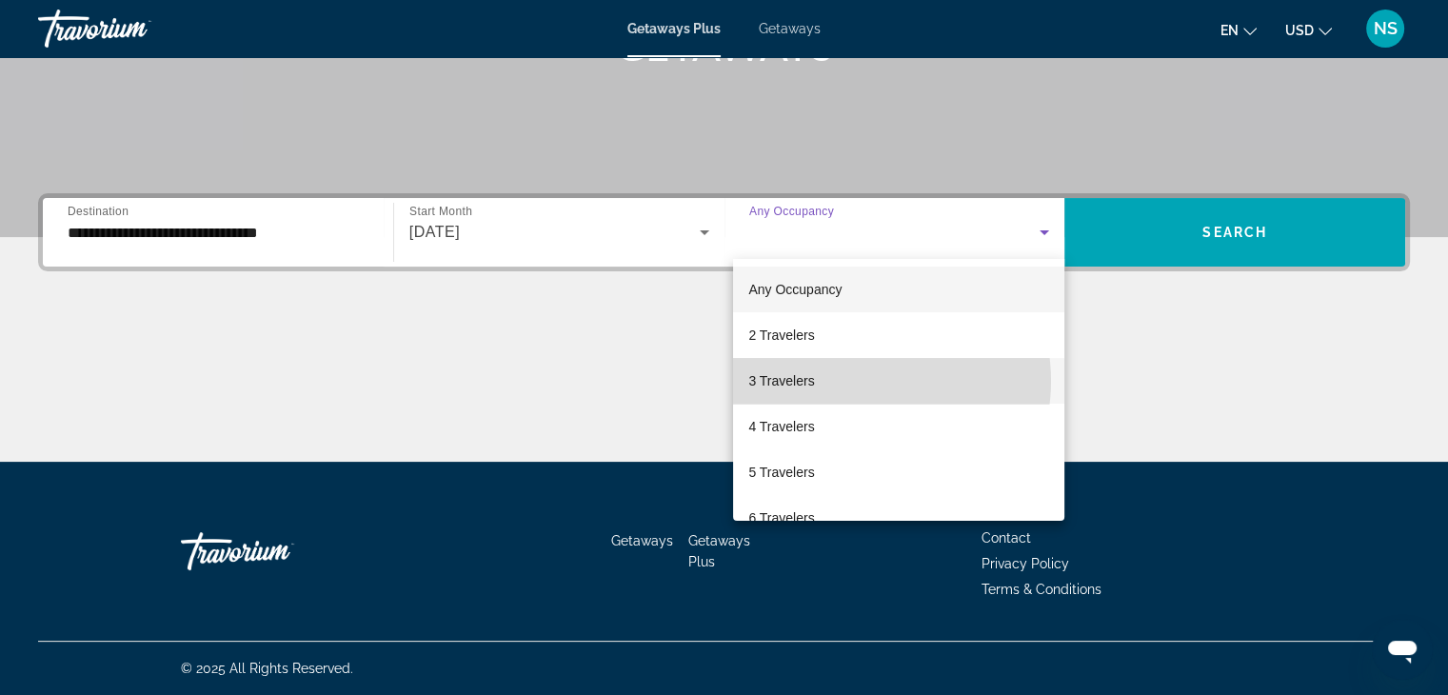
click at [861, 381] on mat-option "3 Travelers" at bounding box center [898, 381] width 331 height 46
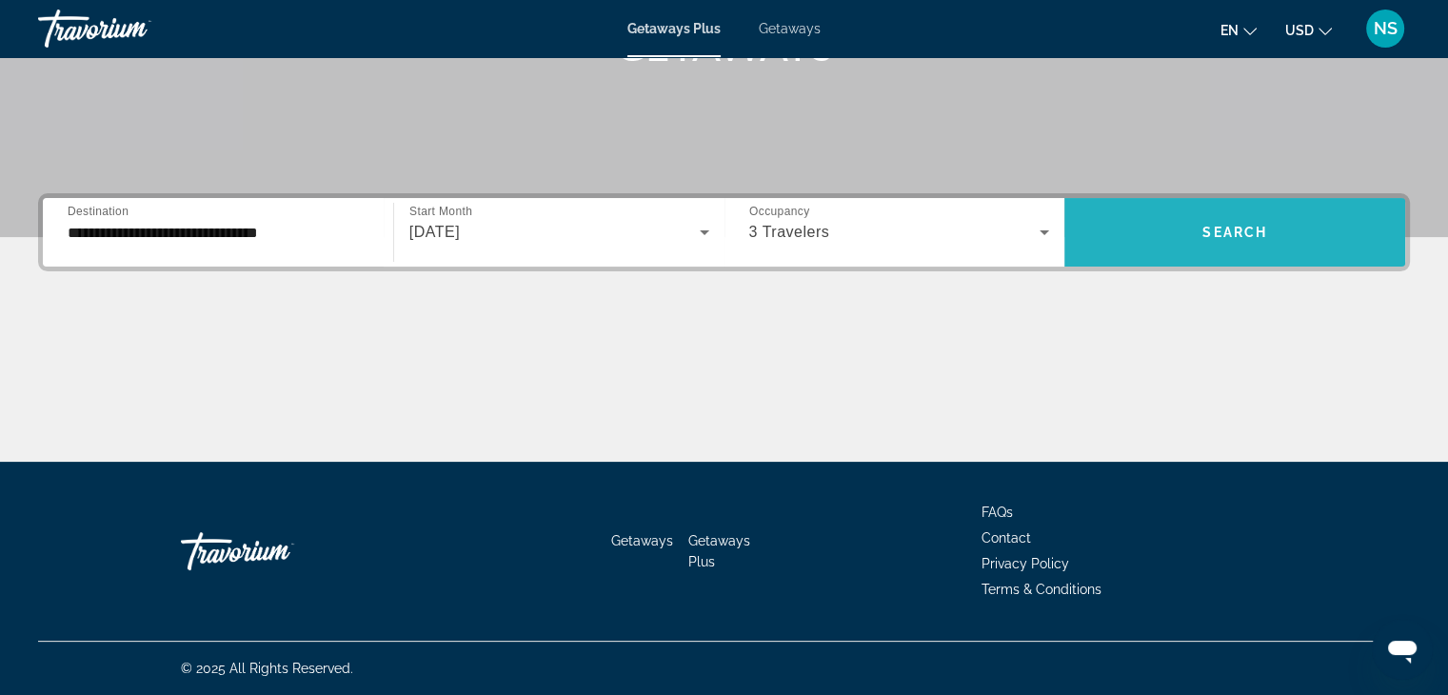
click at [1232, 223] on span "Search widget" at bounding box center [1234, 232] width 341 height 46
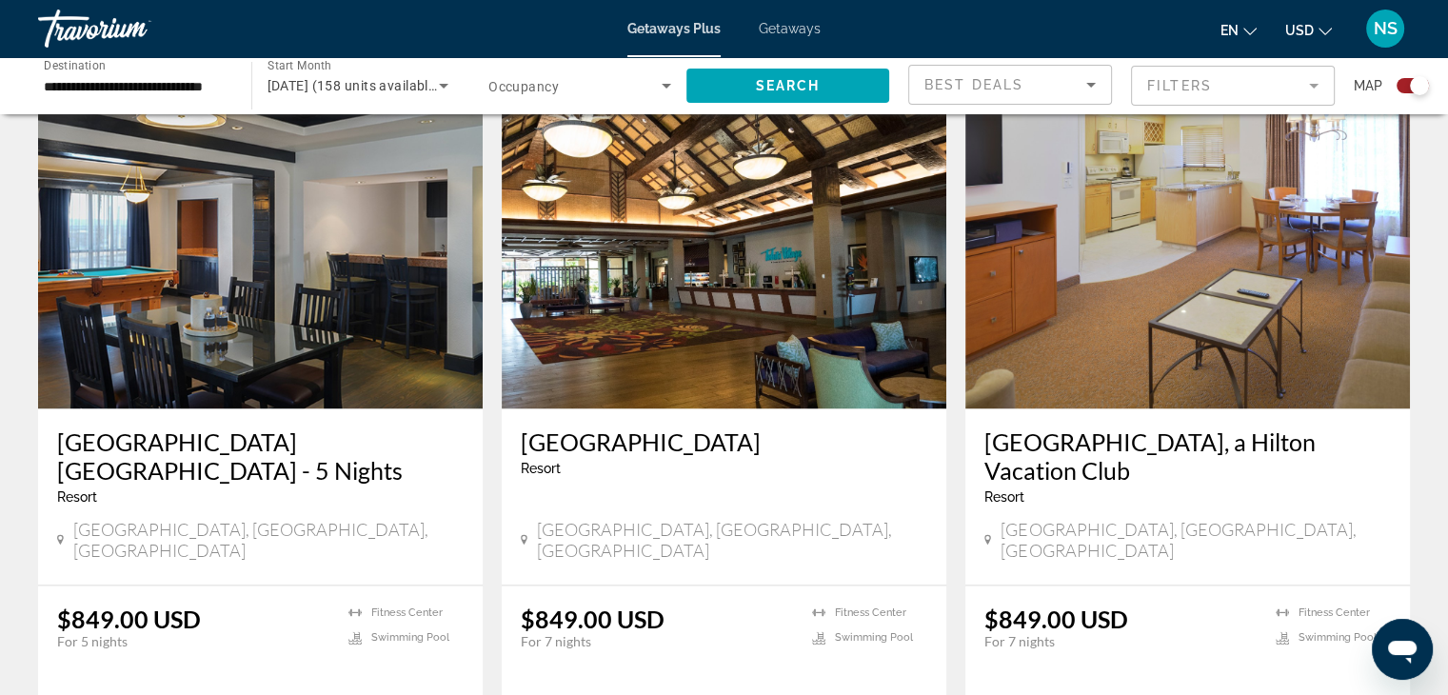
scroll to position [2704, 0]
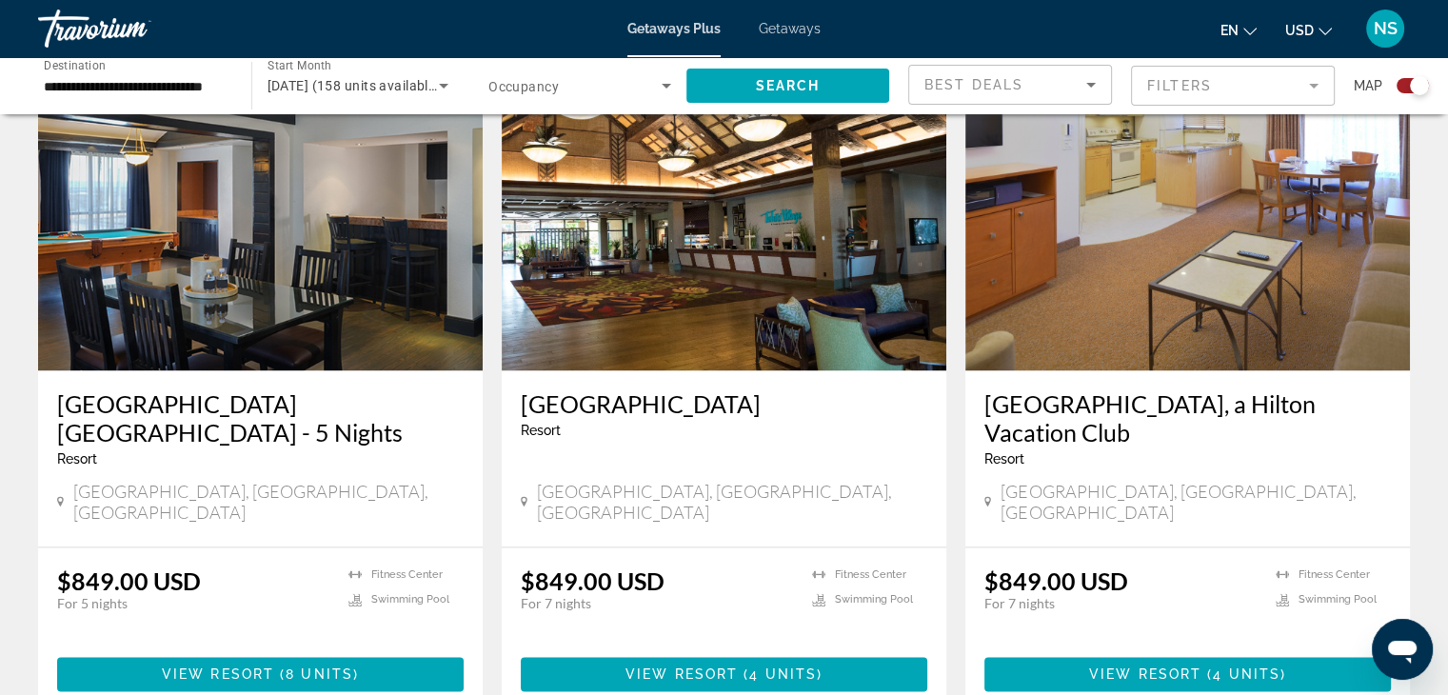
click at [1405, 650] on icon "Open messaging window" at bounding box center [1402, 652] width 29 height 23
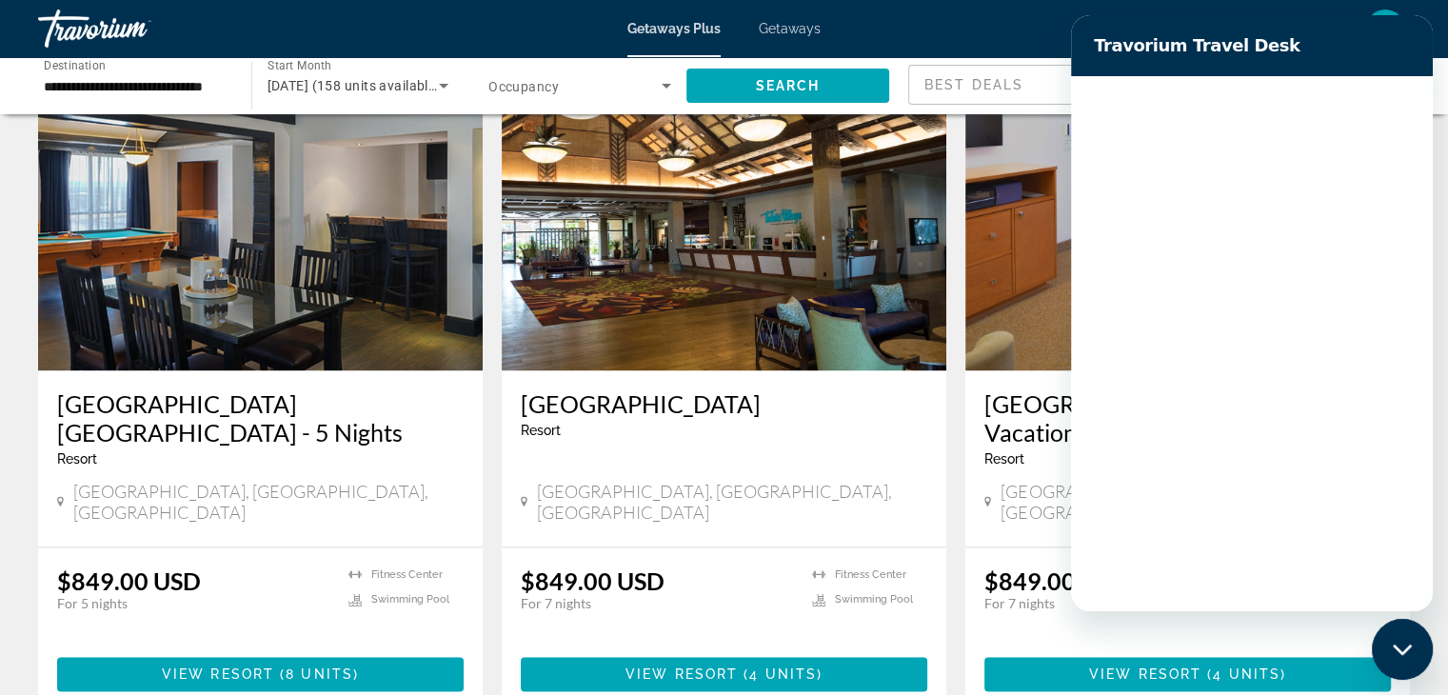
scroll to position [0, 0]
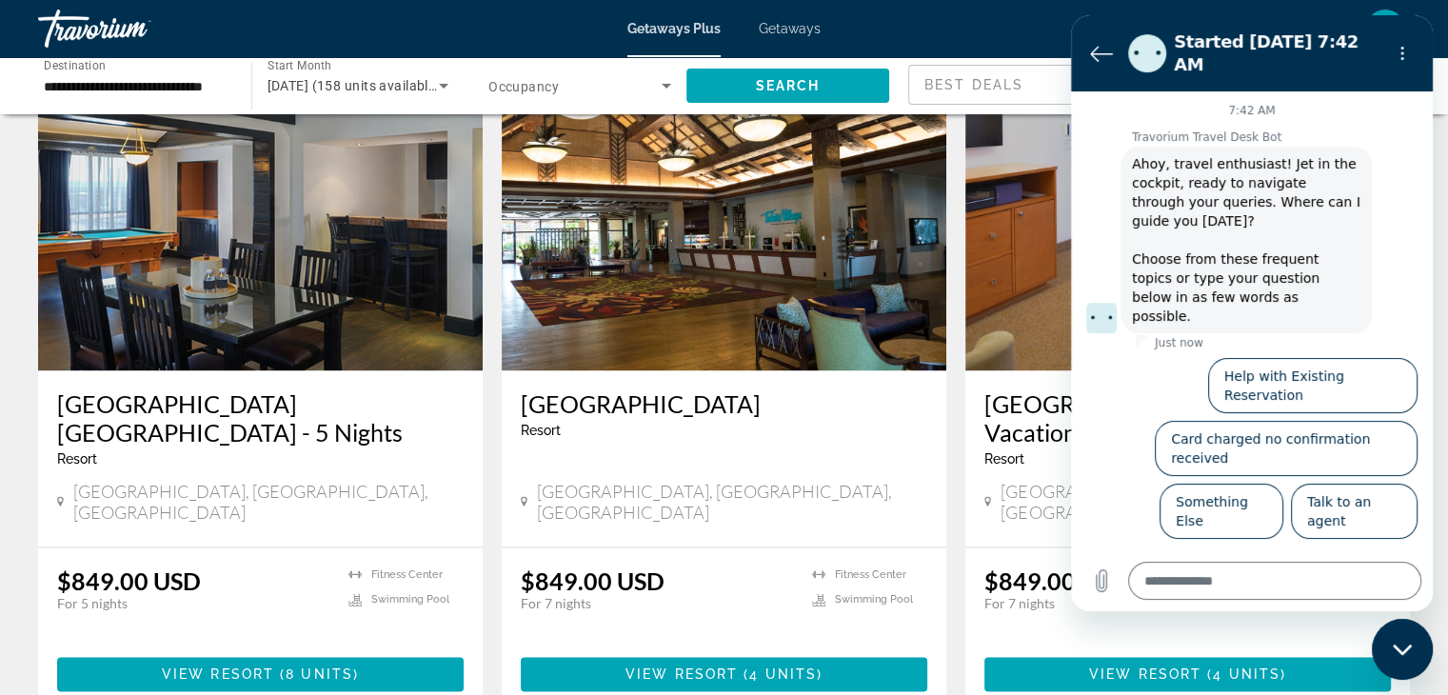
click at [1407, 647] on icon "Close messaging window" at bounding box center [1401, 649] width 19 height 10
type textarea "*"
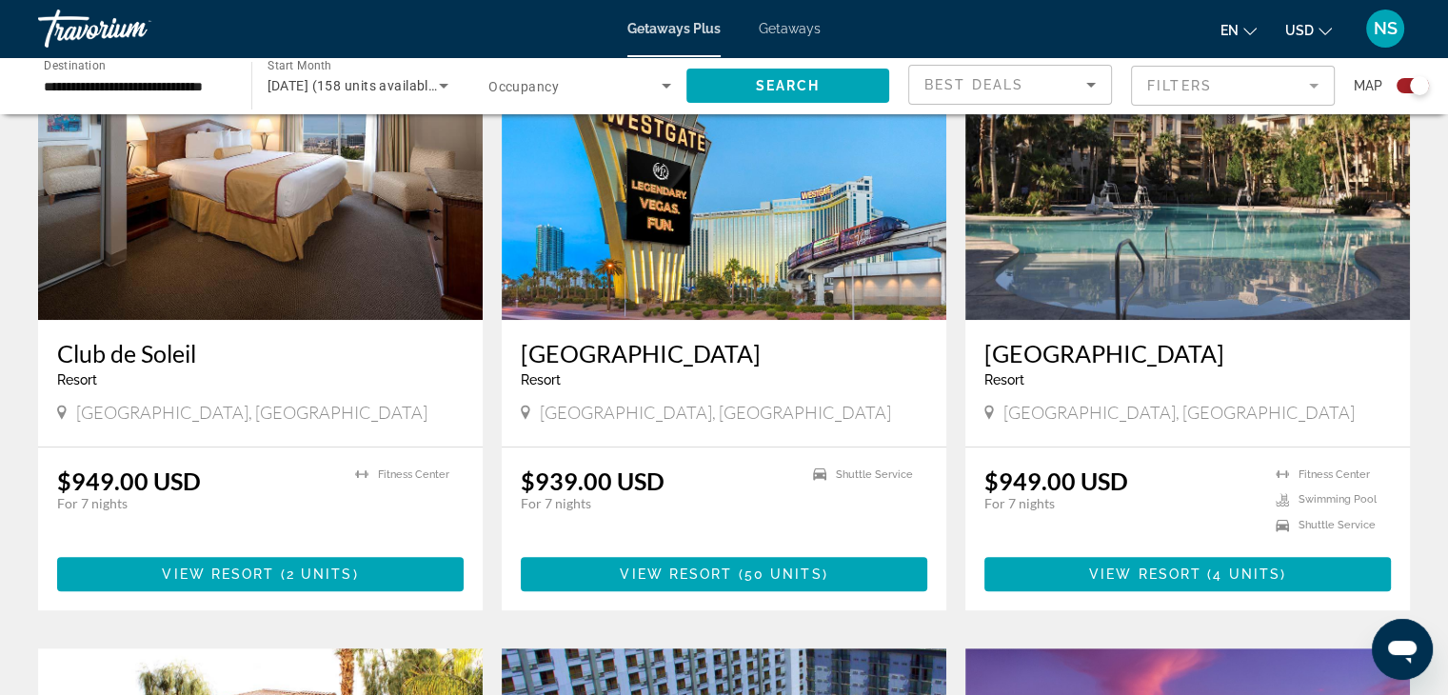
scroll to position [718, 0]
